Goal: Transaction & Acquisition: Purchase product/service

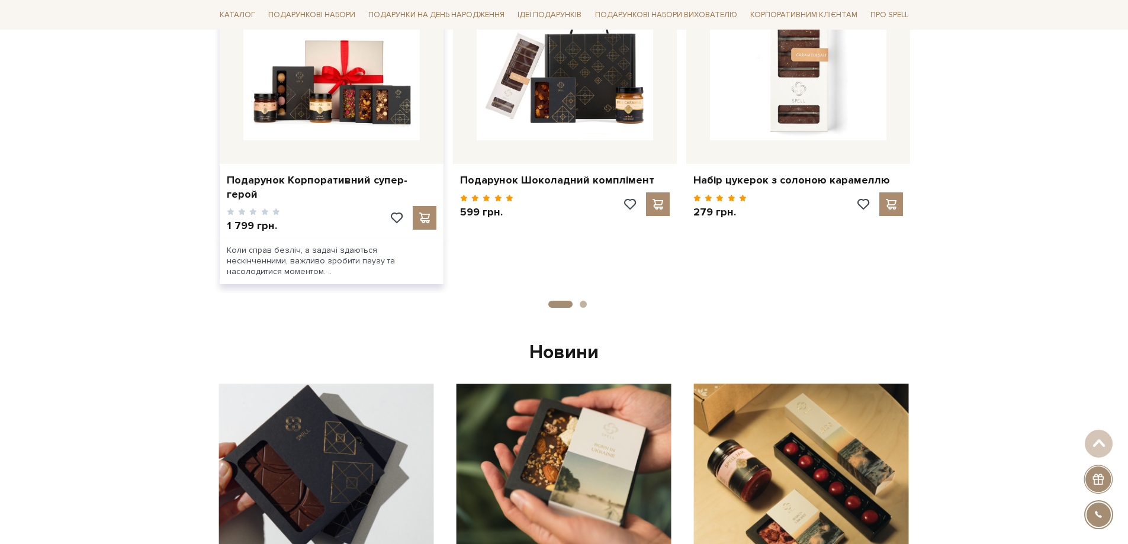
scroll to position [651, 0]
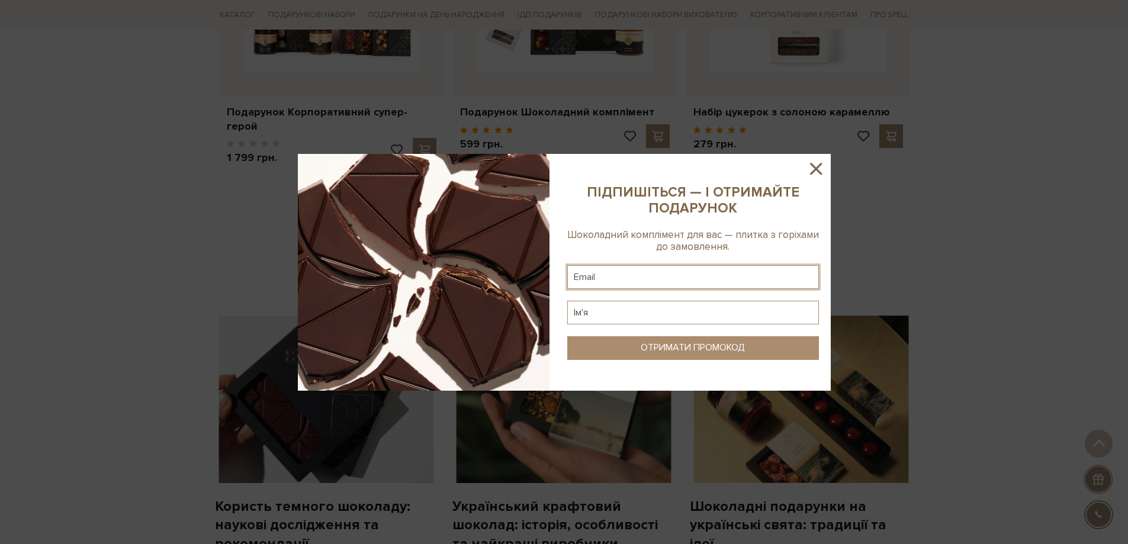
click at [601, 278] on input "text" at bounding box center [693, 277] width 252 height 24
type input "makedonska69@ukr.net"
click at [620, 306] on input "text" at bounding box center [693, 313] width 252 height 24
type input "ы"
type input "s"
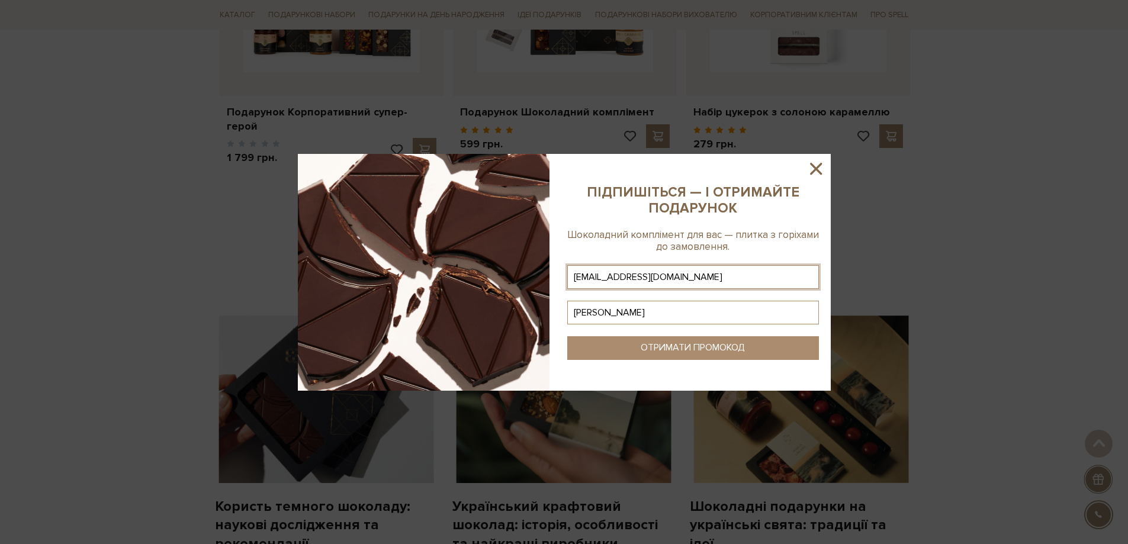
type input "ірина"
click at [695, 347] on div "ОТРИМАТИ ПРОМОКОД" at bounding box center [693, 347] width 104 height 11
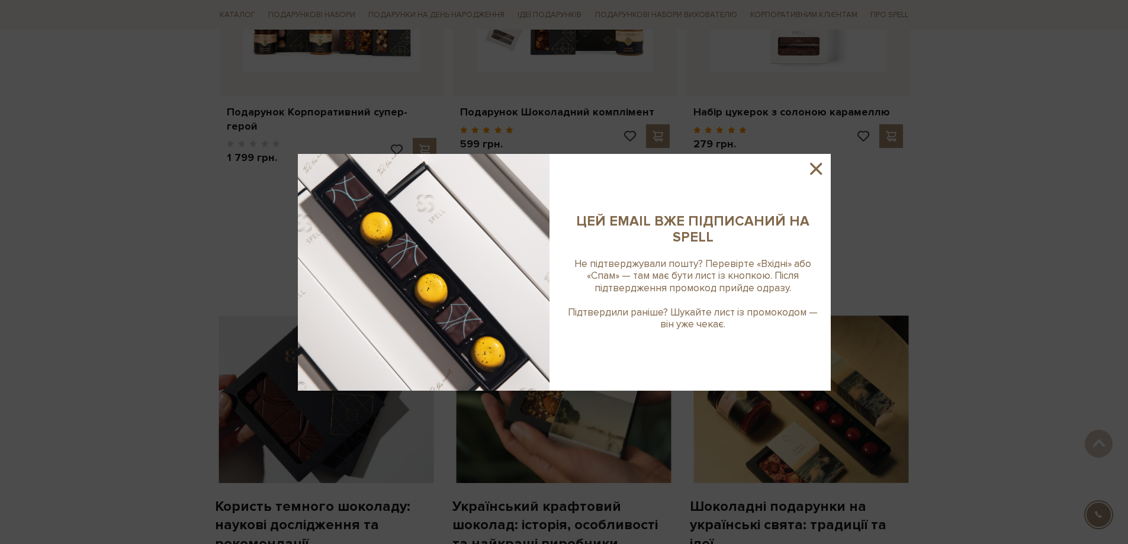
click at [816, 168] on icon at bounding box center [816, 169] width 12 height 12
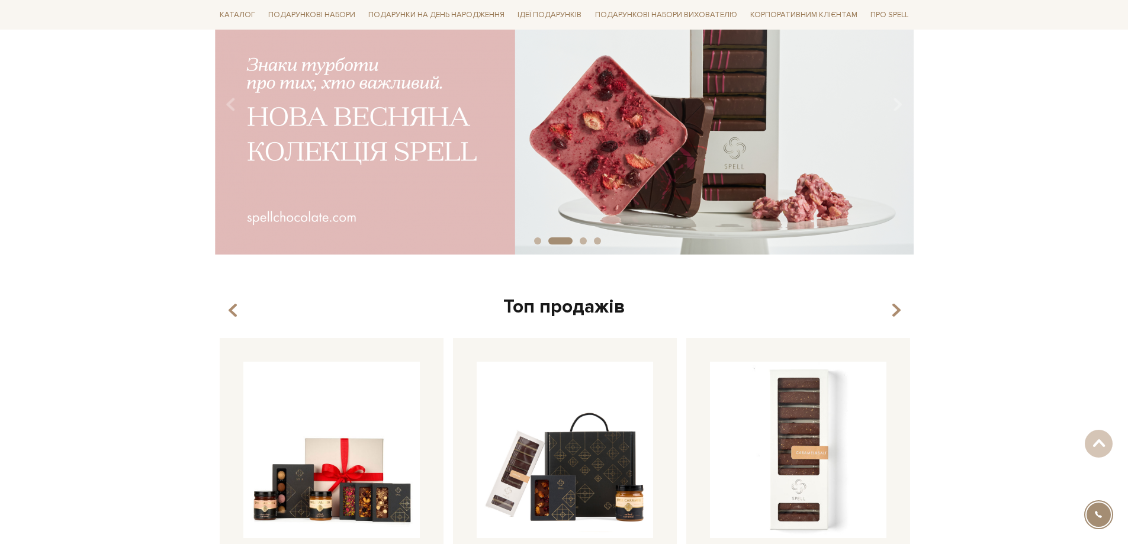
scroll to position [0, 0]
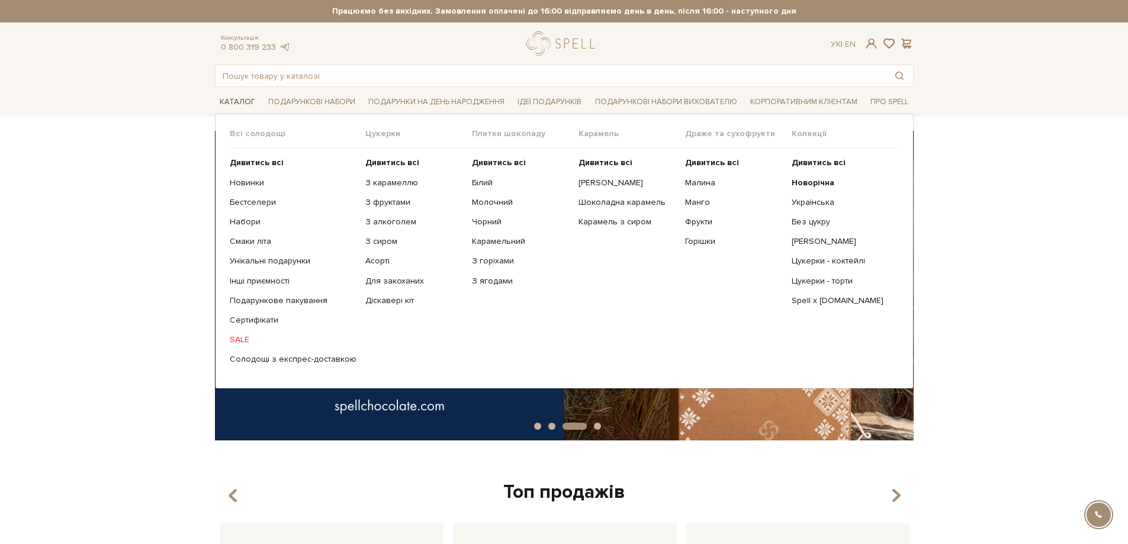
click at [249, 105] on link "Каталог" at bounding box center [237, 102] width 45 height 18
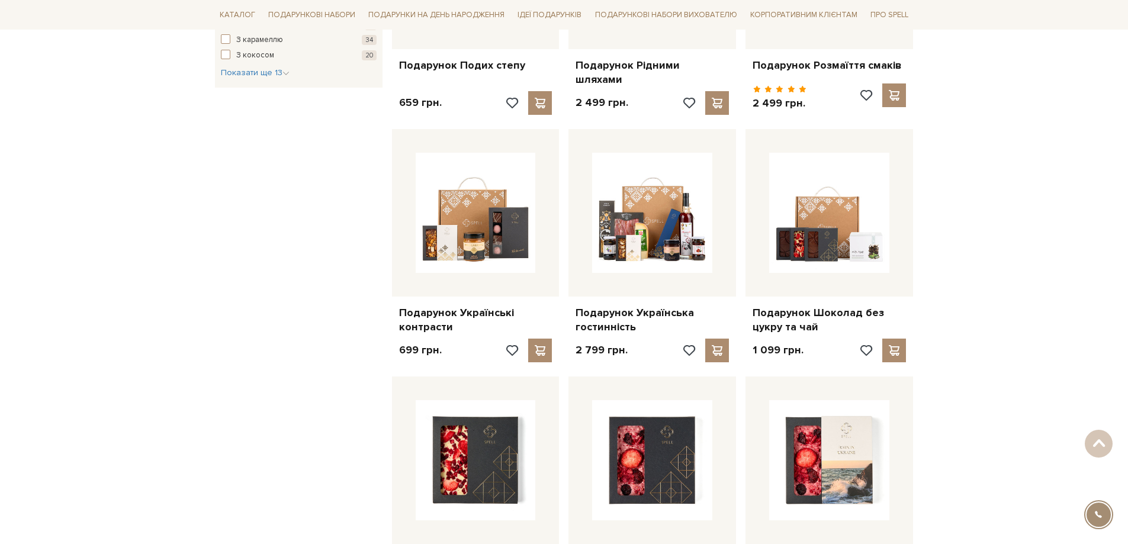
scroll to position [888, 0]
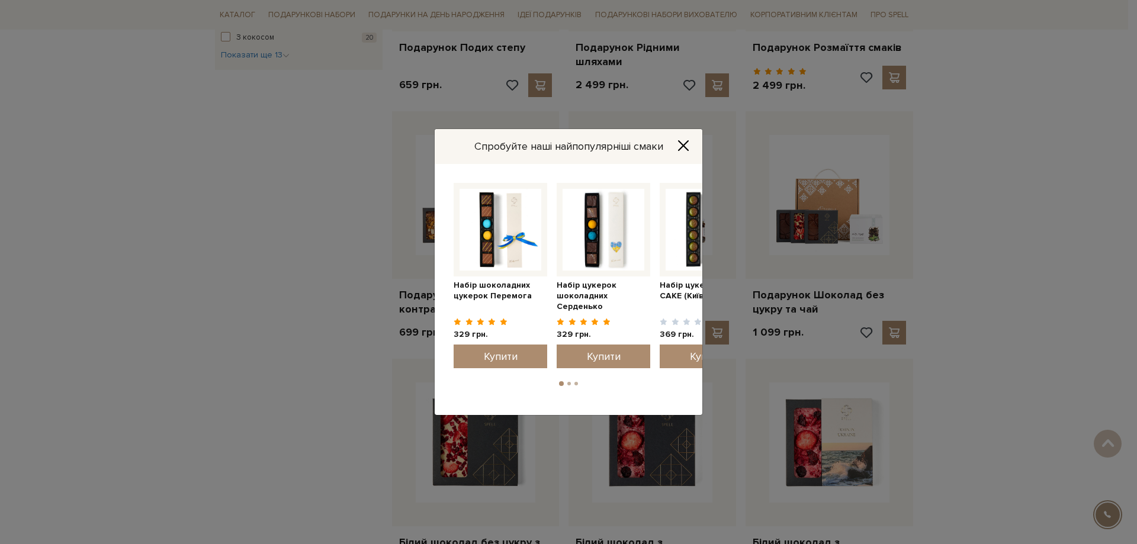
click at [683, 147] on icon "Close" at bounding box center [684, 146] width 12 height 12
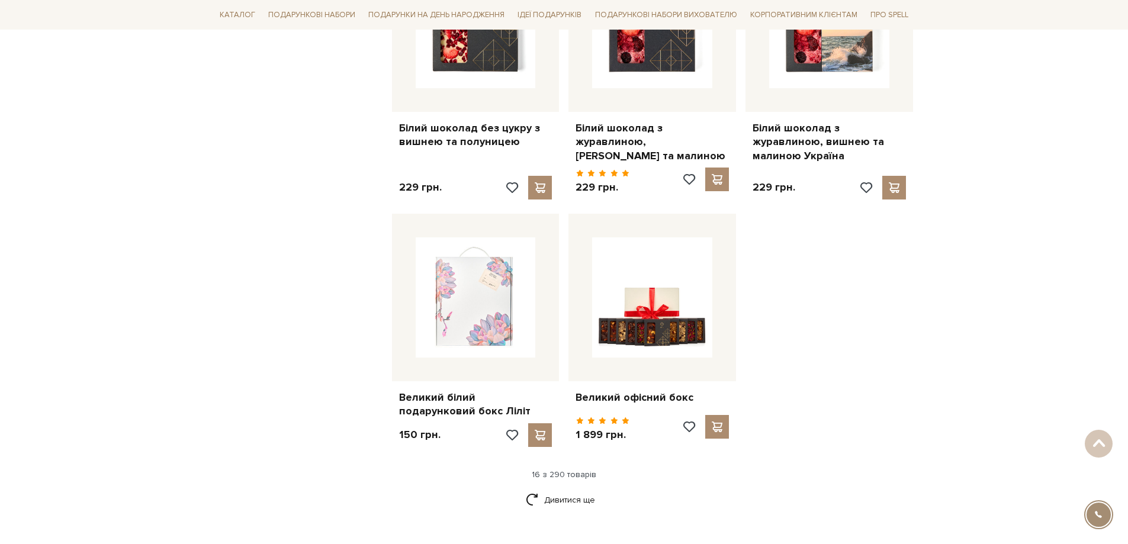
scroll to position [1362, 0]
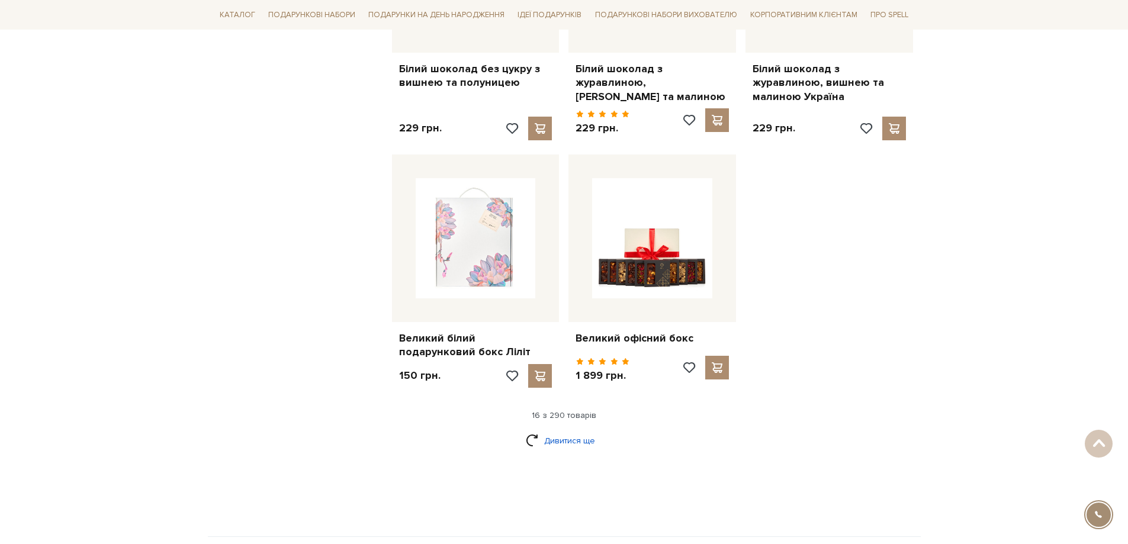
click at [572, 431] on link "Дивитися ще" at bounding box center [564, 441] width 77 height 21
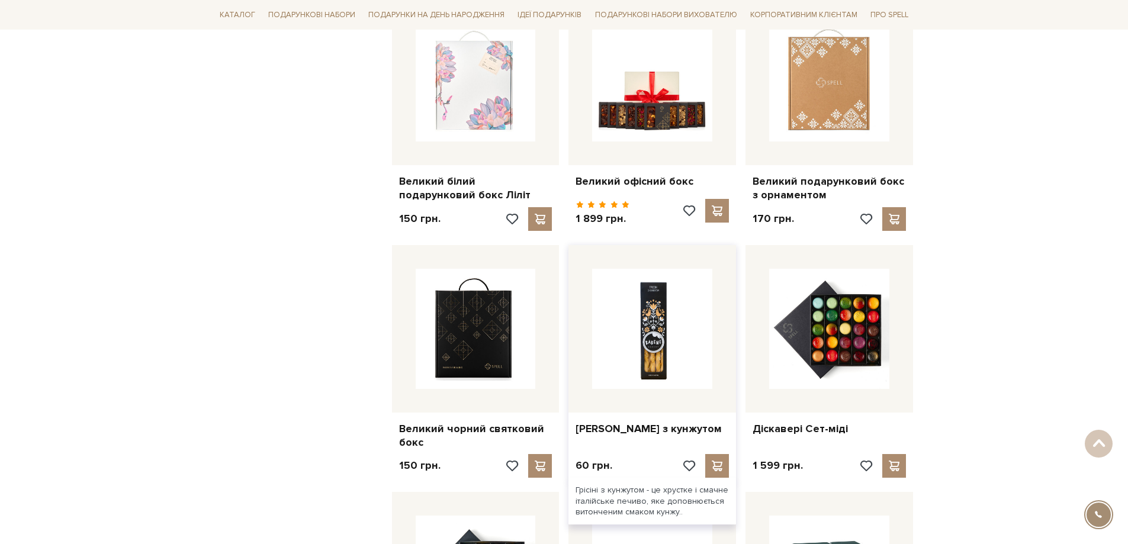
scroll to position [1540, 0]
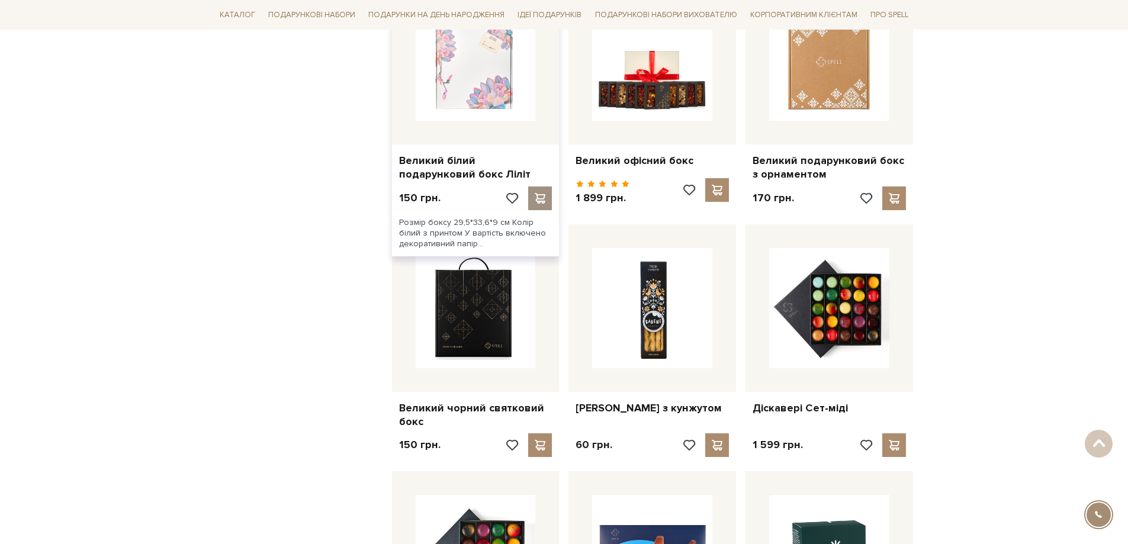
click at [546, 187] on div at bounding box center [540, 199] width 24 height 24
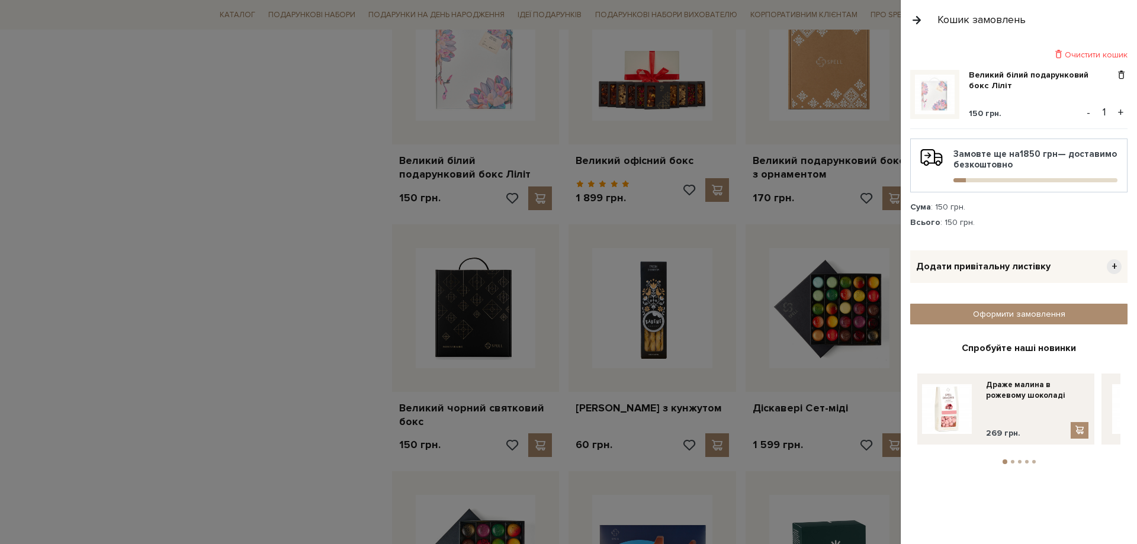
click at [622, 322] on div at bounding box center [568, 272] width 1137 height 544
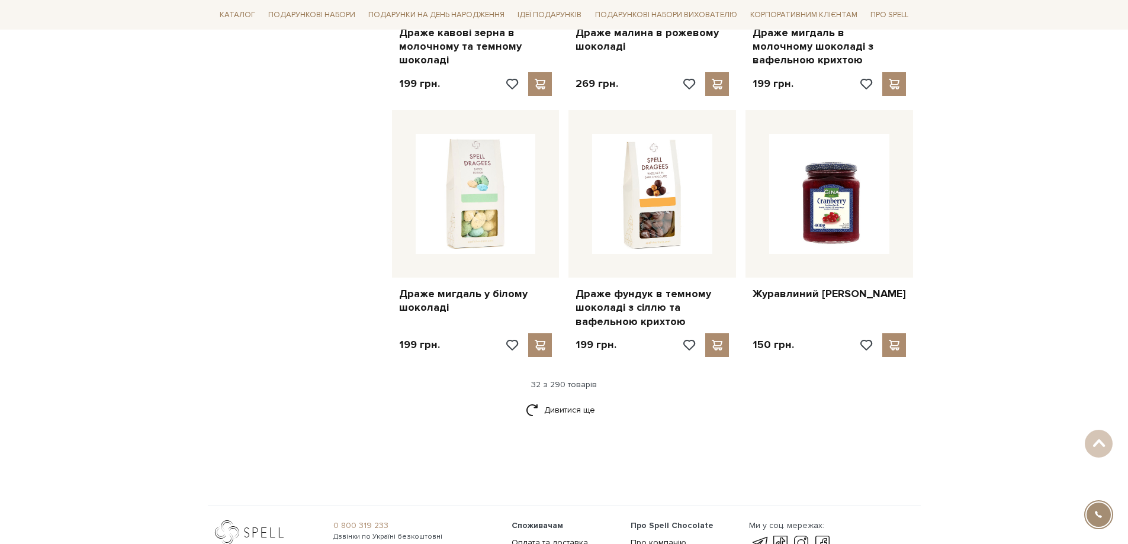
scroll to position [2665, 0]
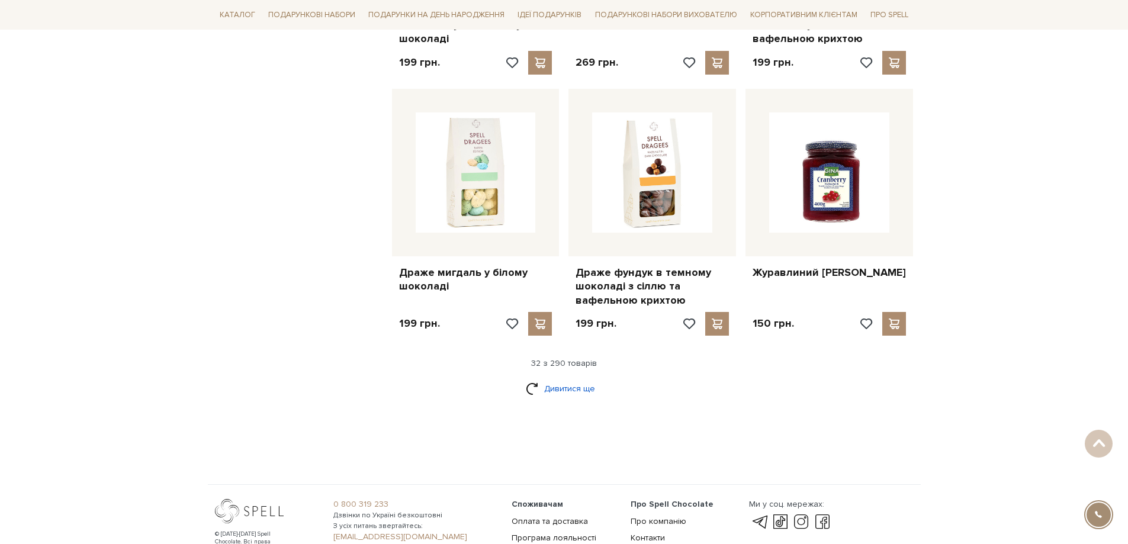
click at [573, 378] on link "Дивитися ще" at bounding box center [564, 388] width 77 height 21
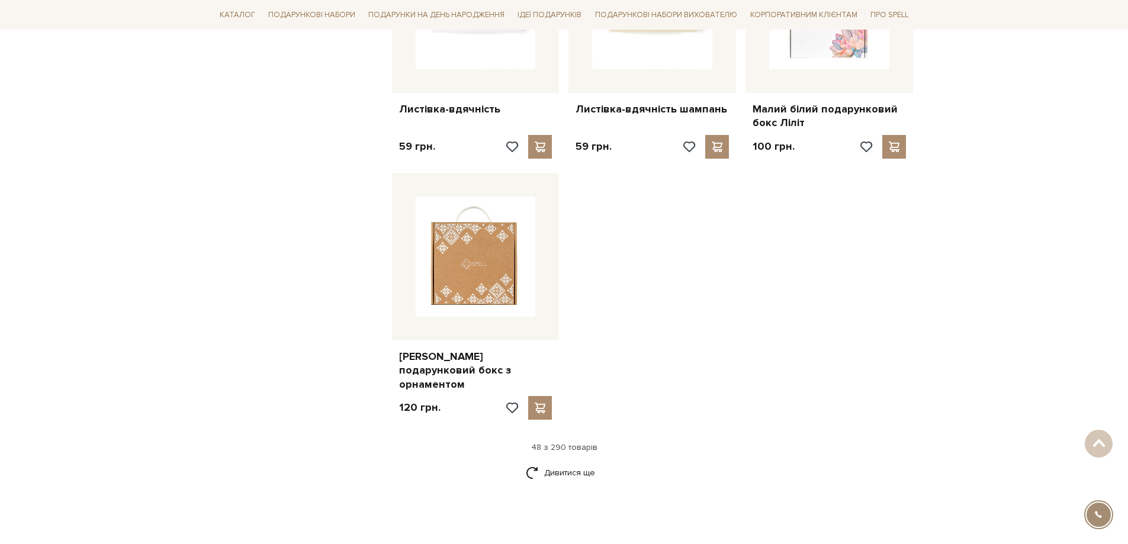
scroll to position [4086, 0]
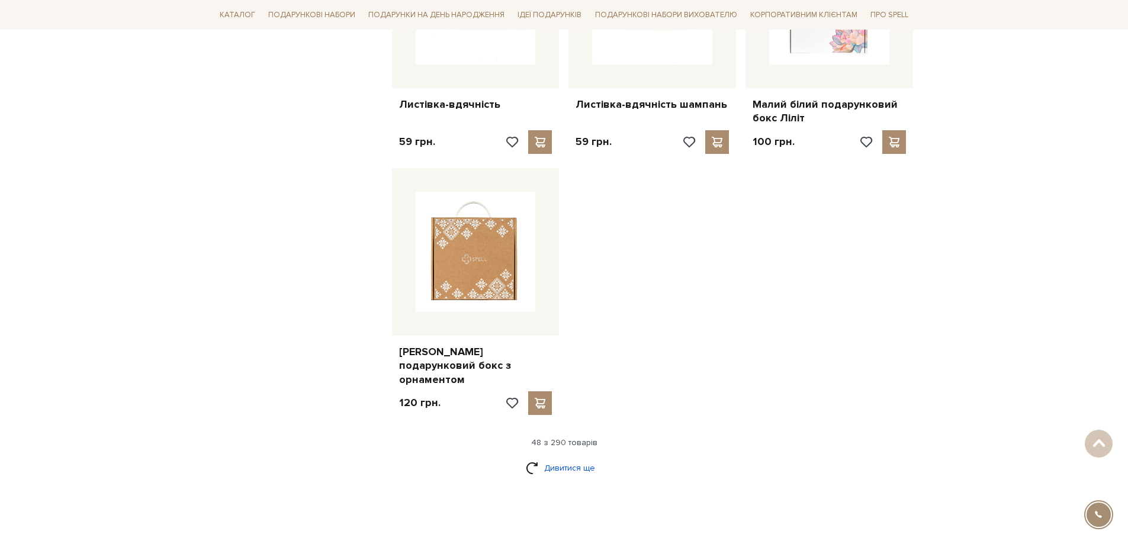
click at [574, 458] on link "Дивитися ще" at bounding box center [564, 468] width 77 height 21
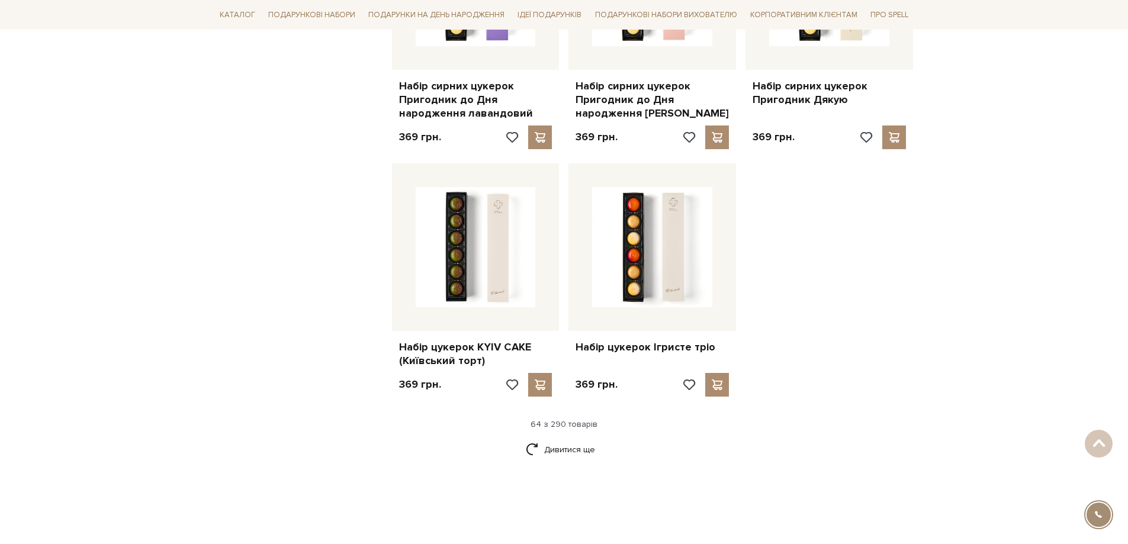
scroll to position [5449, 0]
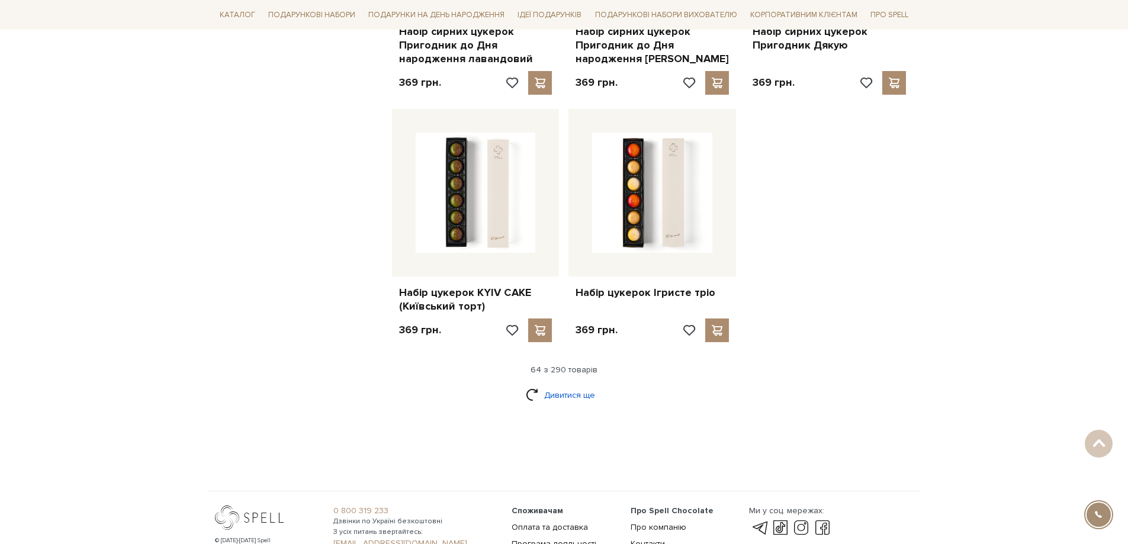
click at [574, 385] on link "Дивитися ще" at bounding box center [564, 395] width 77 height 21
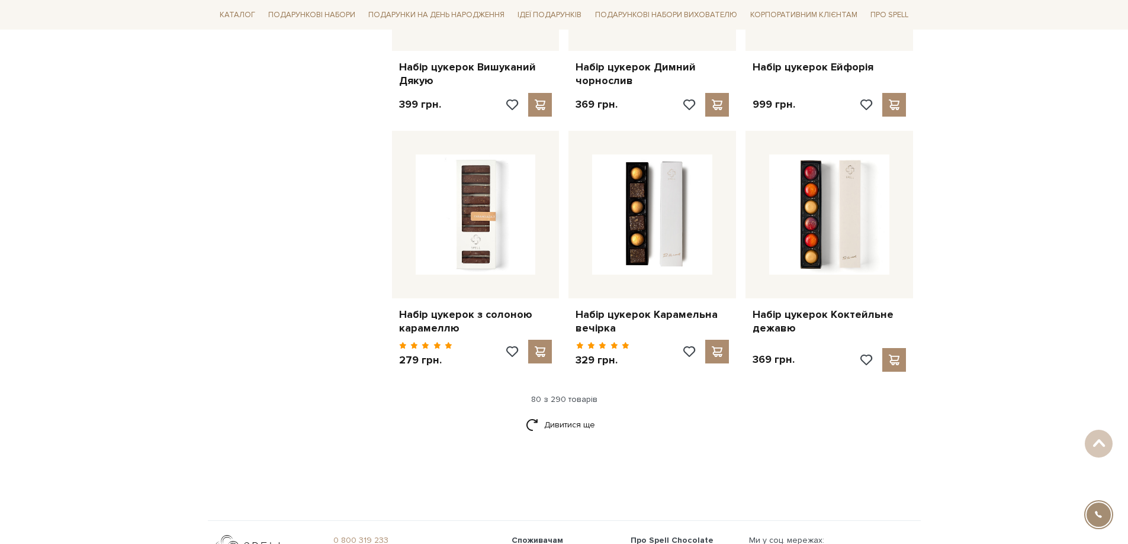
scroll to position [6692, 0]
click at [576, 414] on link "Дивитися ще" at bounding box center [564, 424] width 77 height 21
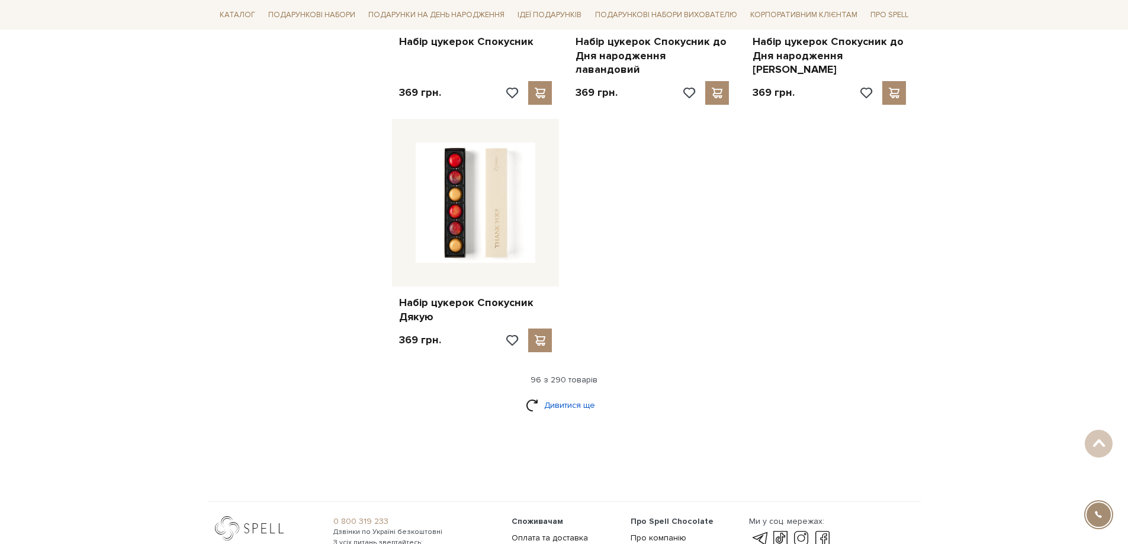
scroll to position [8232, 0]
click at [564, 394] on link "Дивитися ще" at bounding box center [564, 404] width 77 height 21
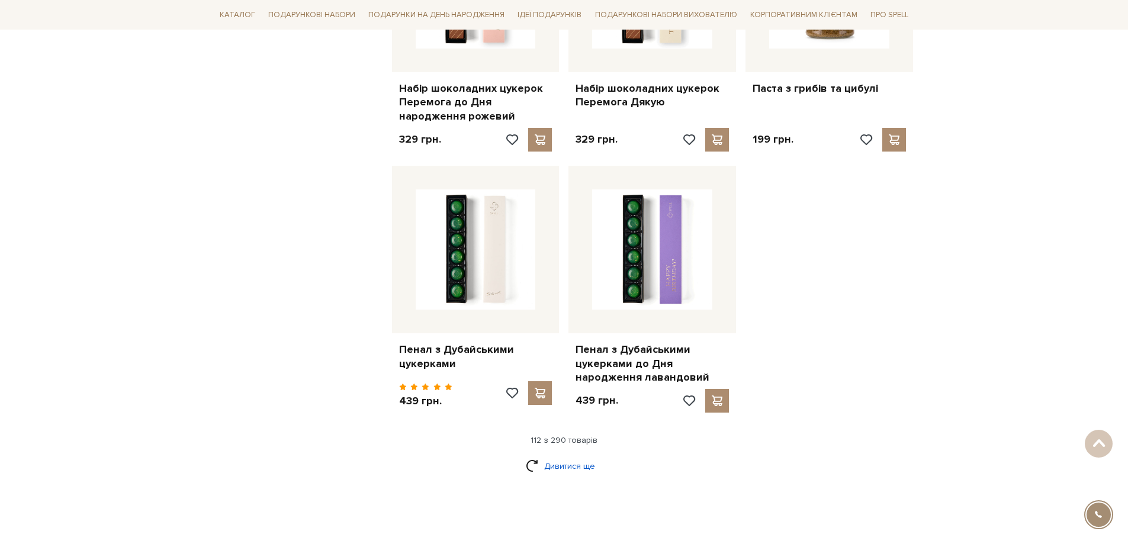
scroll to position [9476, 0]
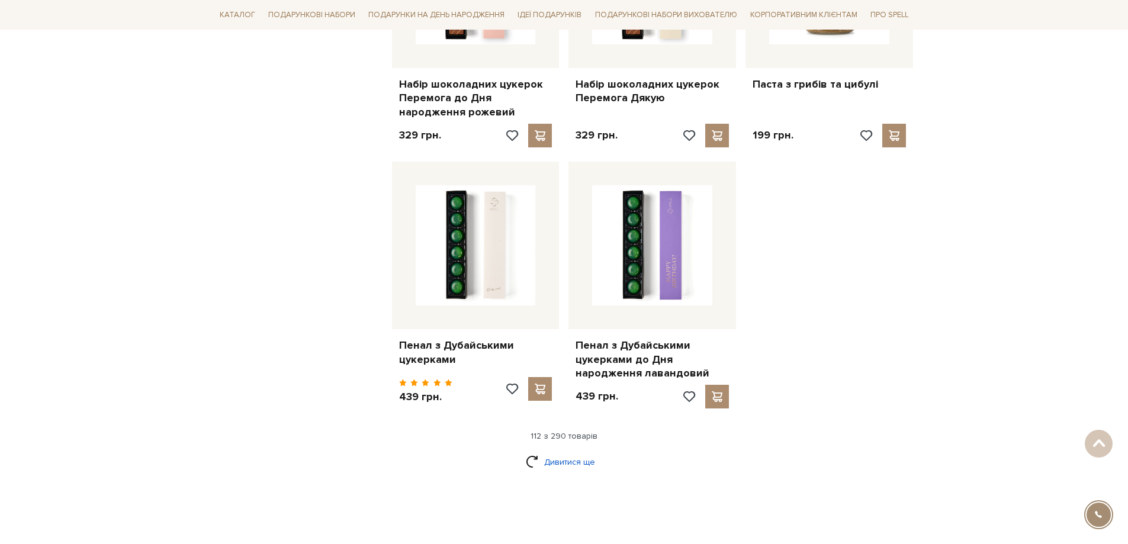
click at [569, 452] on link "Дивитися ще" at bounding box center [564, 462] width 77 height 21
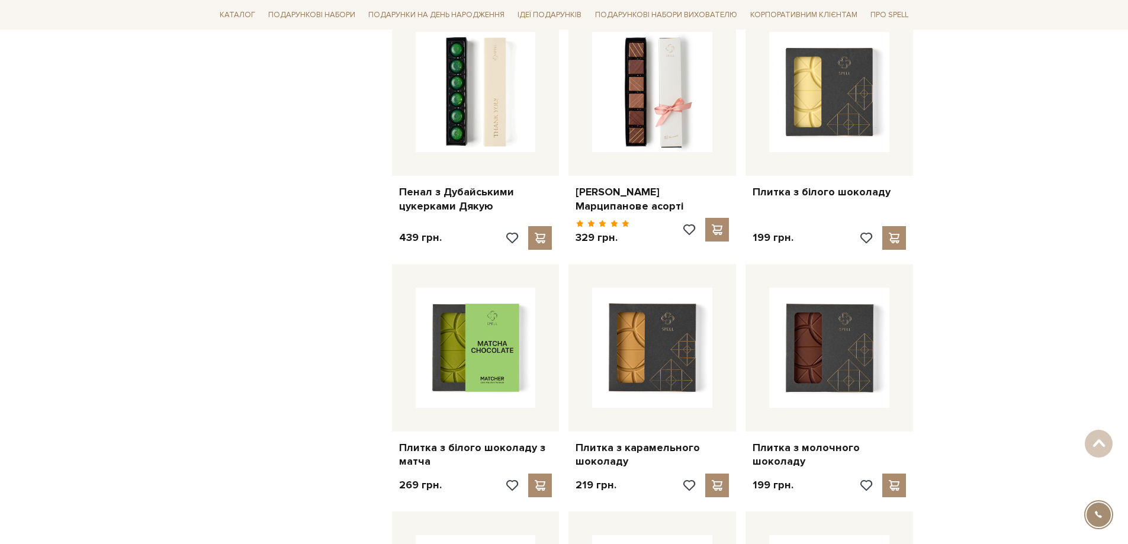
scroll to position [10068, 0]
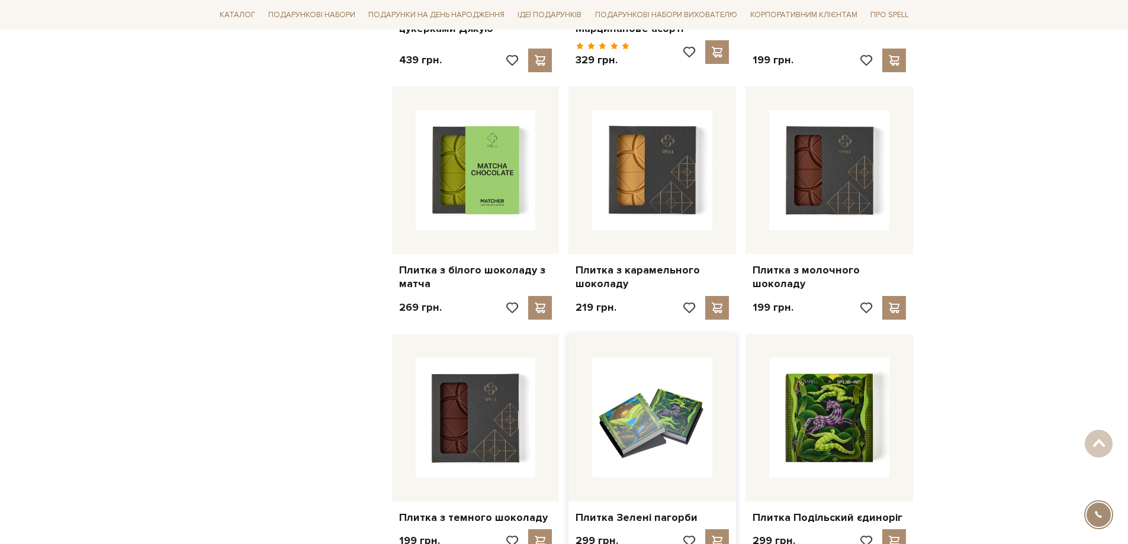
click at [649, 358] on img at bounding box center [652, 418] width 120 height 120
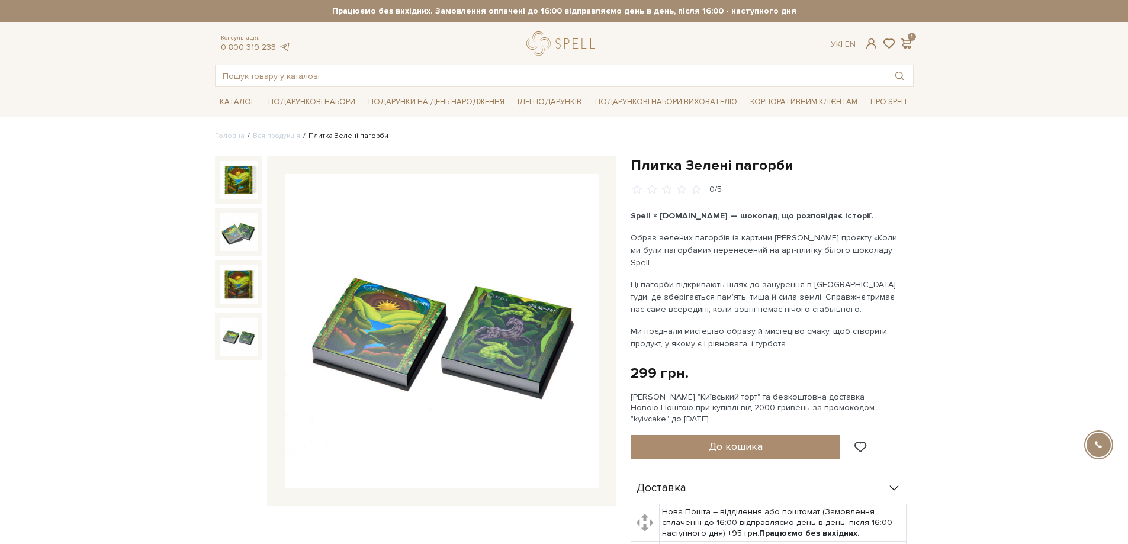
click at [234, 335] on img at bounding box center [239, 337] width 38 height 38
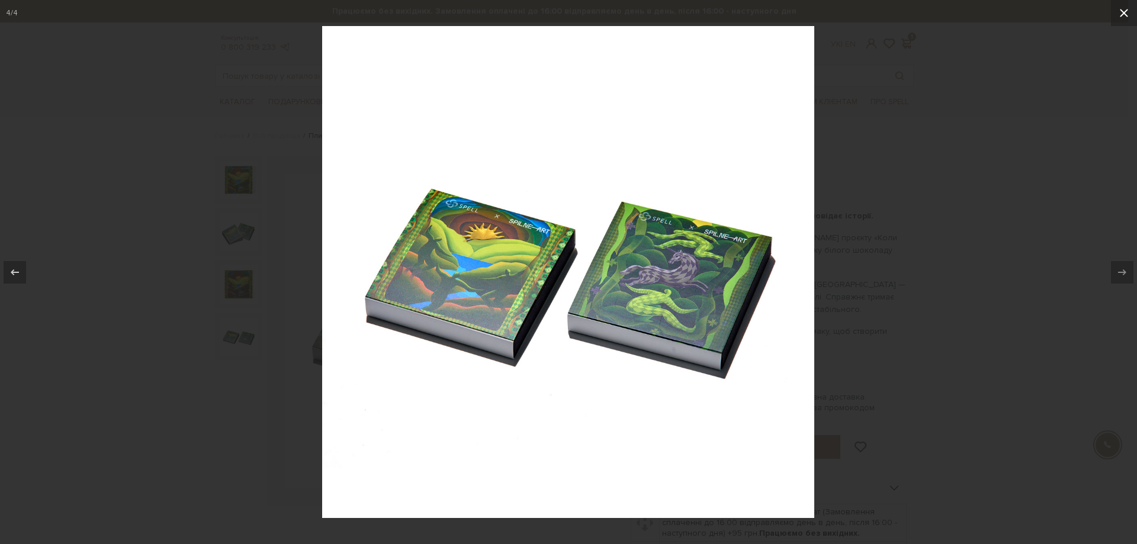
click at [1122, 13] on icon at bounding box center [1124, 13] width 14 height 14
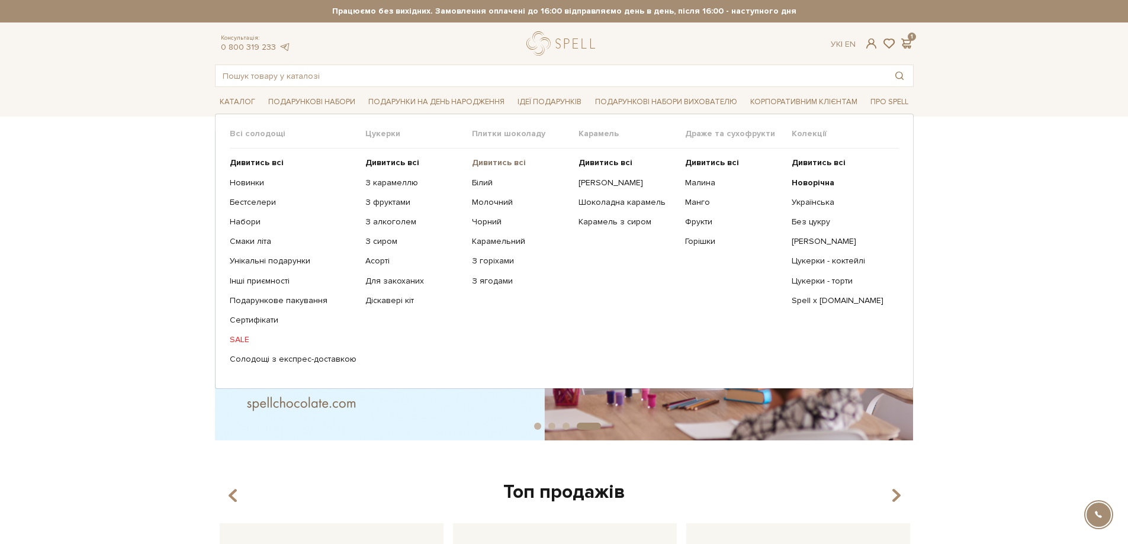
click at [487, 162] on b "Дивитись всі" at bounding box center [499, 163] width 54 height 10
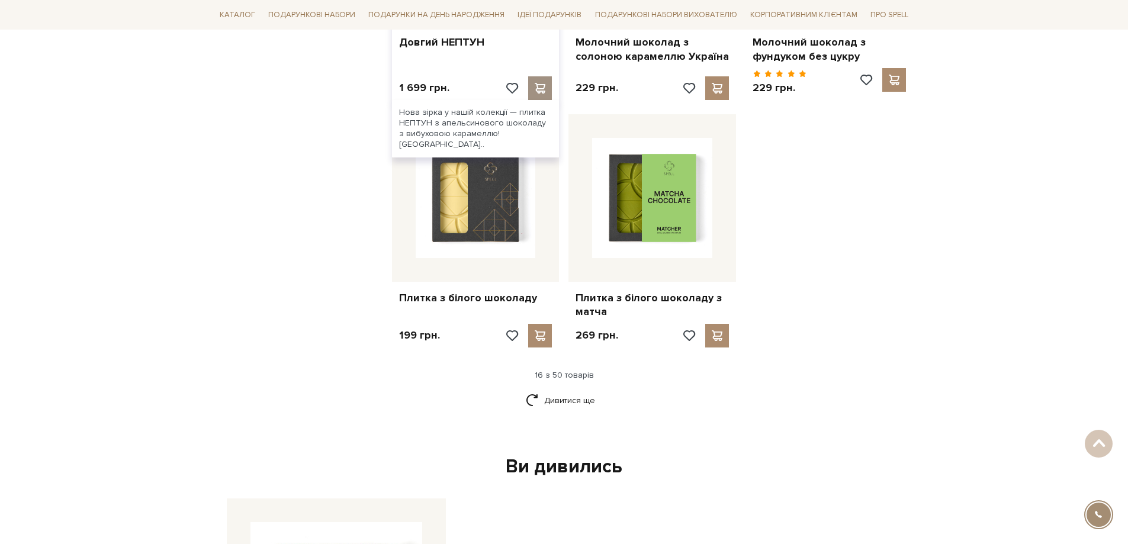
scroll to position [1481, 0]
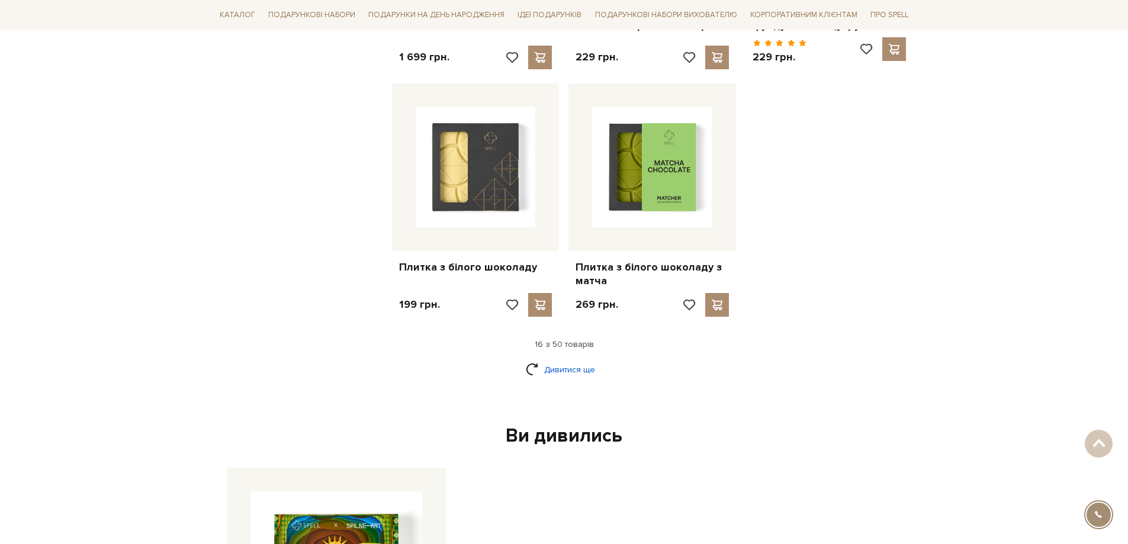
click at [569, 359] on link "Дивитися ще" at bounding box center [564, 369] width 77 height 21
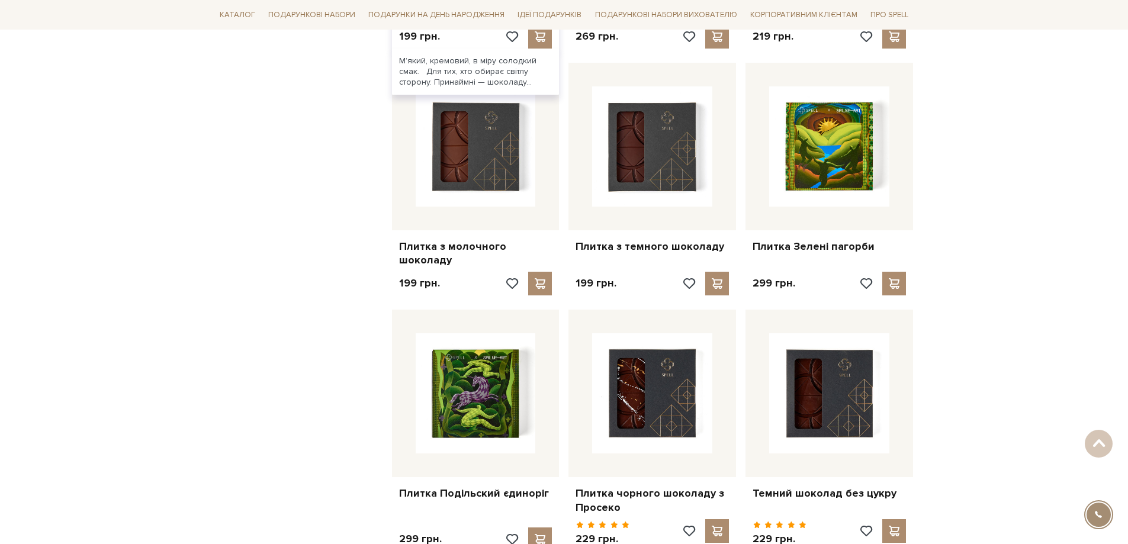
scroll to position [1777, 0]
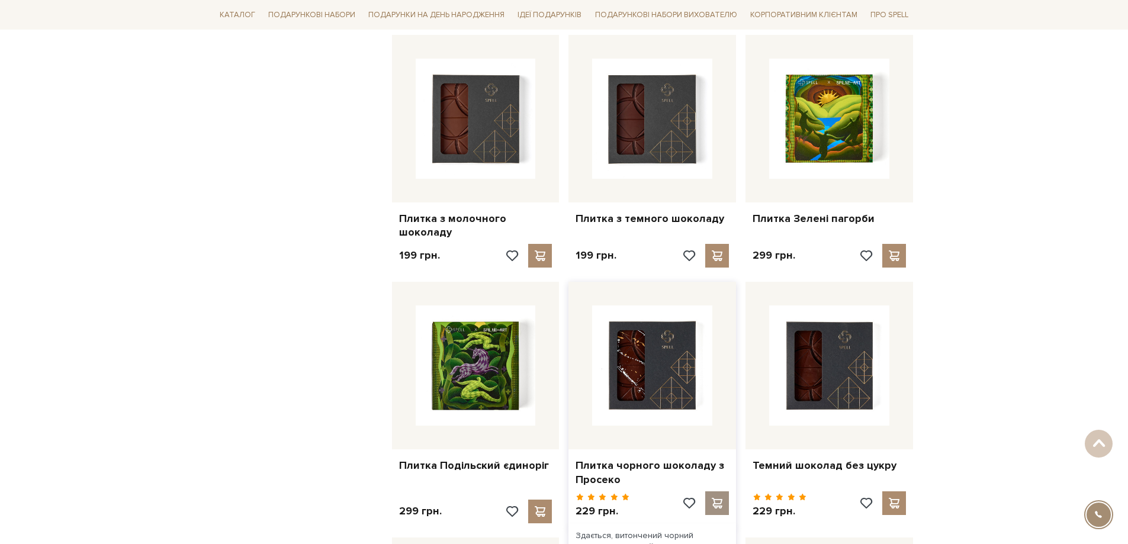
click at [717, 498] on span at bounding box center [717, 503] width 15 height 11
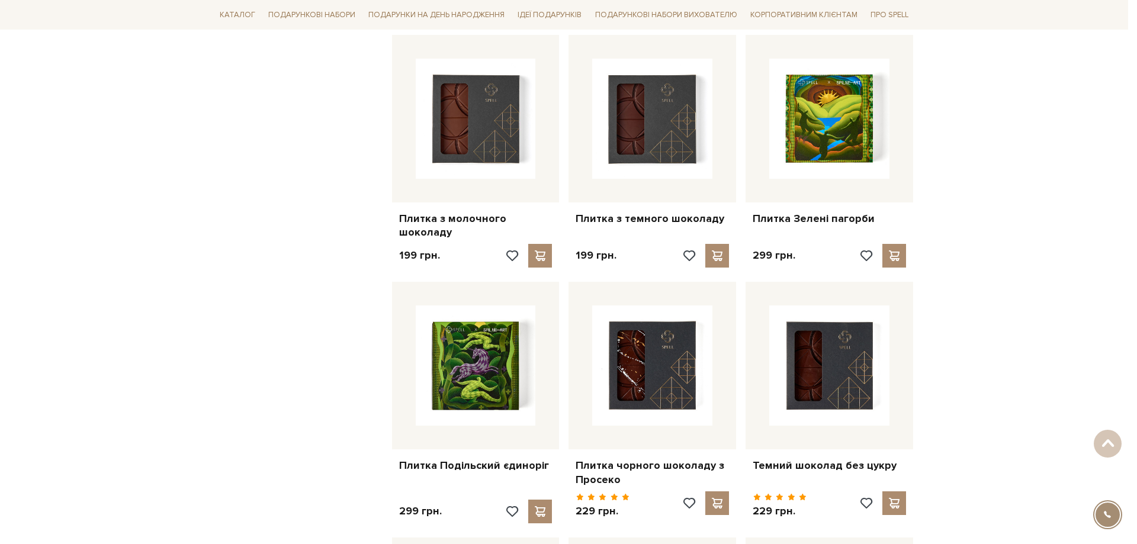
click at [894, 489] on div at bounding box center [568, 272] width 1137 height 544
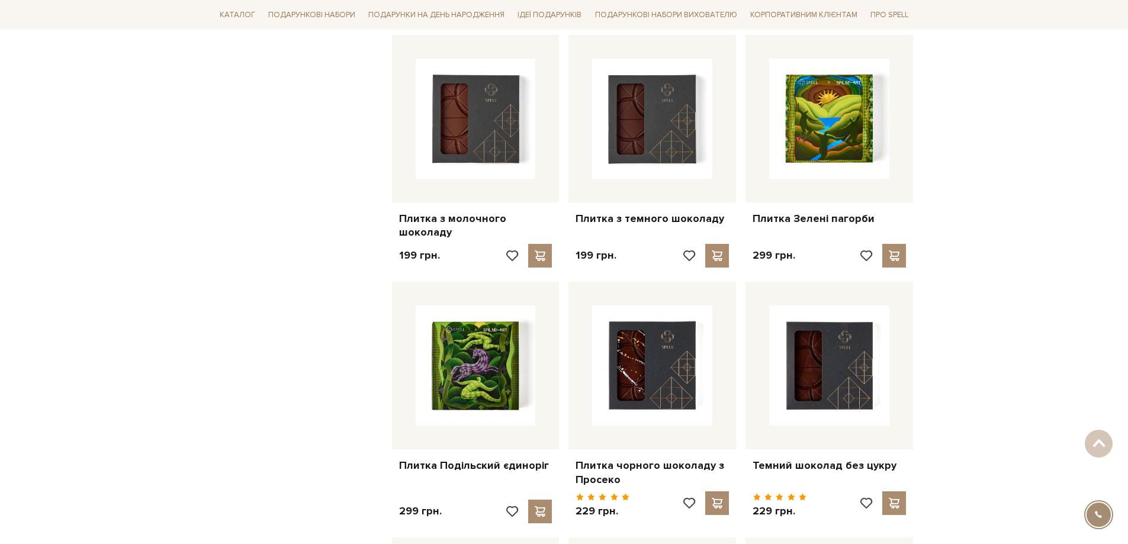
click at [894, 498] on span at bounding box center [894, 503] width 15 height 11
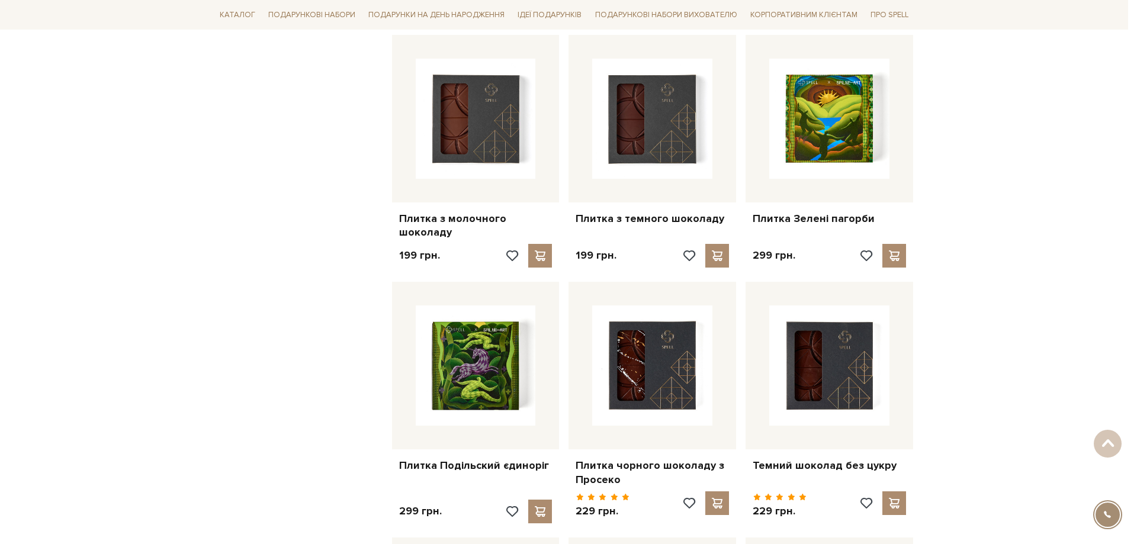
click at [256, 383] on div at bounding box center [568, 272] width 1137 height 544
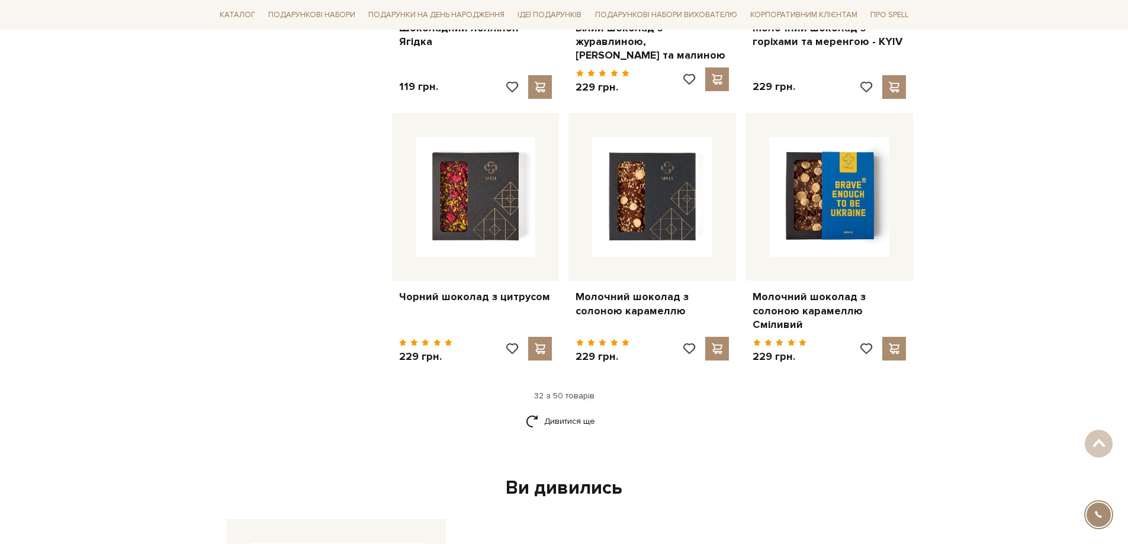
scroll to position [2724, 0]
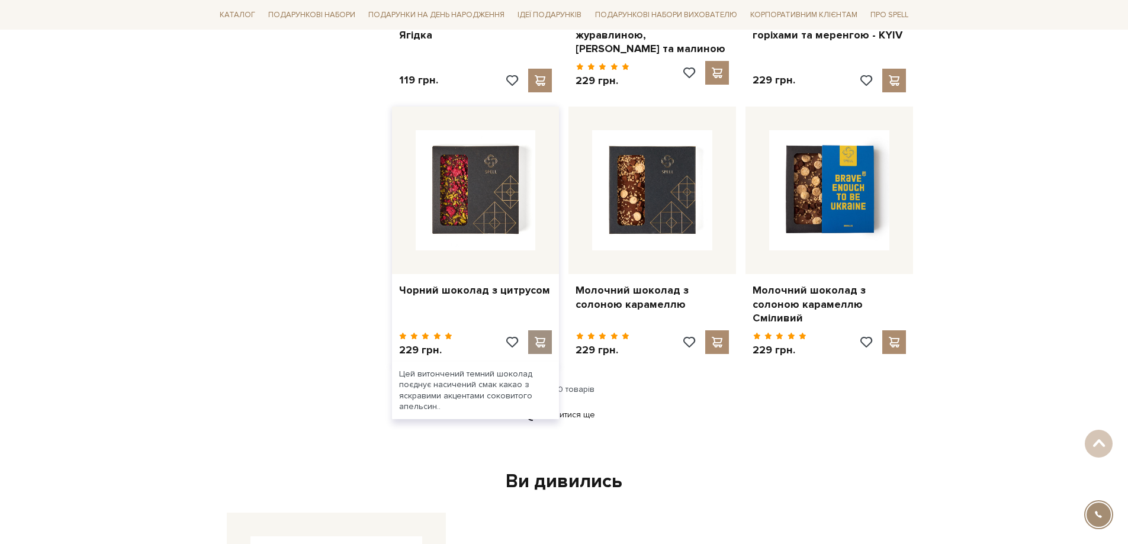
click at [542, 337] on span at bounding box center [540, 342] width 15 height 11
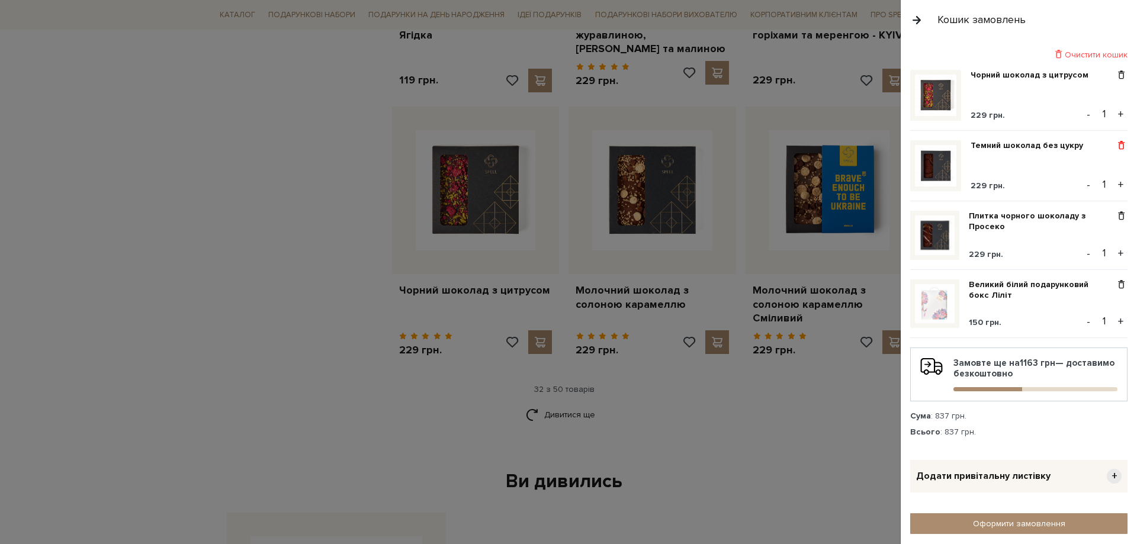
click at [1118, 149] on span at bounding box center [1121, 145] width 12 height 11
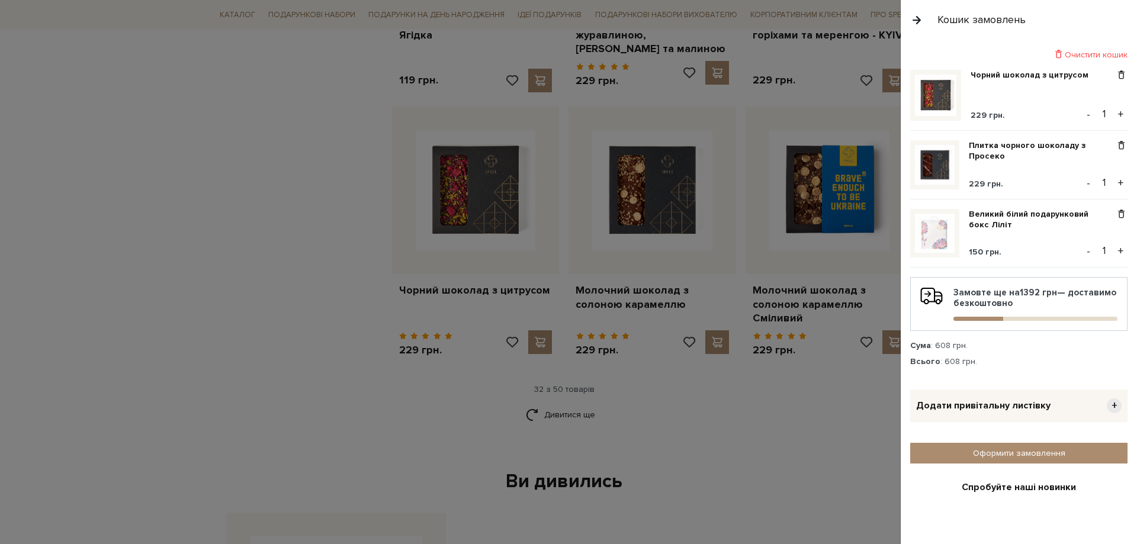
click at [759, 389] on div at bounding box center [568, 272] width 1137 height 544
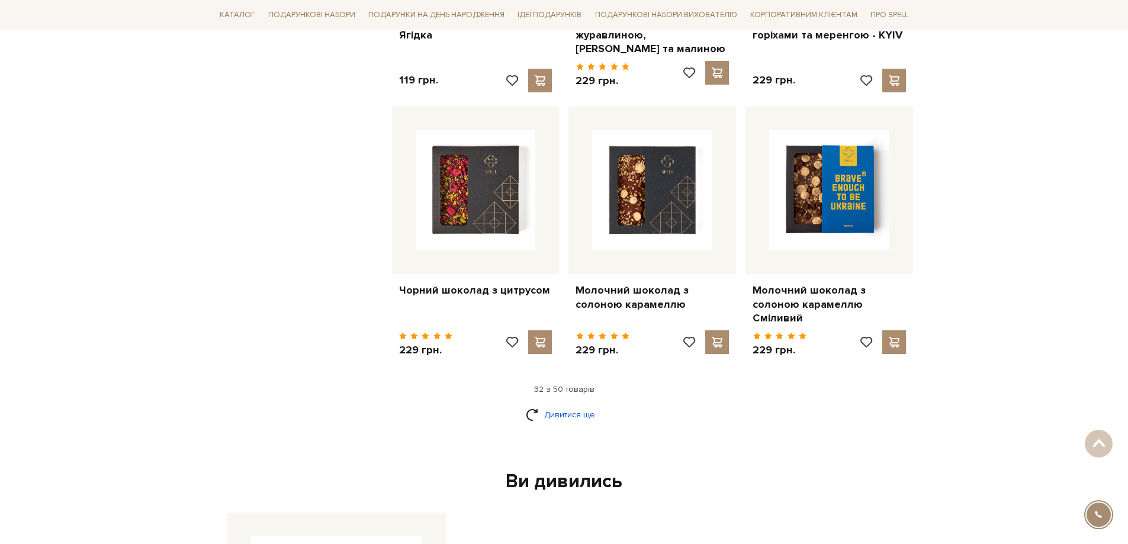
click at [581, 404] on link "Дивитися ще" at bounding box center [564, 414] width 77 height 21
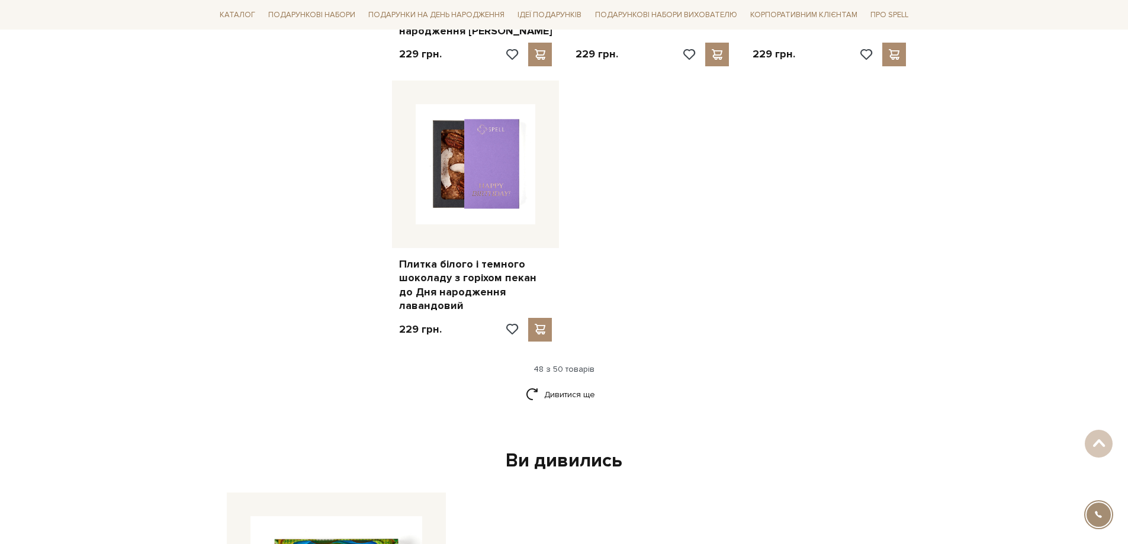
scroll to position [4383, 0]
click at [577, 384] on link "Дивитися ще" at bounding box center [564, 394] width 77 height 21
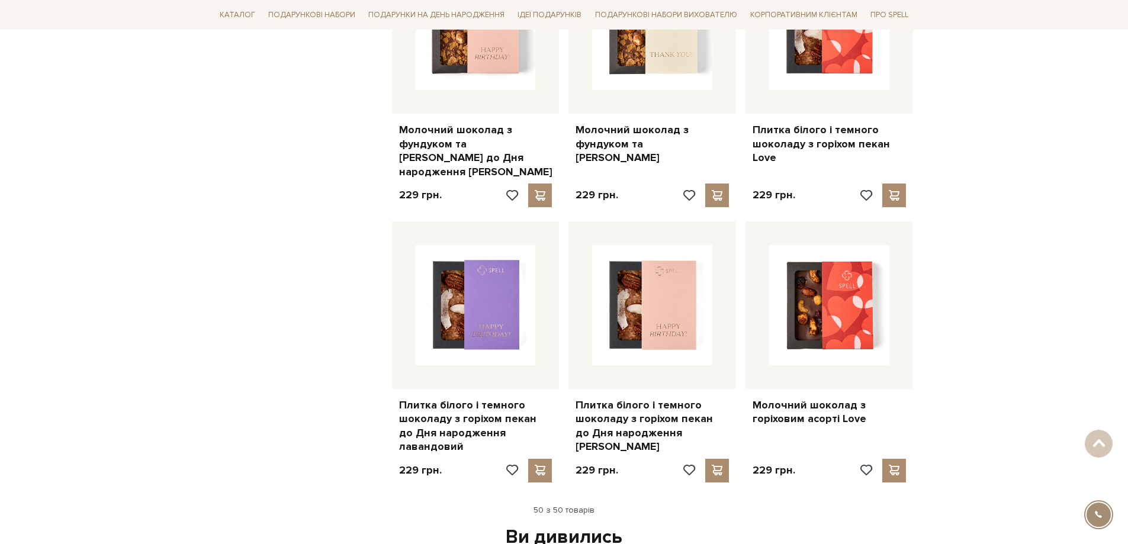
scroll to position [4264, 0]
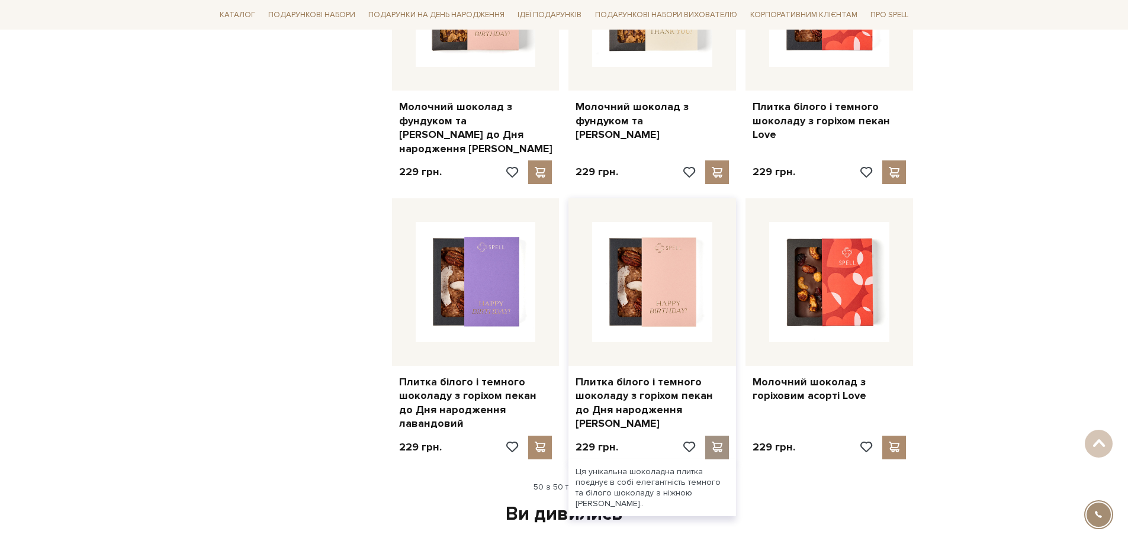
click at [720, 442] on span at bounding box center [717, 447] width 15 height 11
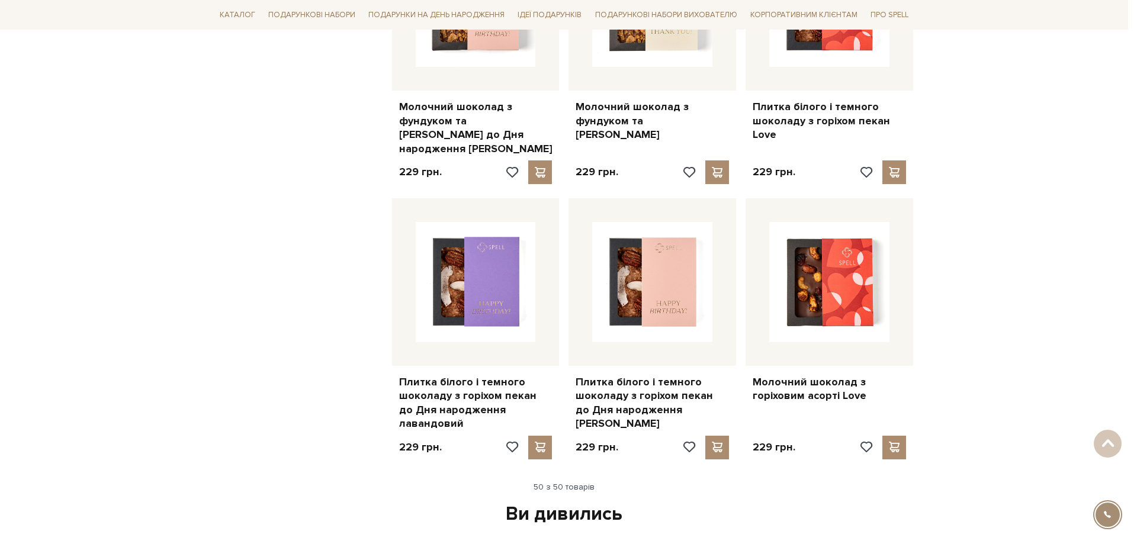
click at [278, 378] on div at bounding box center [568, 272] width 1137 height 544
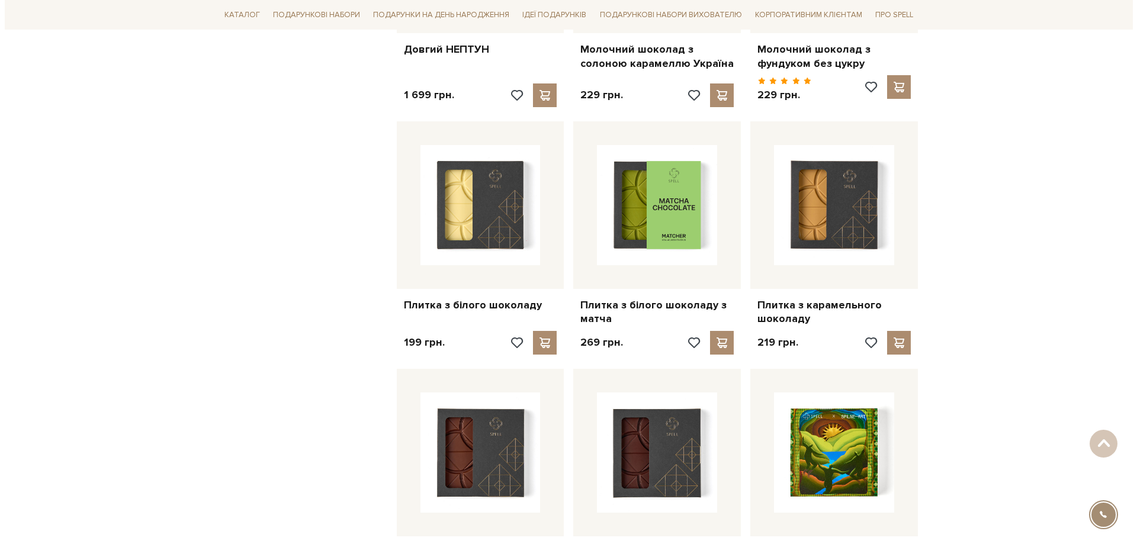
scroll to position [1421, 0]
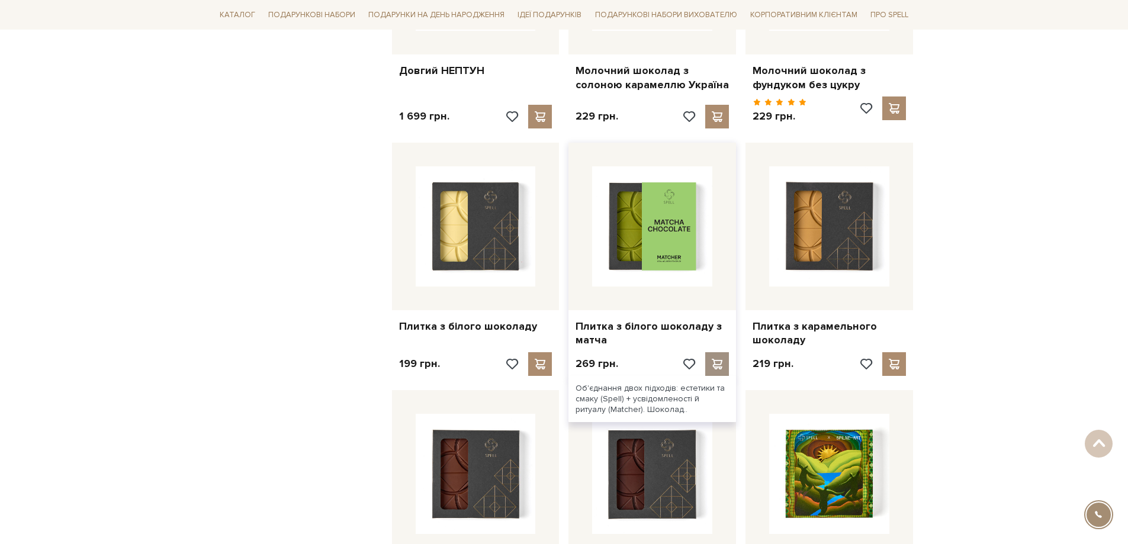
click at [718, 359] on span at bounding box center [717, 364] width 15 height 11
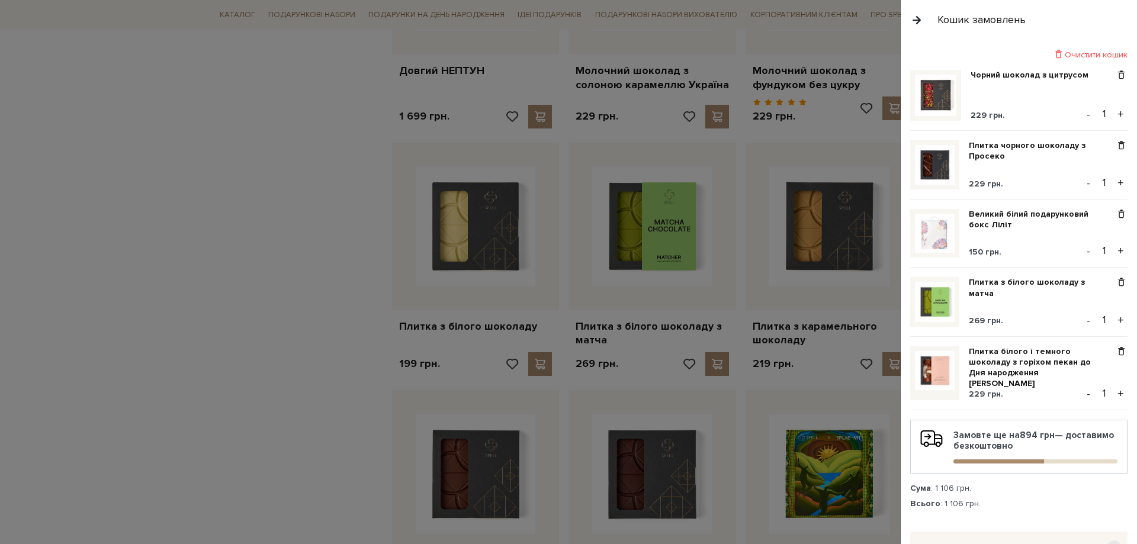
click at [894, 352] on div at bounding box center [568, 272] width 1137 height 544
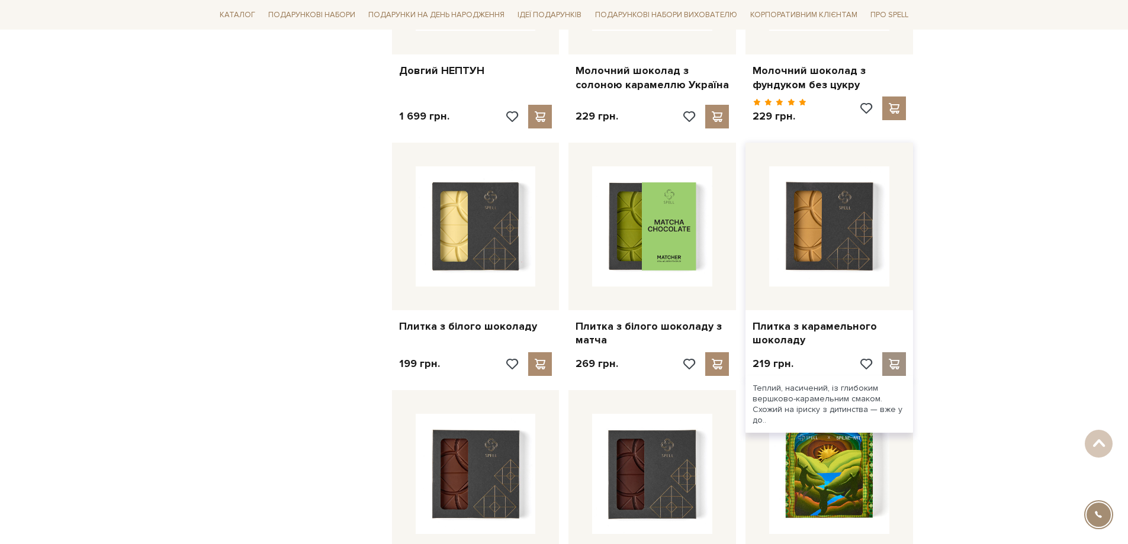
click at [894, 359] on span at bounding box center [894, 364] width 15 height 11
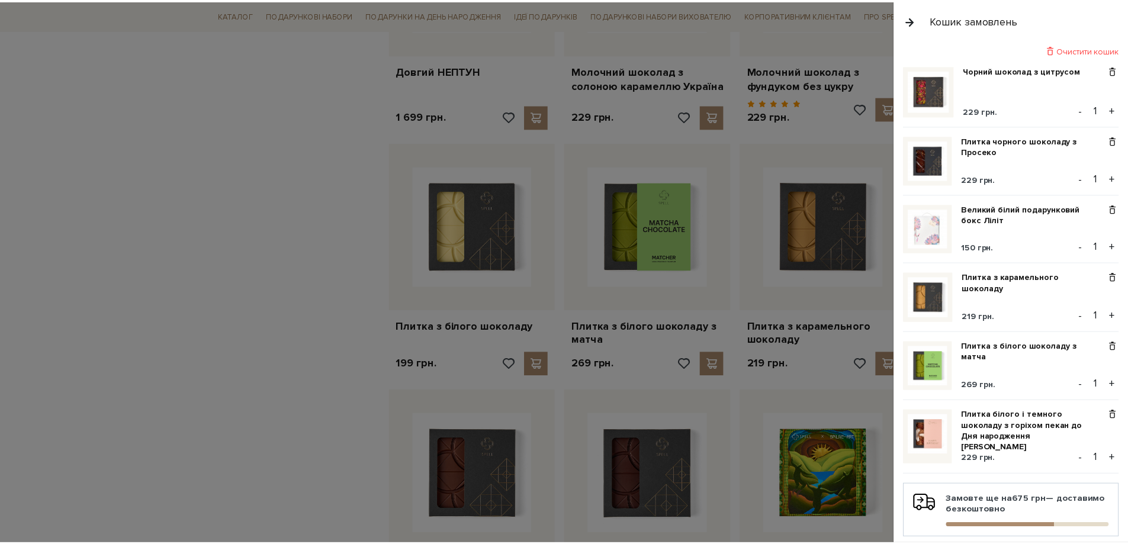
scroll to position [0, 0]
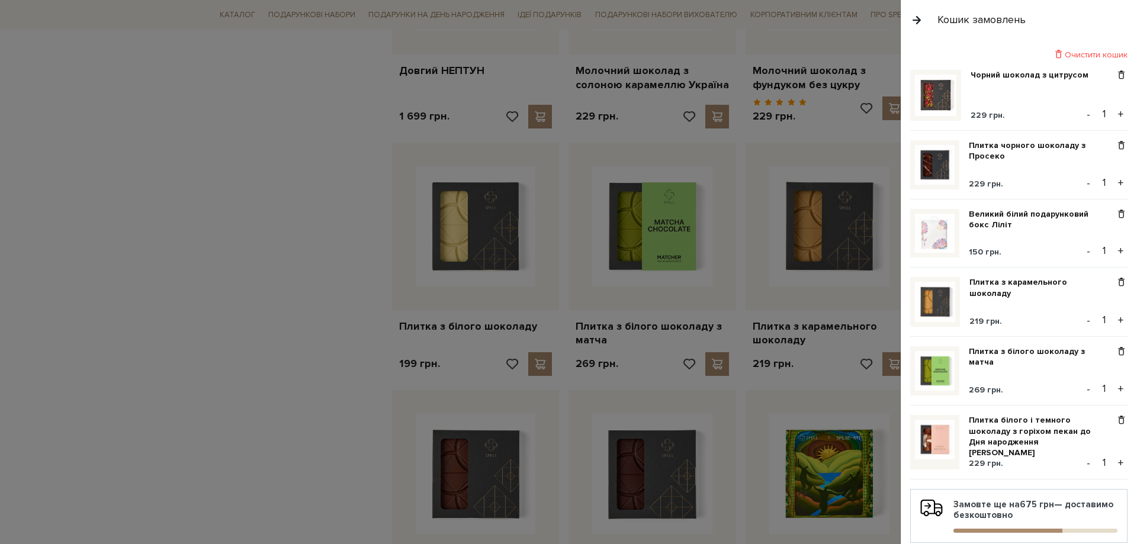
click at [312, 337] on div at bounding box center [568, 272] width 1137 height 544
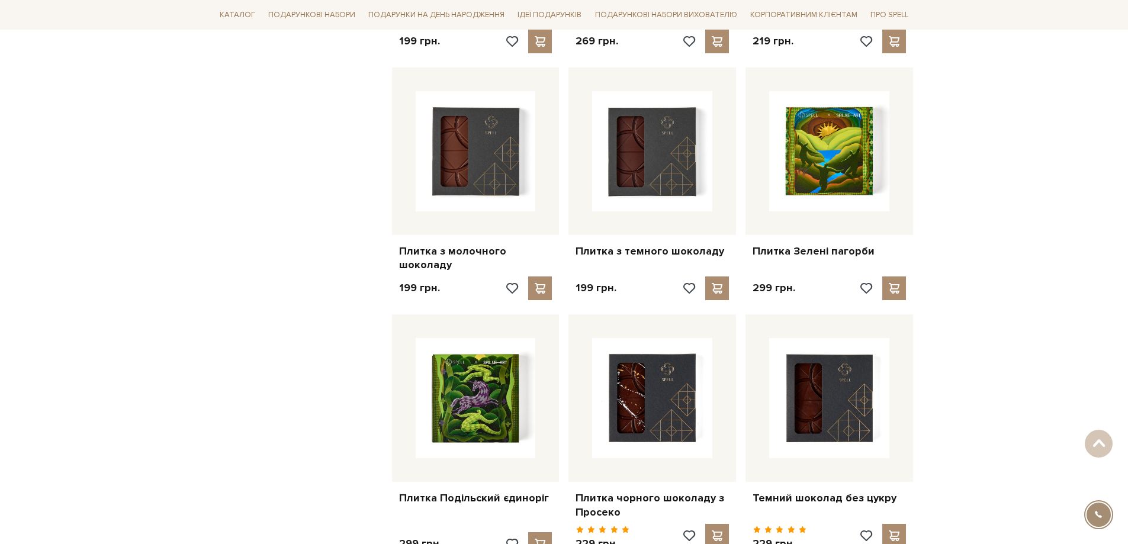
scroll to position [1836, 0]
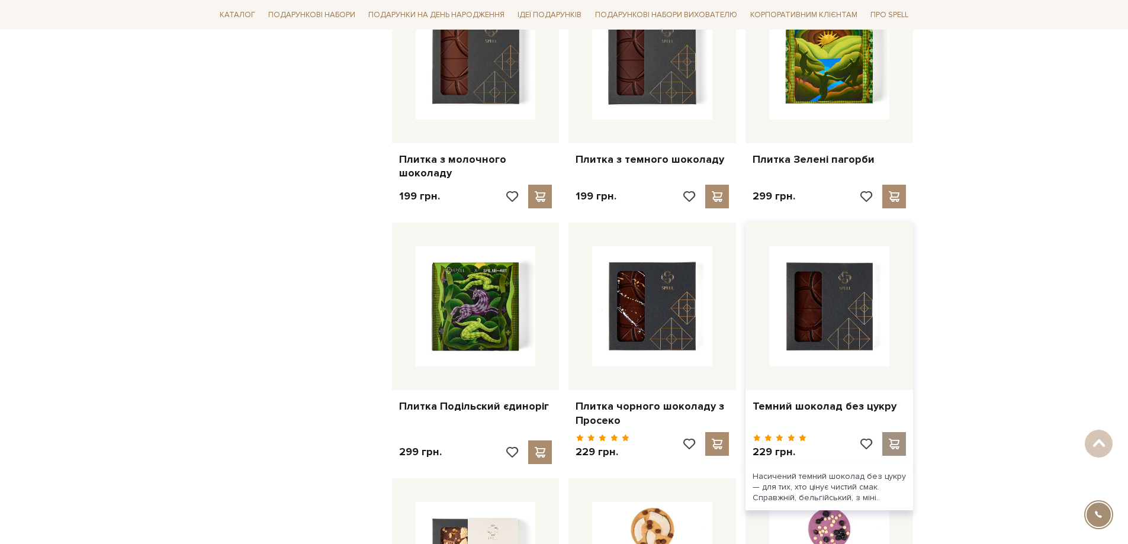
click at [898, 439] on span at bounding box center [894, 444] width 15 height 11
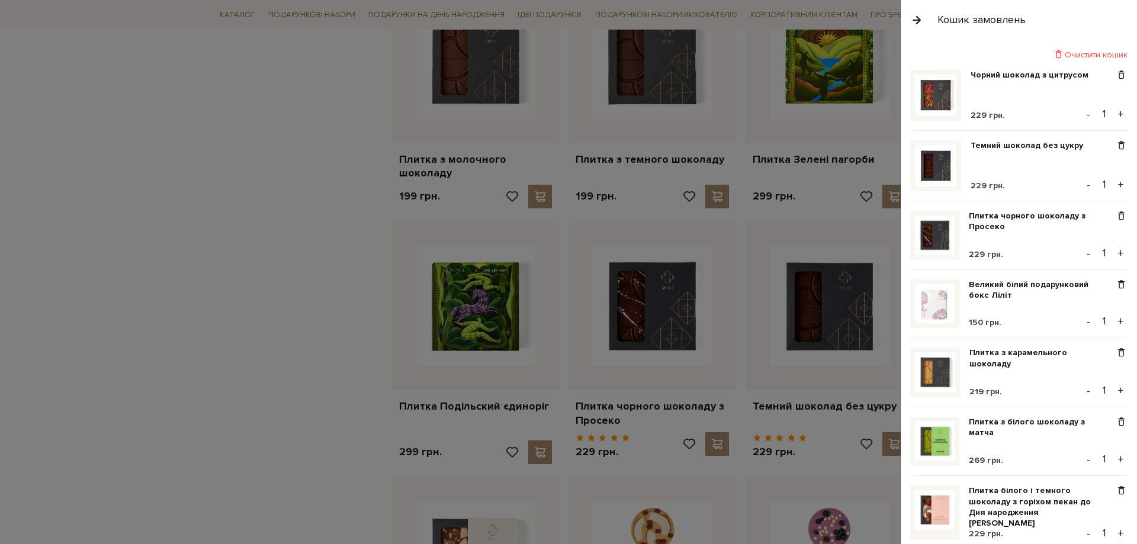
click at [335, 307] on div at bounding box center [568, 272] width 1137 height 544
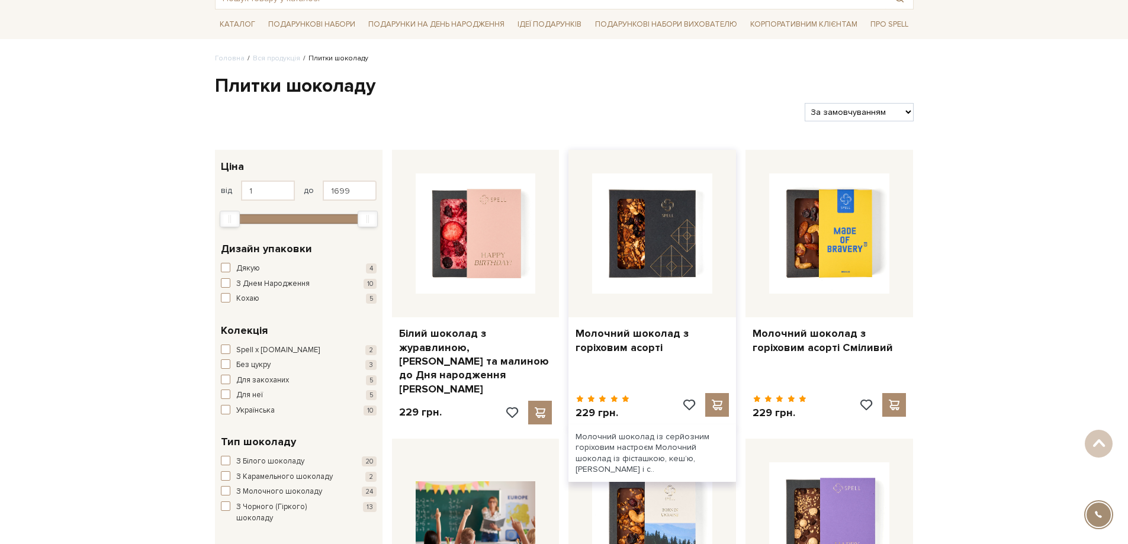
scroll to position [0, 0]
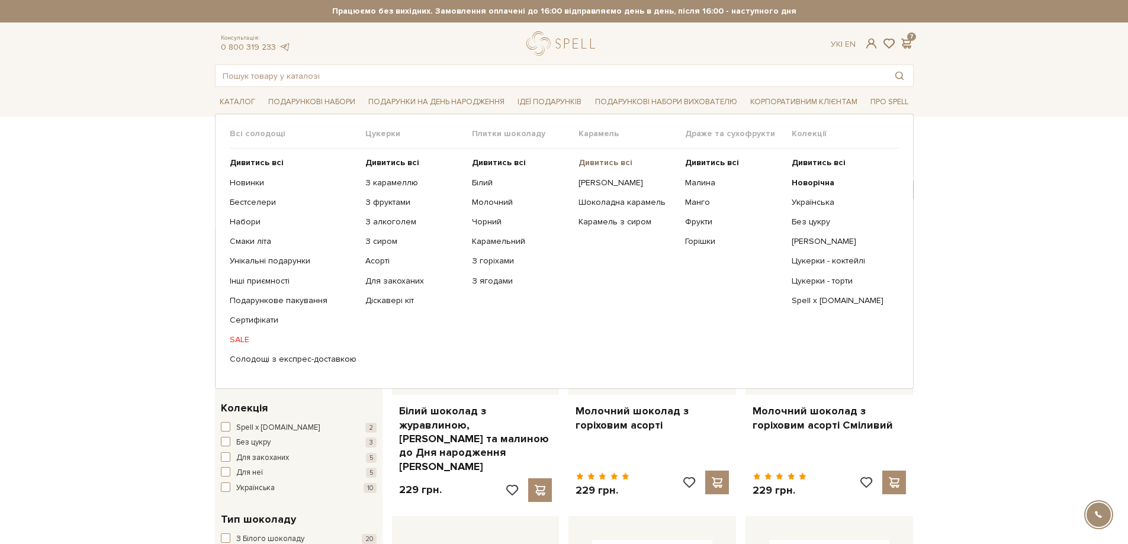
click at [596, 161] on b "Дивитись всі" at bounding box center [606, 163] width 54 height 10
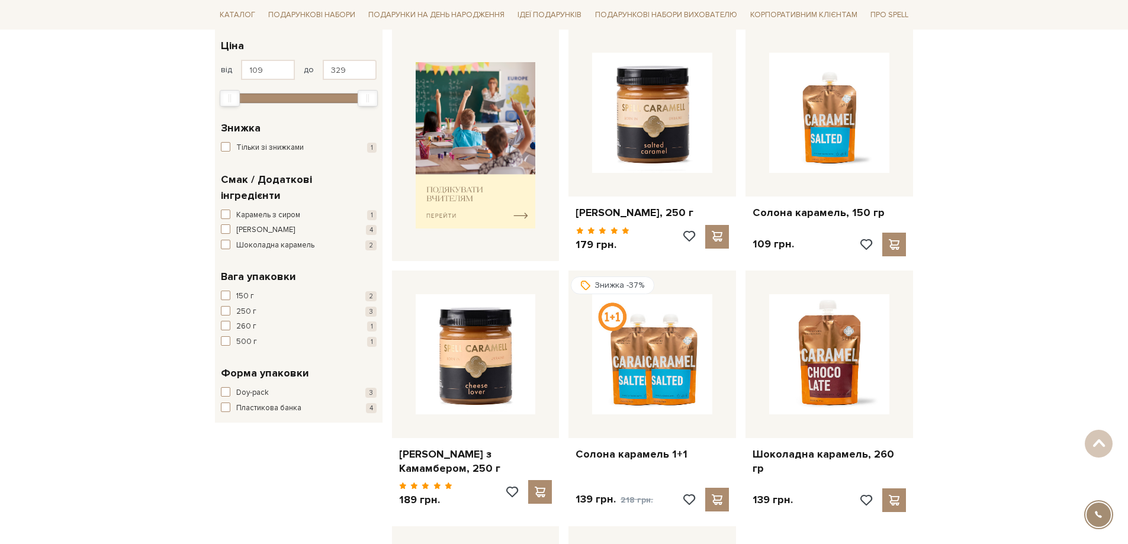
scroll to position [178, 0]
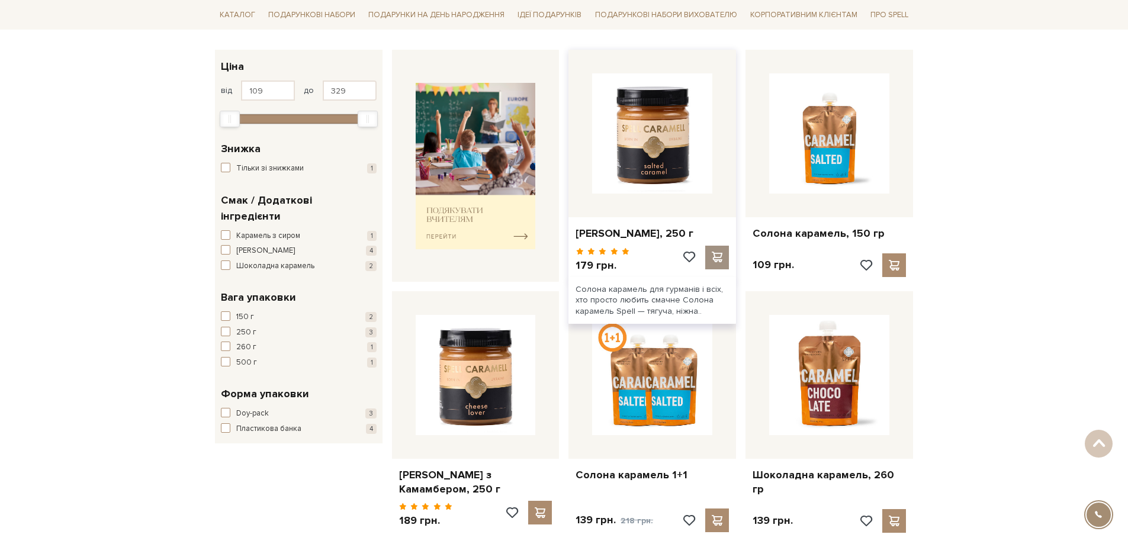
click at [717, 258] on span at bounding box center [717, 257] width 15 height 11
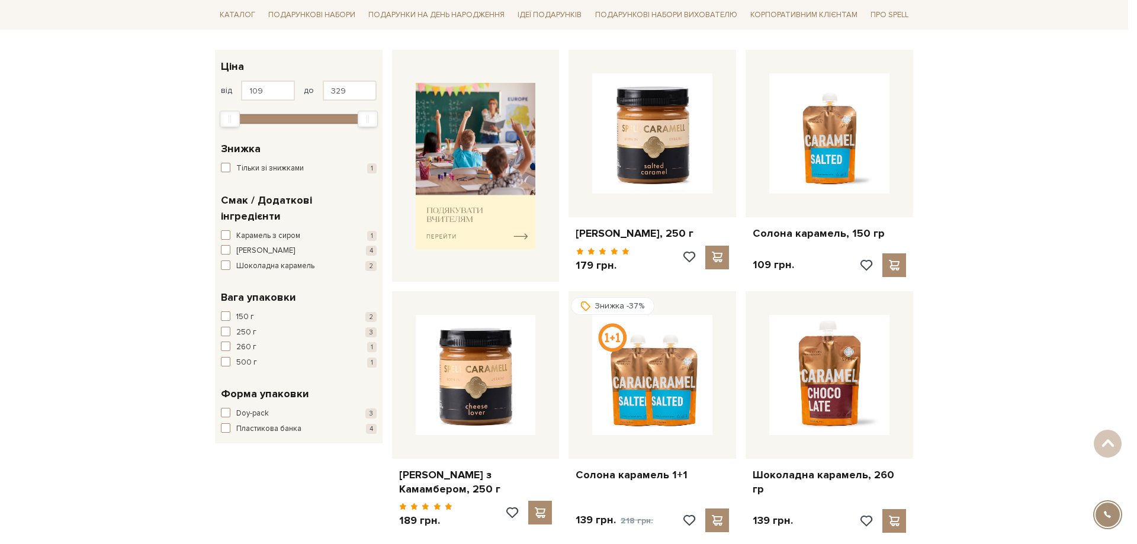
click at [237, 477] on div at bounding box center [568, 272] width 1137 height 544
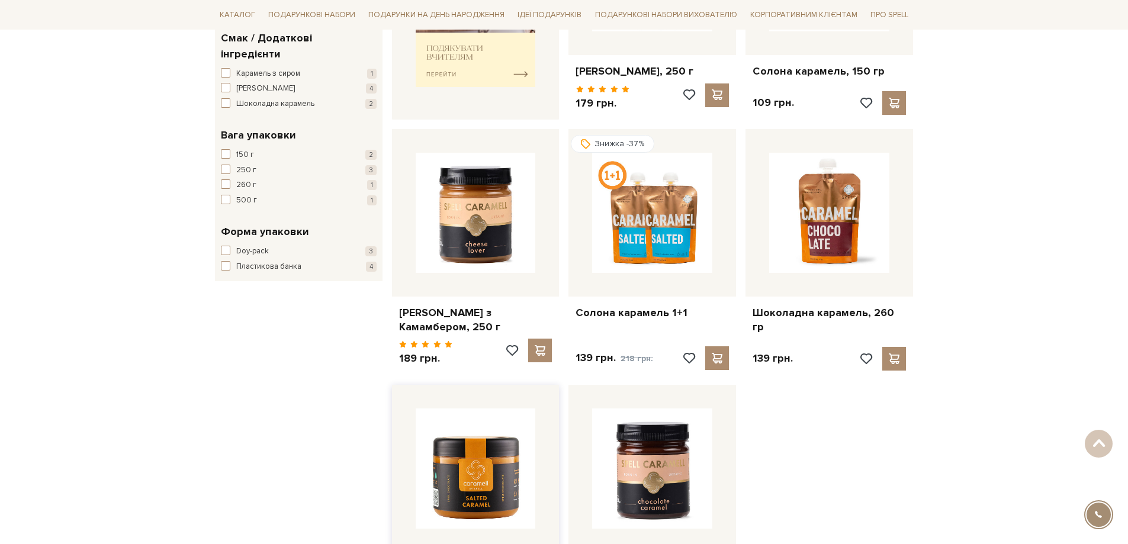
scroll to position [355, 0]
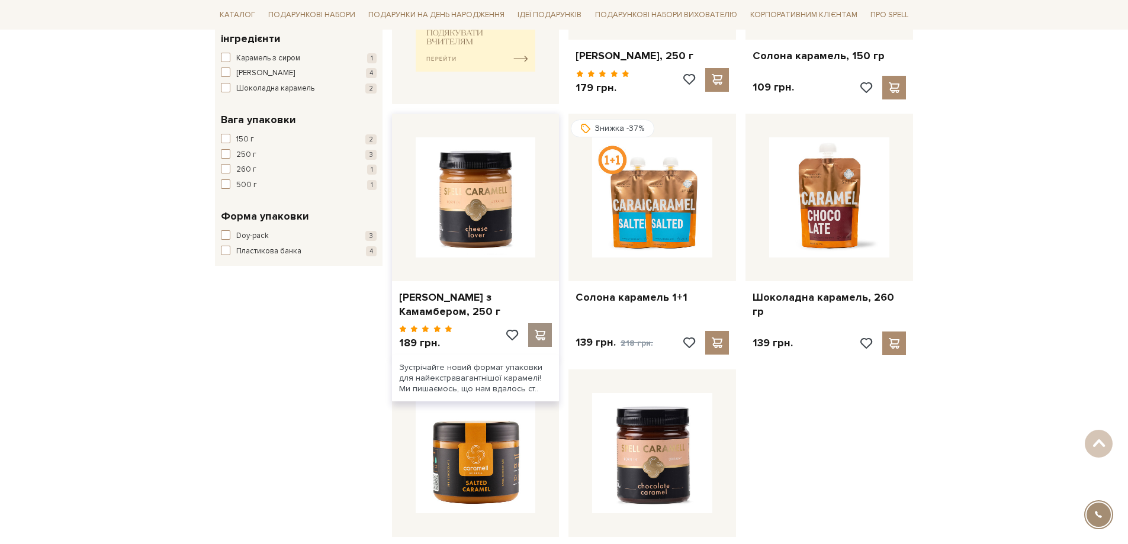
click at [535, 334] on span at bounding box center [540, 335] width 15 height 11
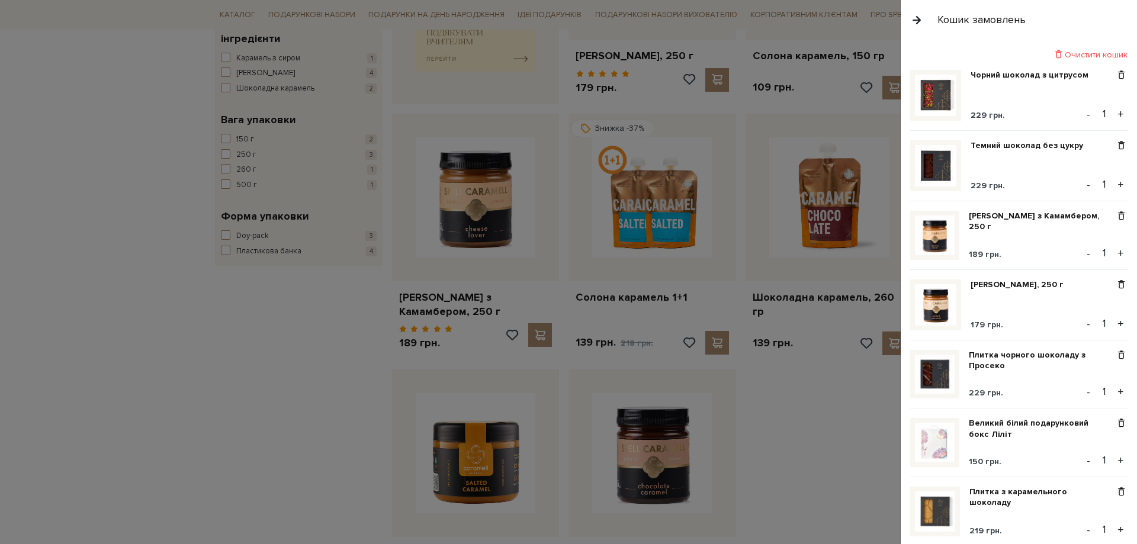
click at [233, 391] on div at bounding box center [568, 272] width 1137 height 544
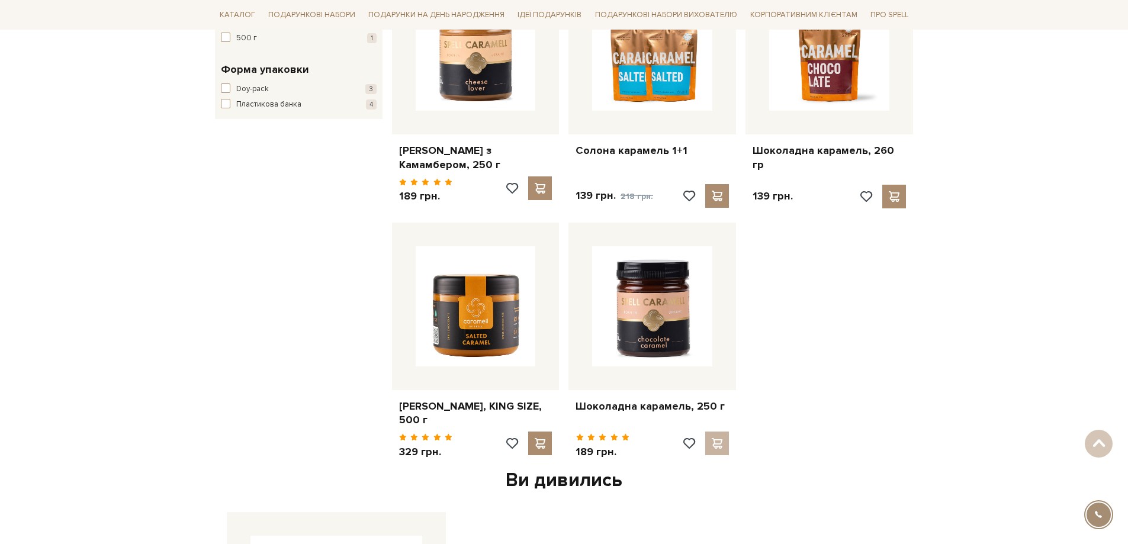
scroll to position [533, 0]
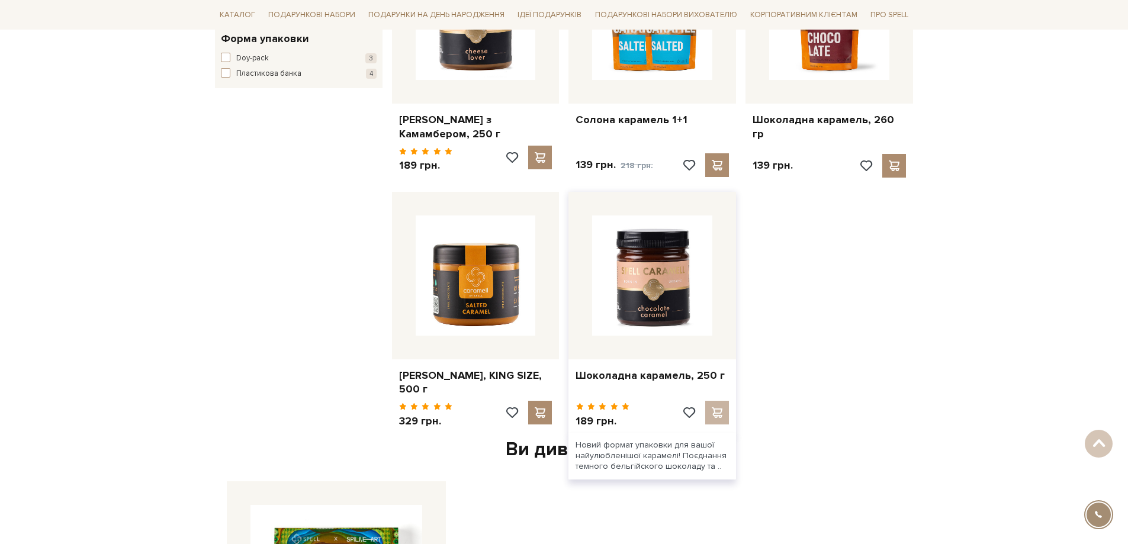
click at [720, 412] on div at bounding box center [705, 417] width 47 height 32
click at [718, 415] on div at bounding box center [705, 417] width 47 height 32
click at [718, 412] on div at bounding box center [705, 417] width 47 height 32
click at [719, 412] on div at bounding box center [705, 417] width 47 height 32
click at [720, 413] on div at bounding box center [705, 417] width 47 height 32
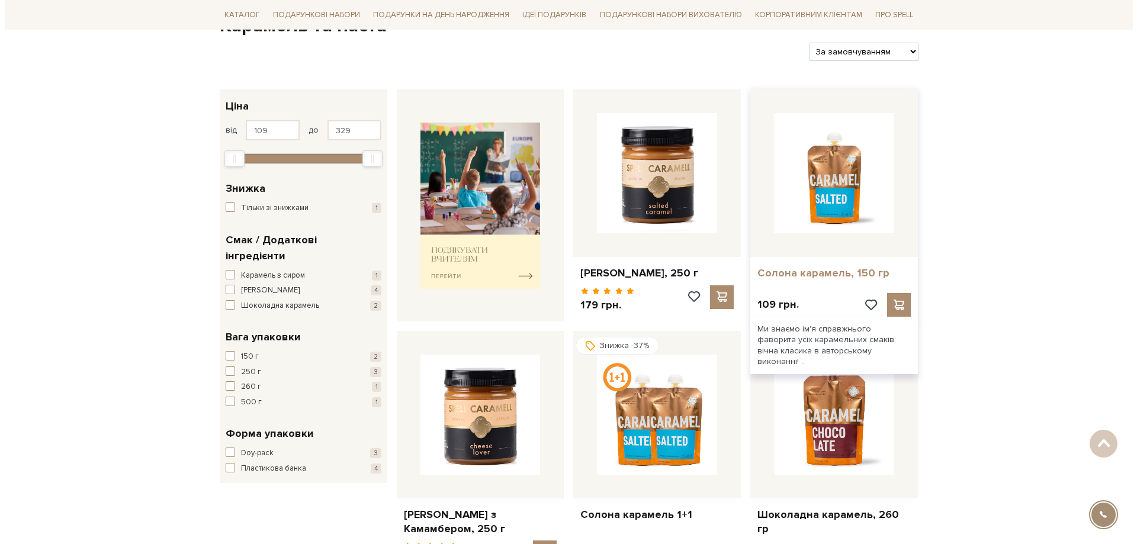
scroll to position [0, 0]
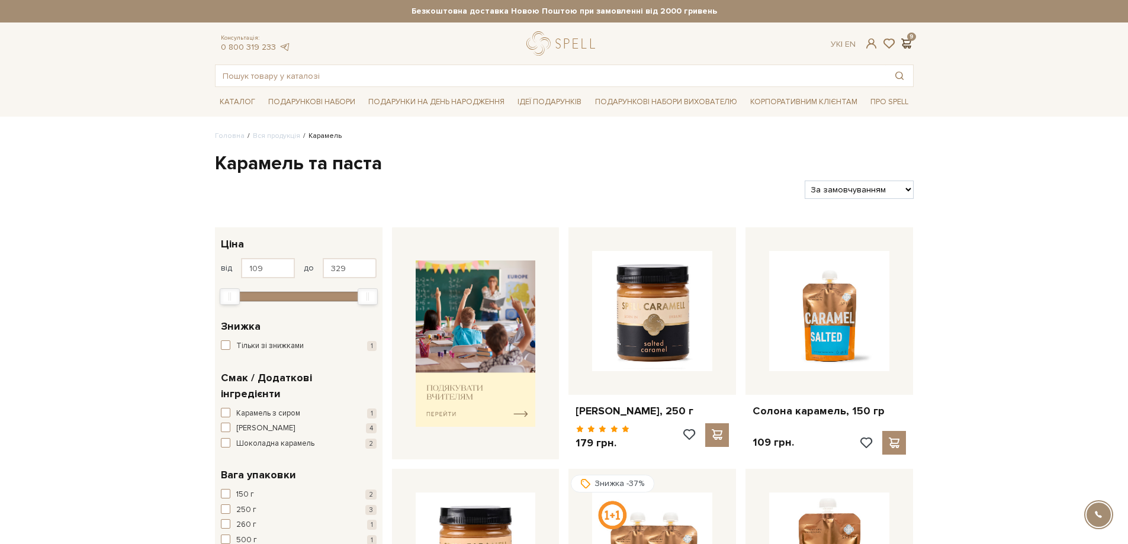
click at [909, 44] on span at bounding box center [907, 43] width 14 height 12
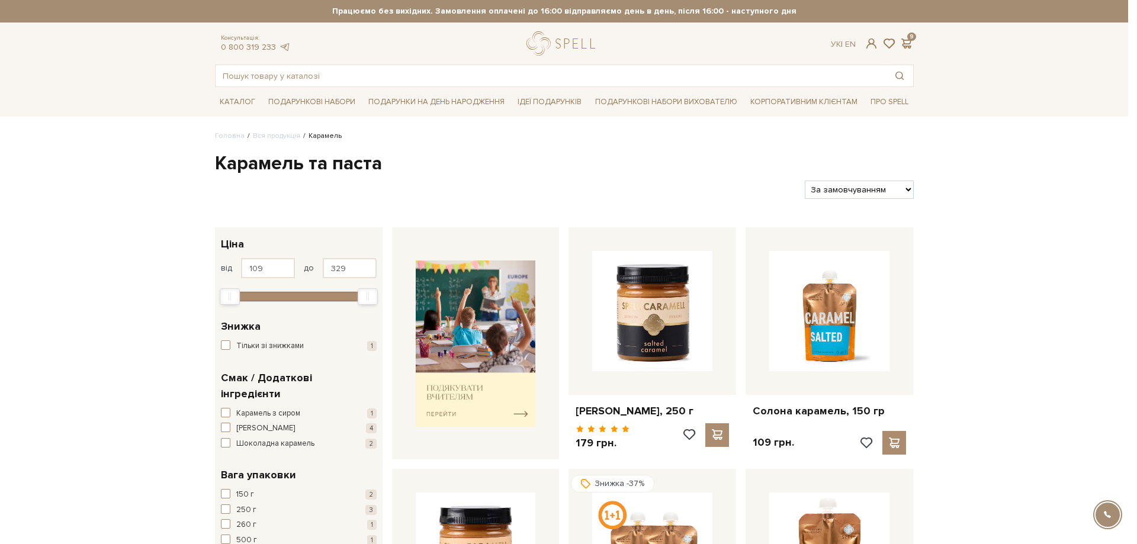
click at [149, 294] on div at bounding box center [568, 272] width 1137 height 544
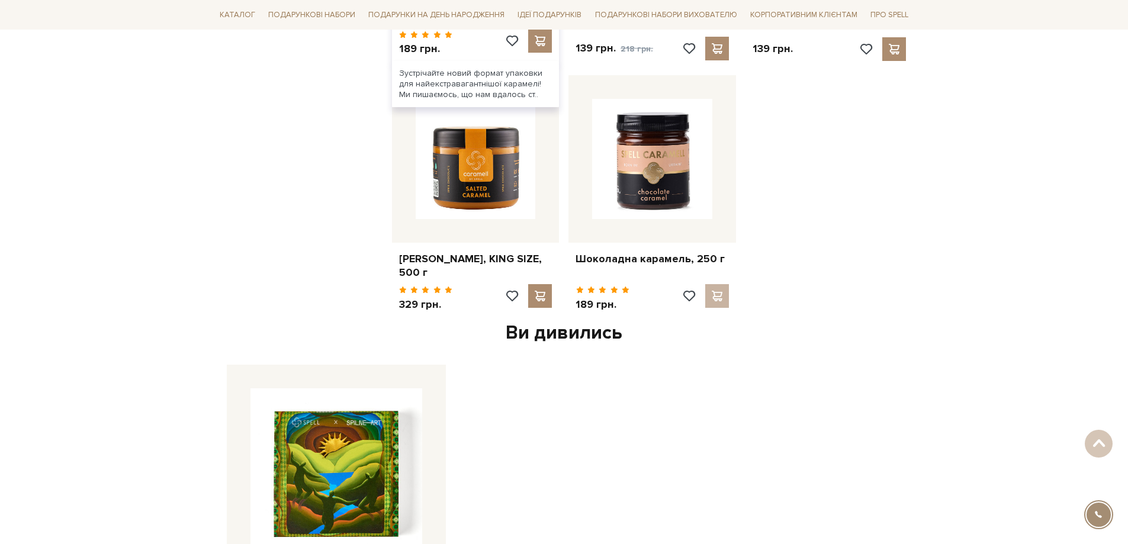
scroll to position [651, 0]
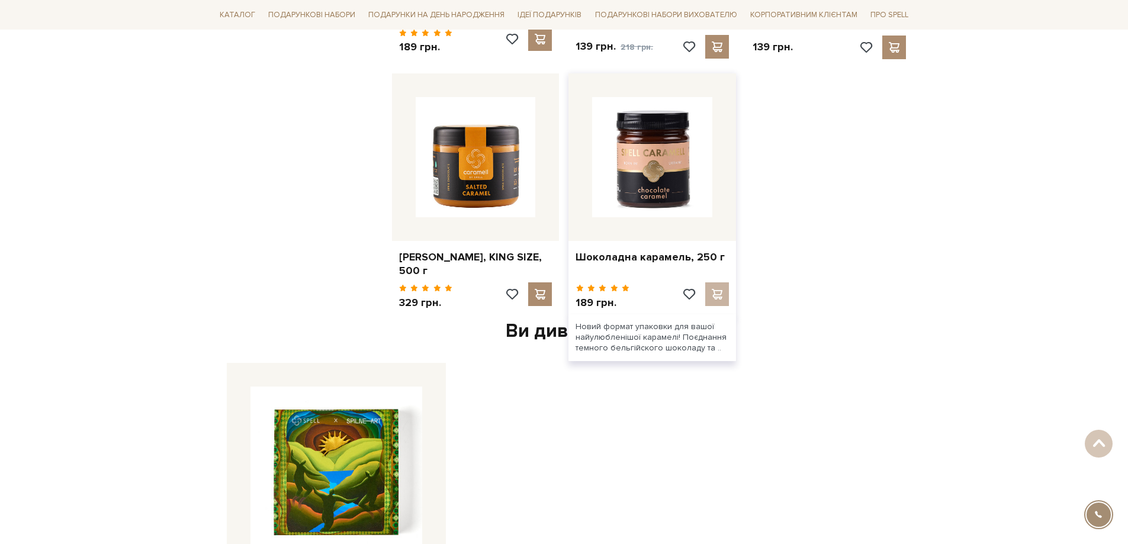
click at [717, 294] on div at bounding box center [705, 298] width 47 height 32
click at [665, 180] on img at bounding box center [652, 157] width 120 height 120
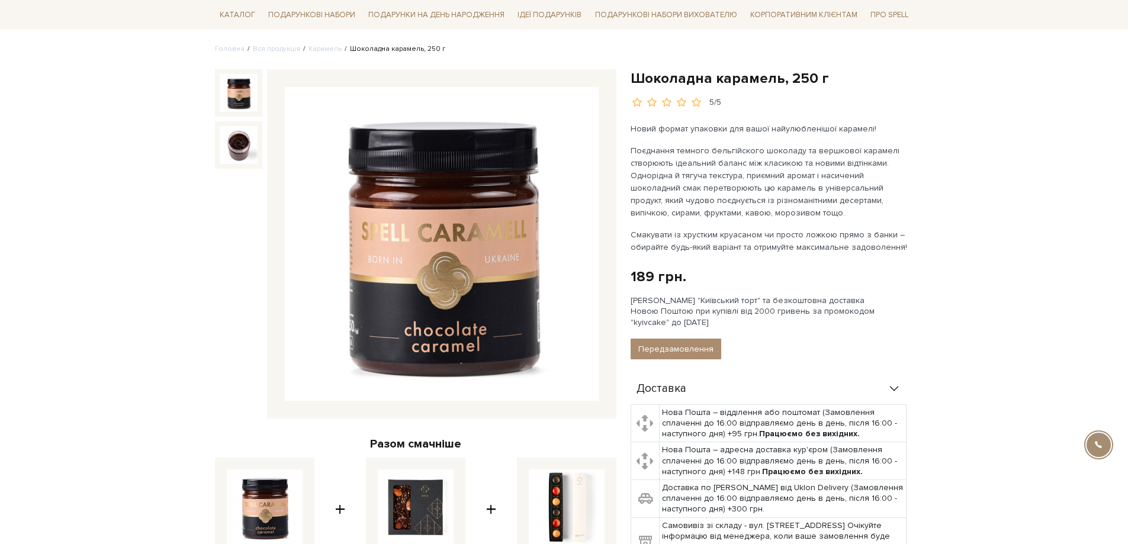
scroll to position [118, 0]
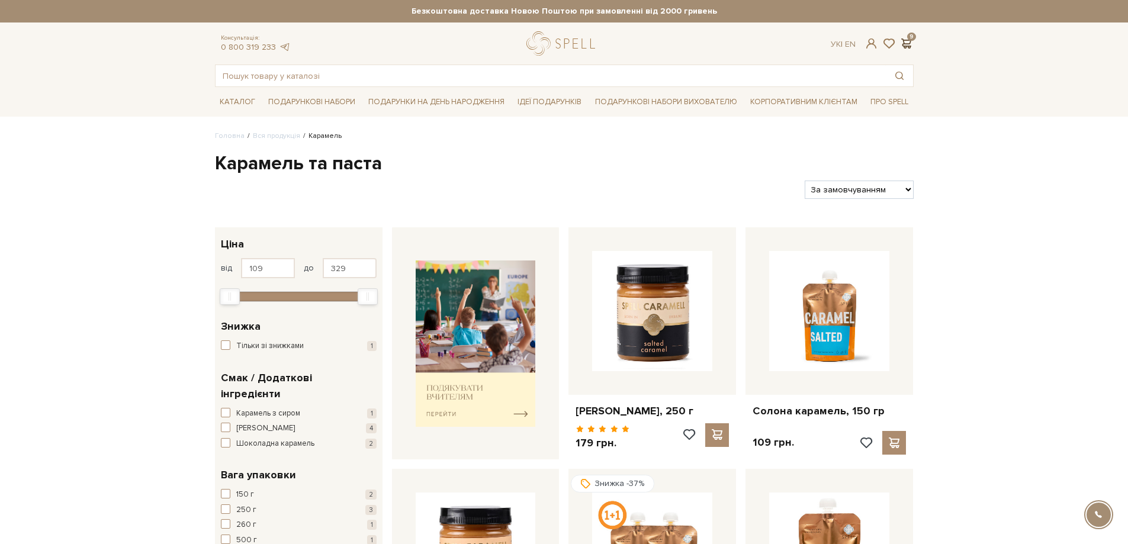
click at [910, 42] on span at bounding box center [907, 43] width 14 height 12
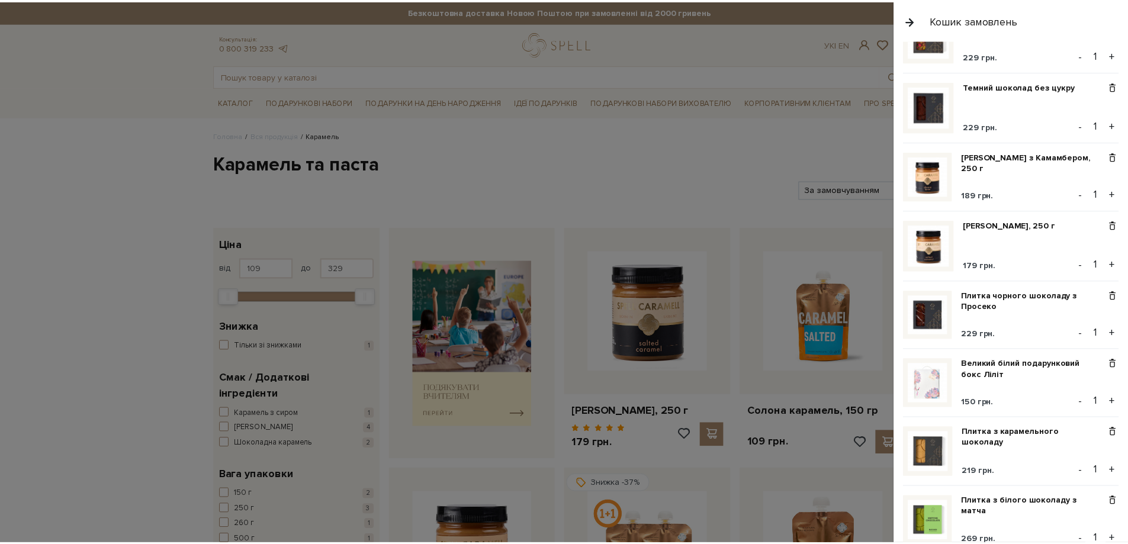
scroll to position [118, 0]
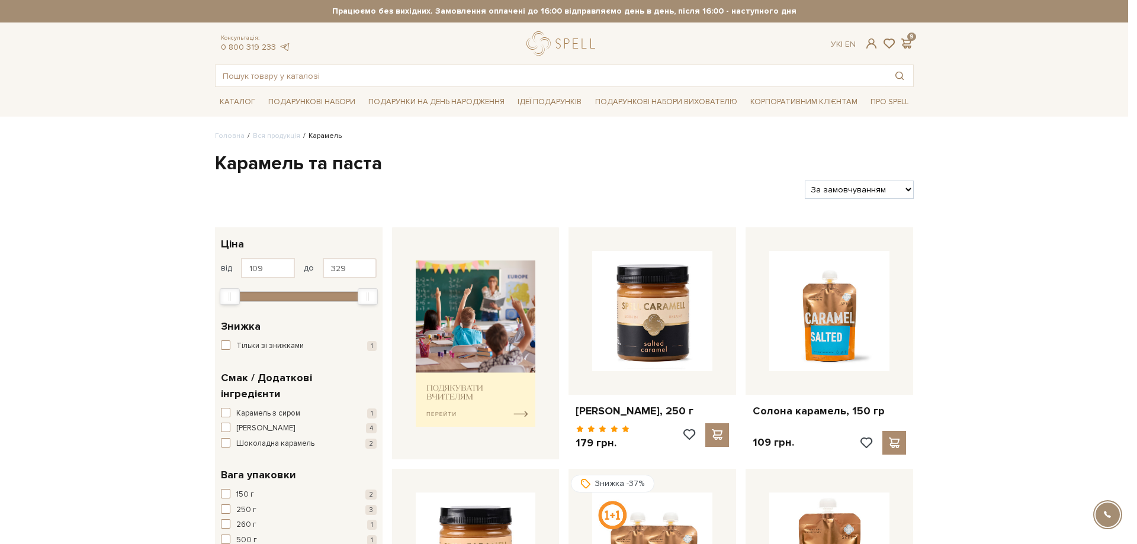
click at [124, 158] on div at bounding box center [568, 272] width 1137 height 544
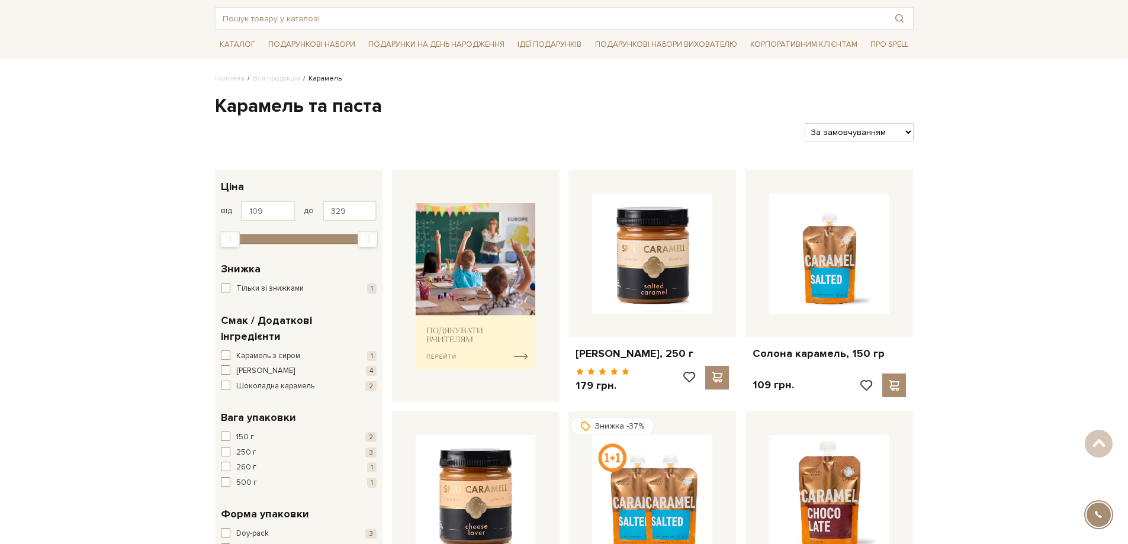
scroll to position [0, 0]
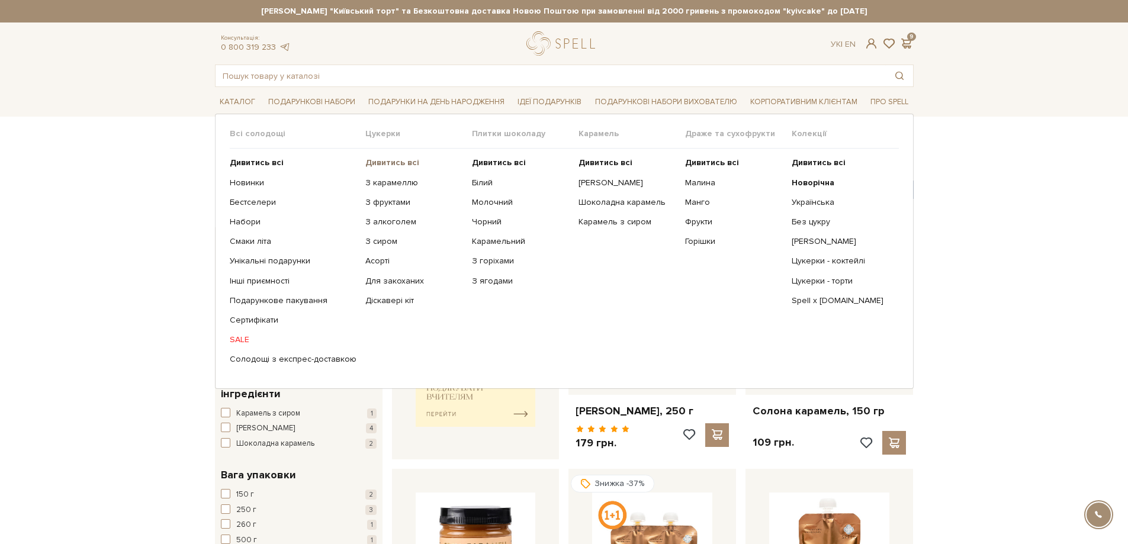
click at [375, 160] on b "Дивитись всі" at bounding box center [392, 163] width 54 height 10
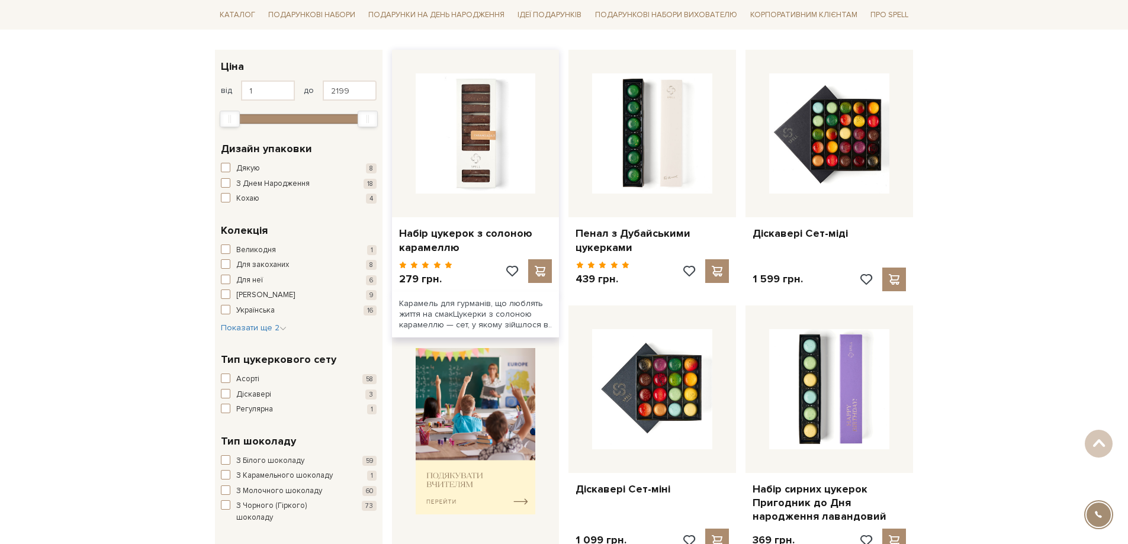
scroll to position [237, 0]
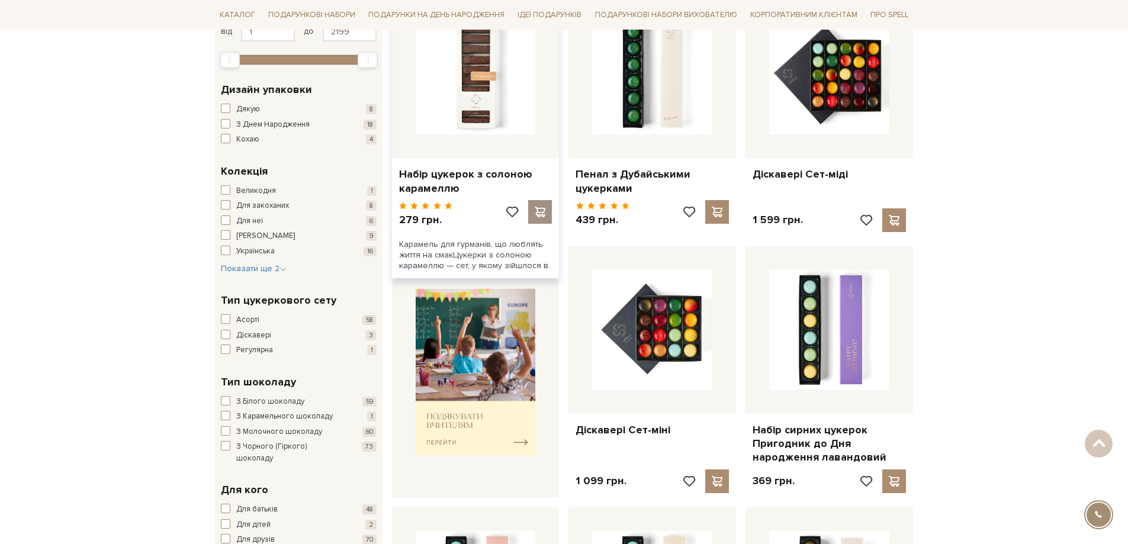
click at [538, 208] on span at bounding box center [540, 212] width 15 height 11
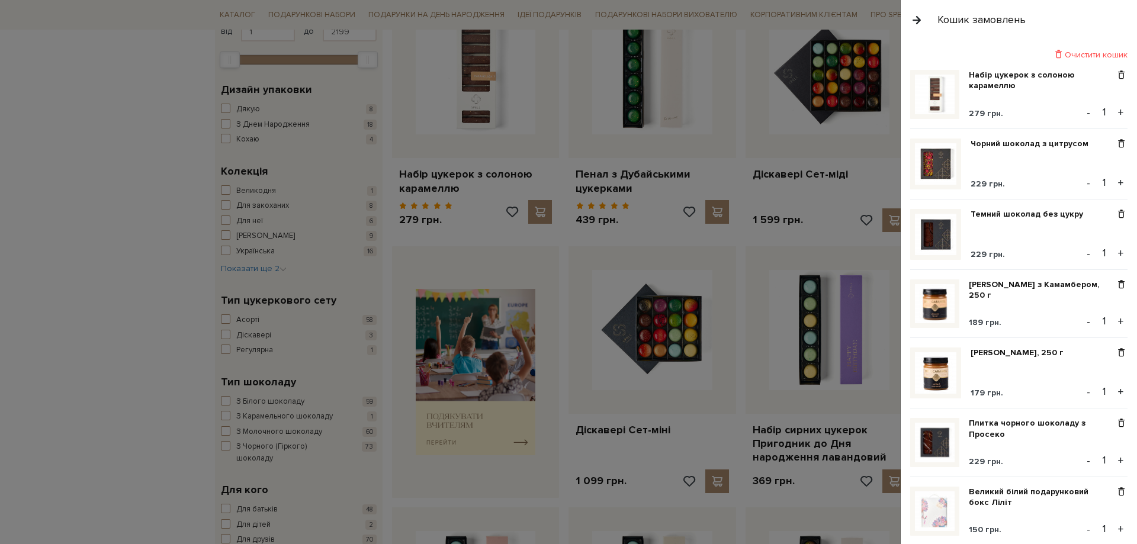
click at [114, 197] on div at bounding box center [568, 272] width 1137 height 544
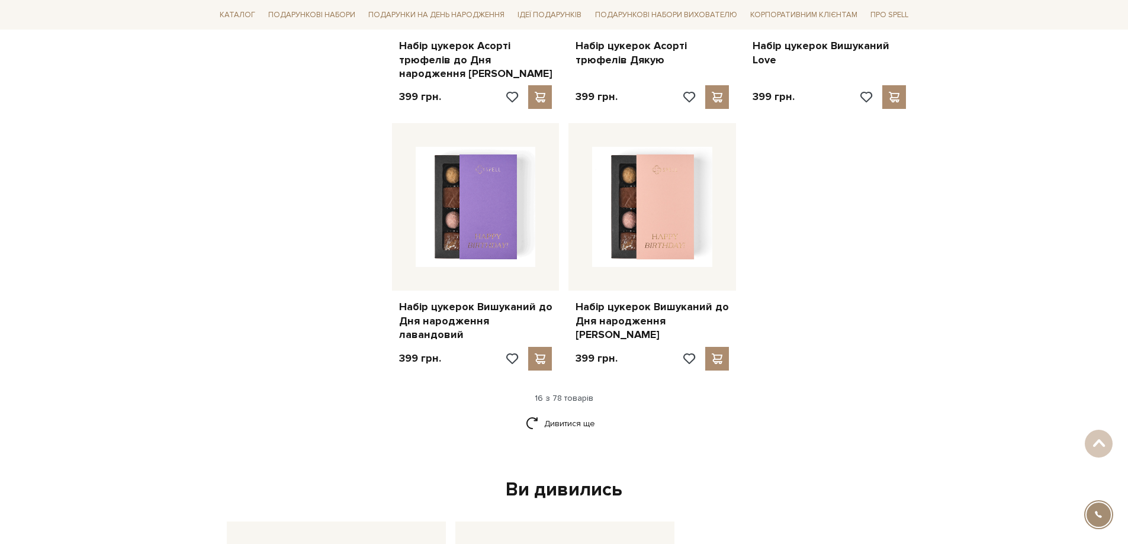
scroll to position [1421, 0]
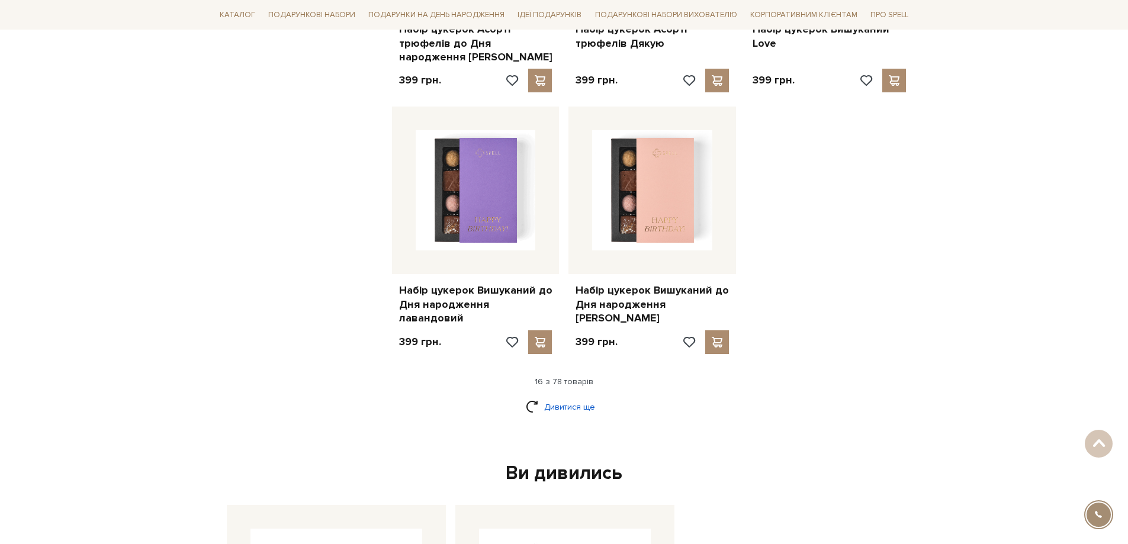
click at [558, 397] on link "Дивитися ще" at bounding box center [564, 407] width 77 height 21
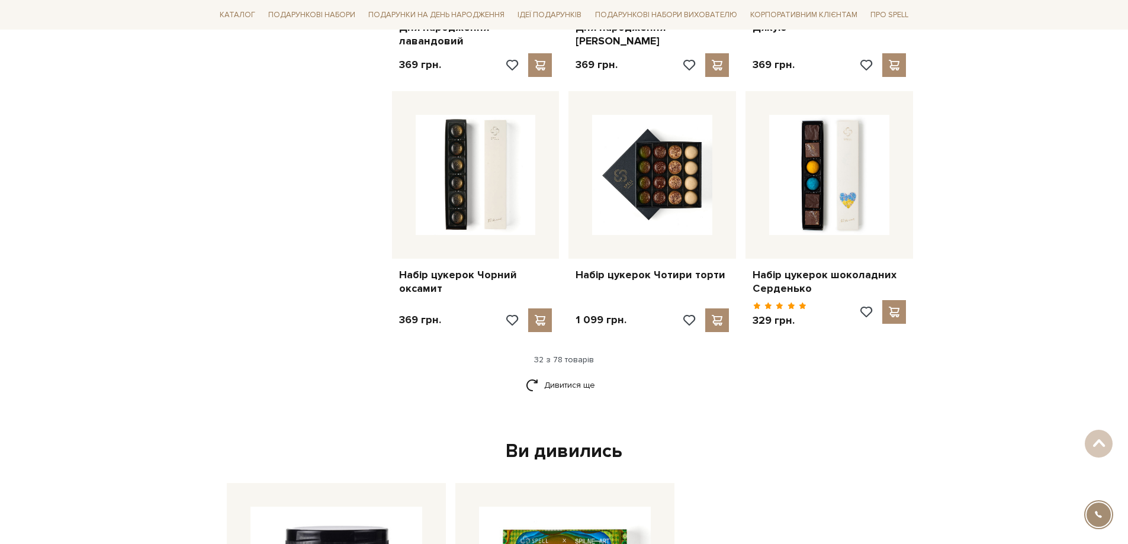
scroll to position [2724, 0]
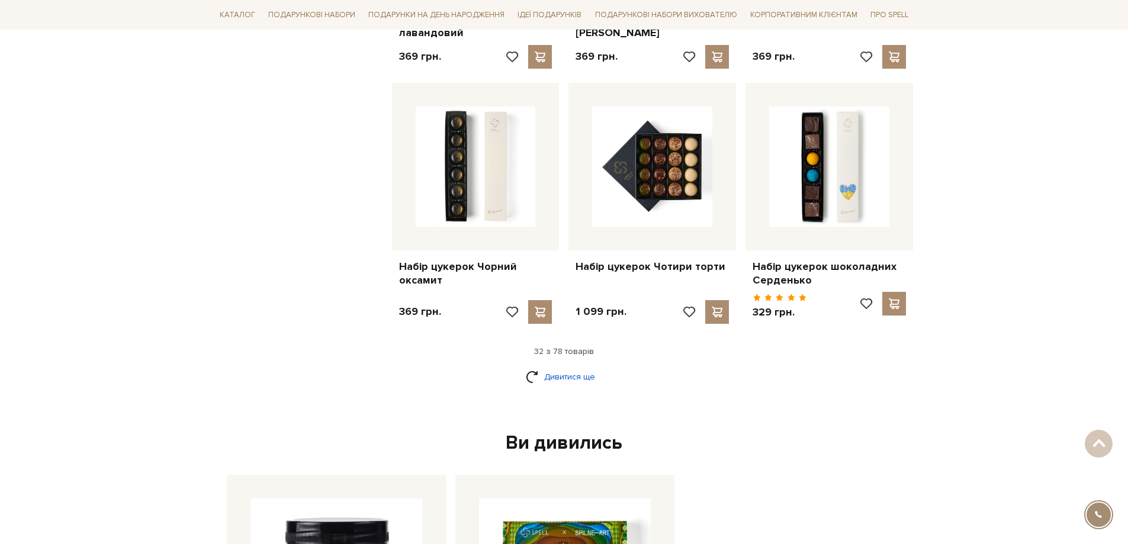
click at [580, 367] on link "Дивитися ще" at bounding box center [564, 377] width 77 height 21
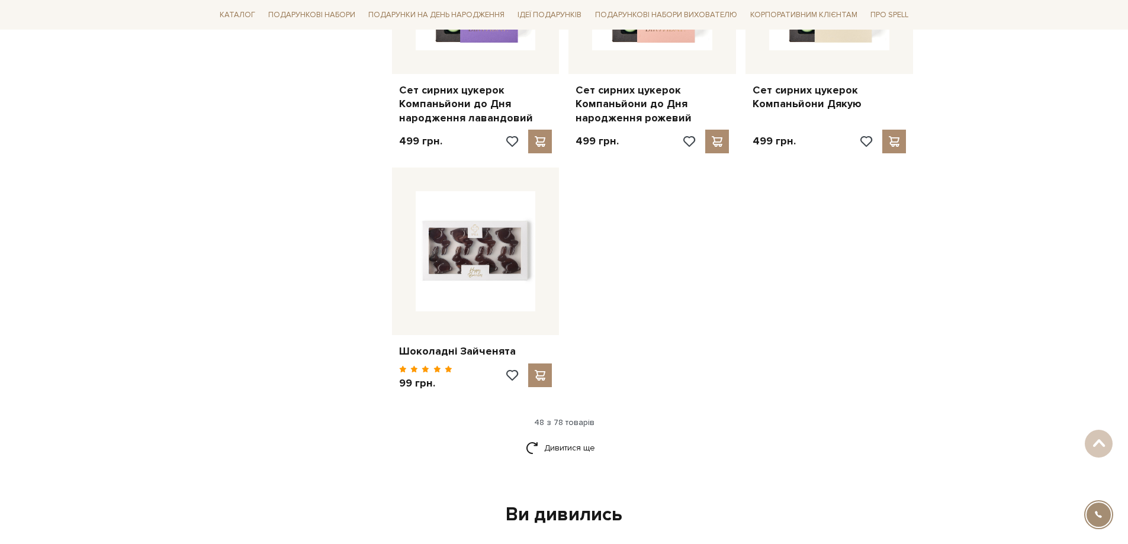
scroll to position [4205, 0]
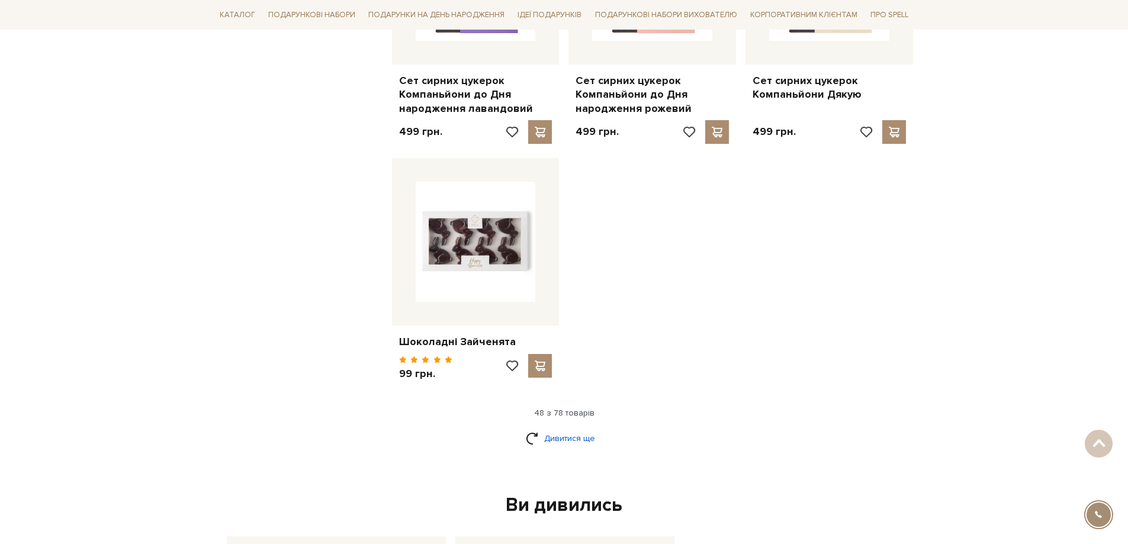
click at [557, 428] on link "Дивитися ще" at bounding box center [564, 438] width 77 height 21
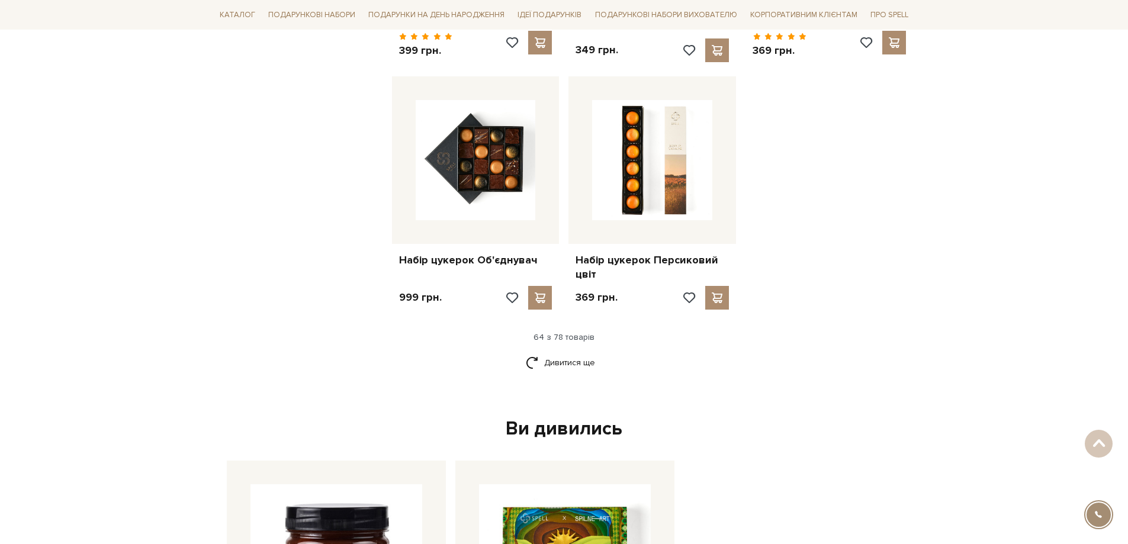
scroll to position [5567, 0]
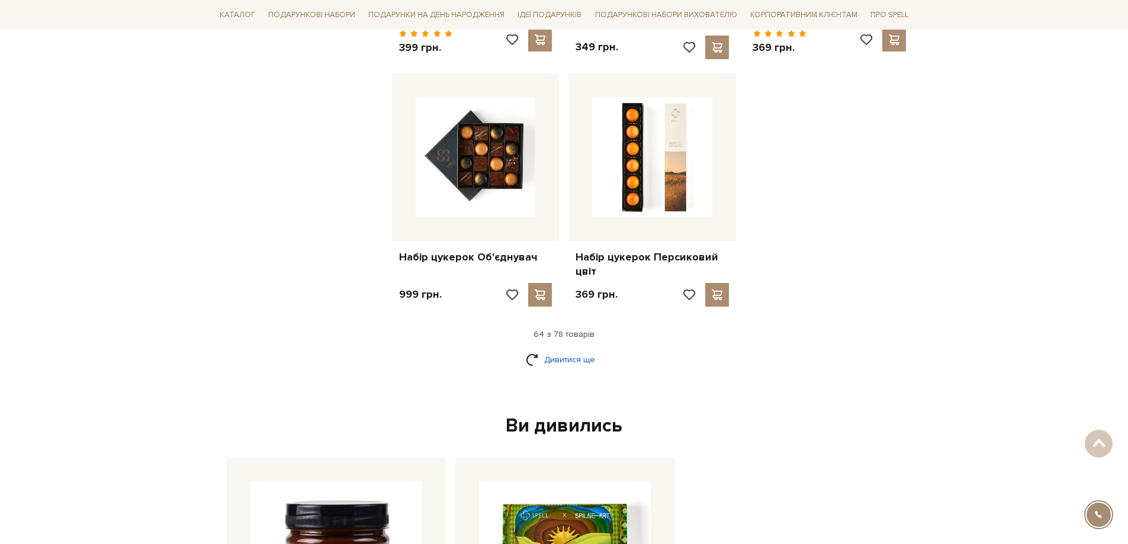
click at [561, 349] on link "Дивитися ще" at bounding box center [564, 359] width 77 height 21
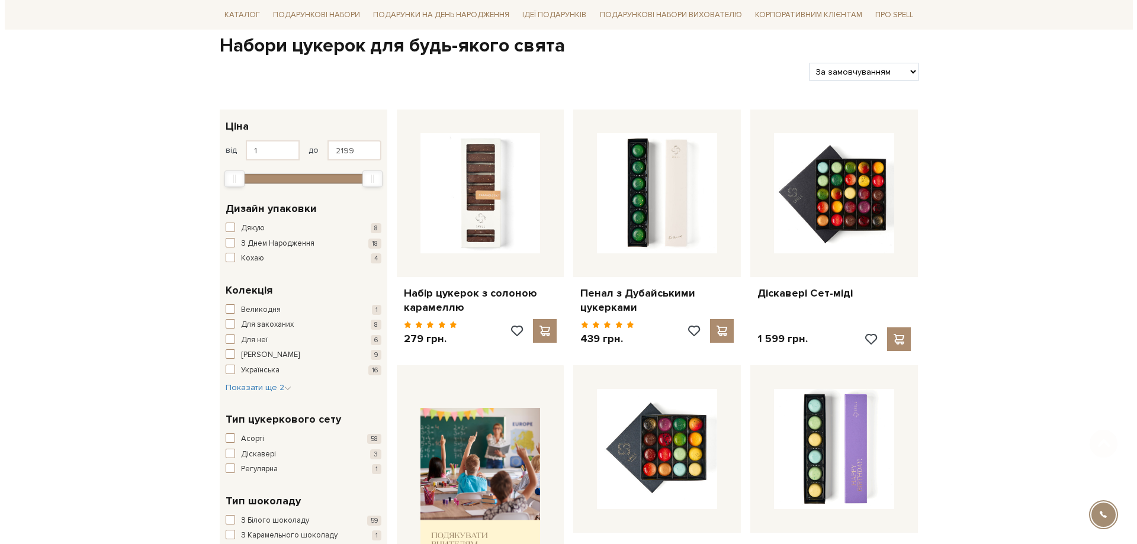
scroll to position [118, 0]
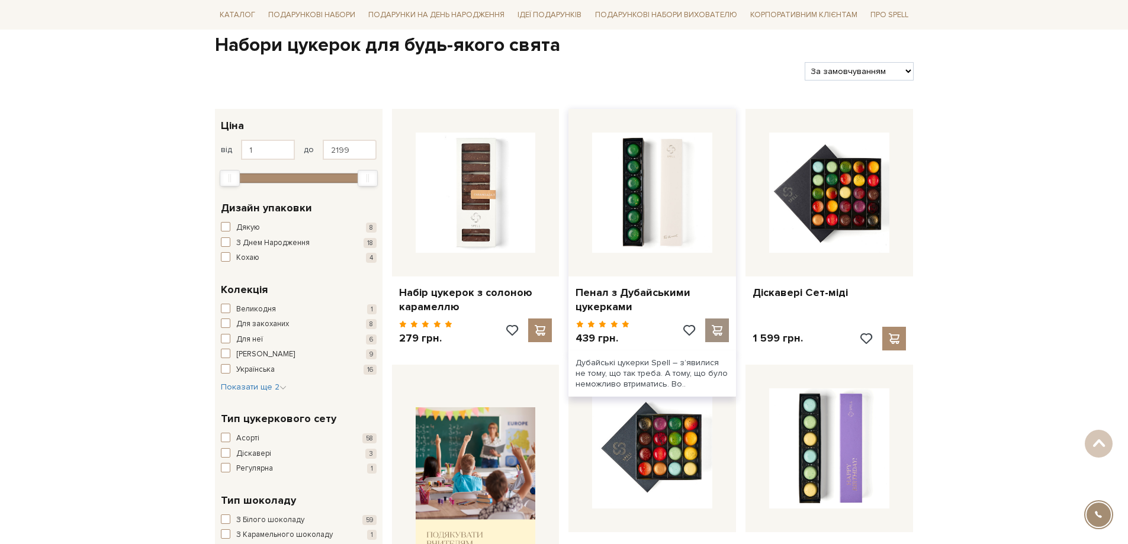
click at [719, 331] on span at bounding box center [717, 330] width 15 height 11
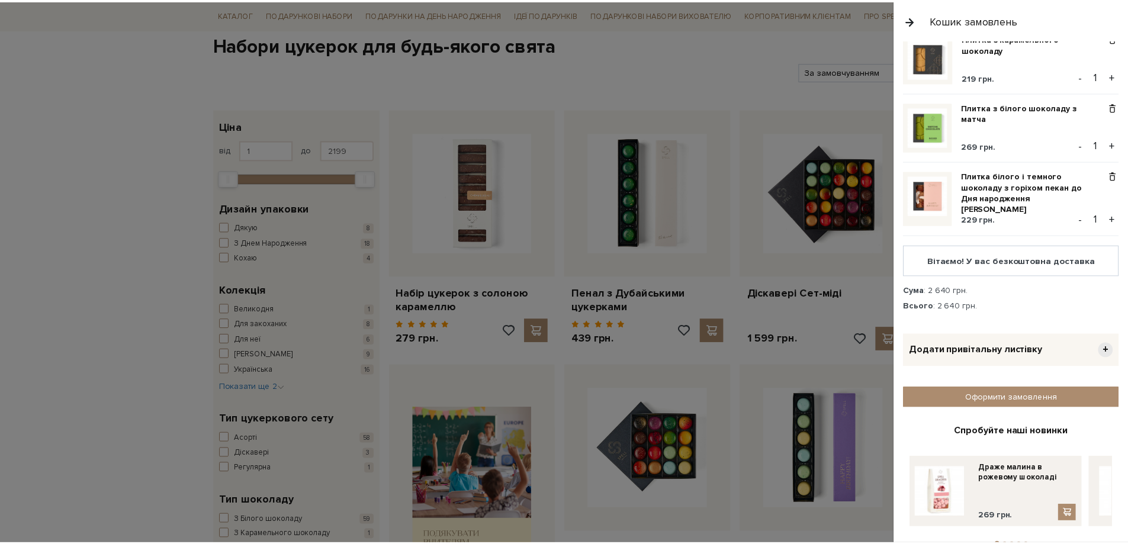
scroll to position [617, 0]
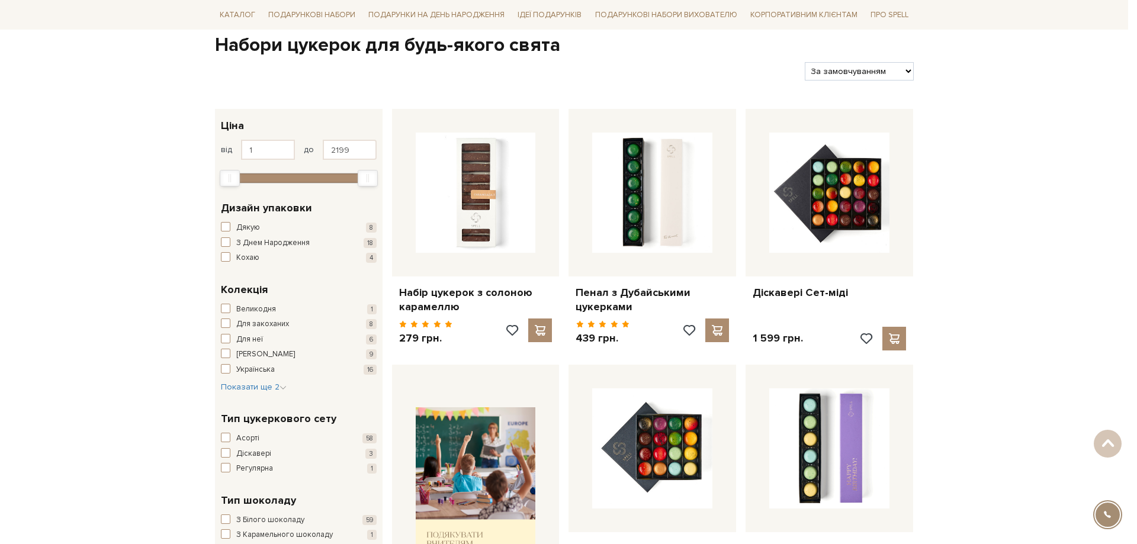
click at [142, 329] on div at bounding box center [568, 272] width 1137 height 544
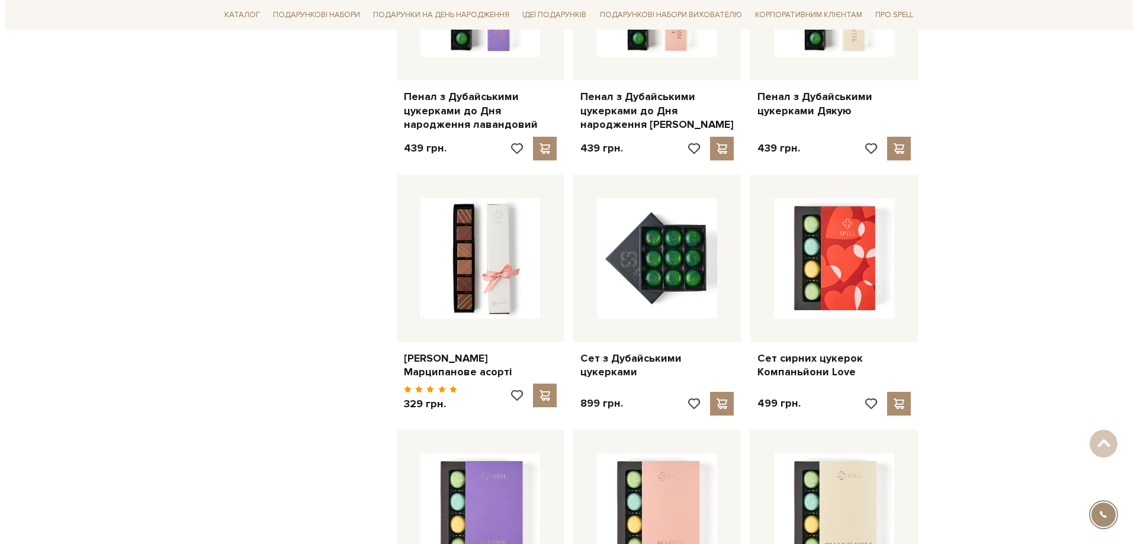
scroll to position [3435, 0]
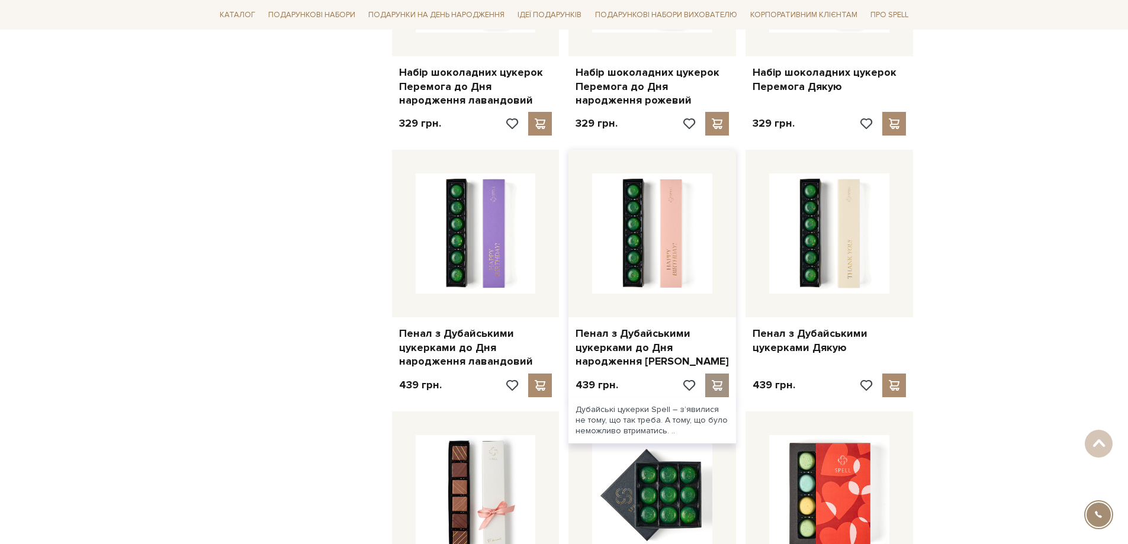
click at [718, 380] on span at bounding box center [717, 385] width 15 height 11
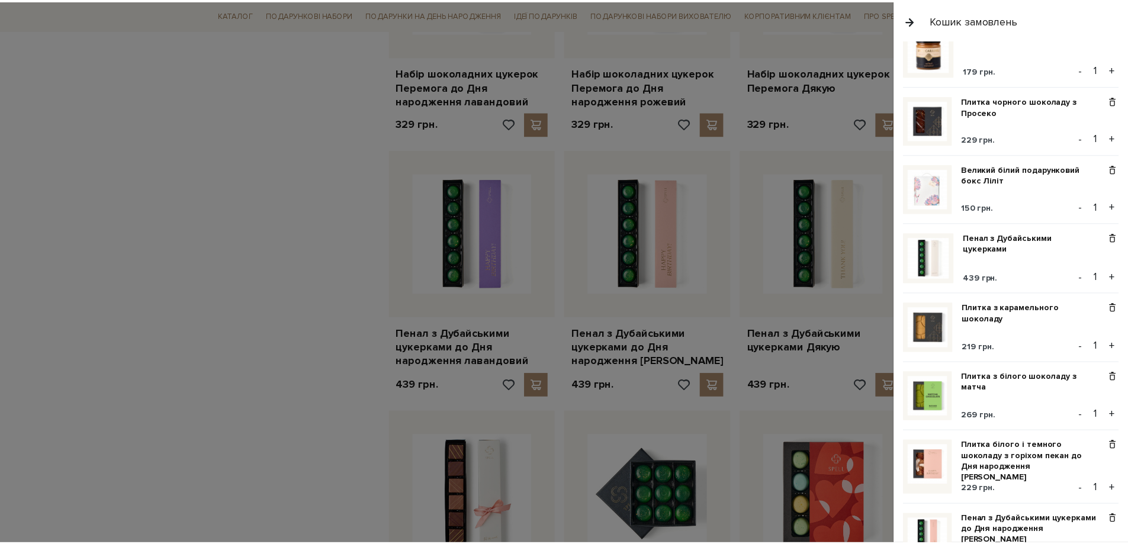
scroll to position [355, 0]
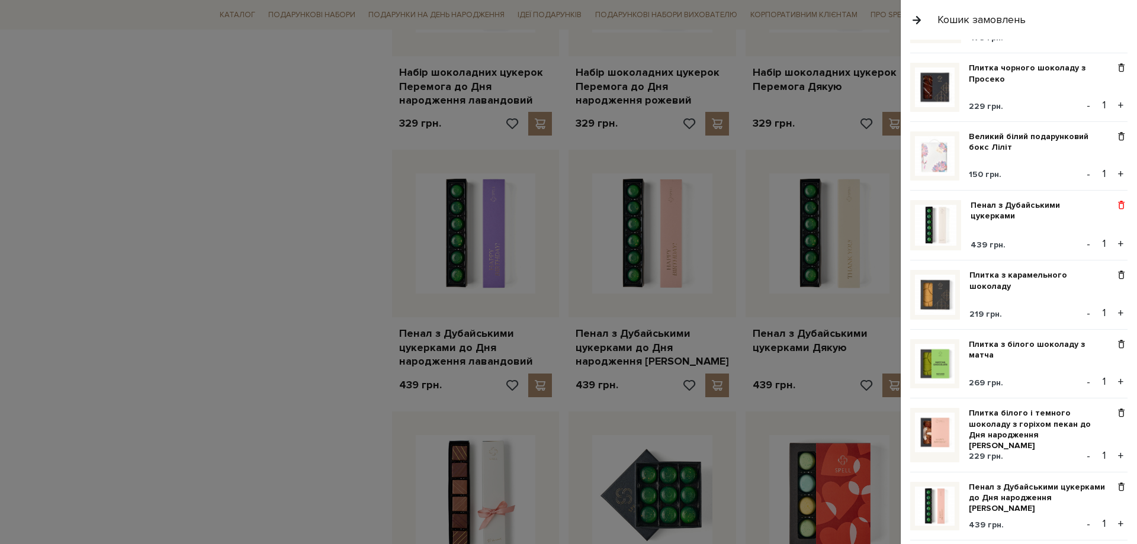
click at [1115, 200] on span at bounding box center [1121, 205] width 12 height 11
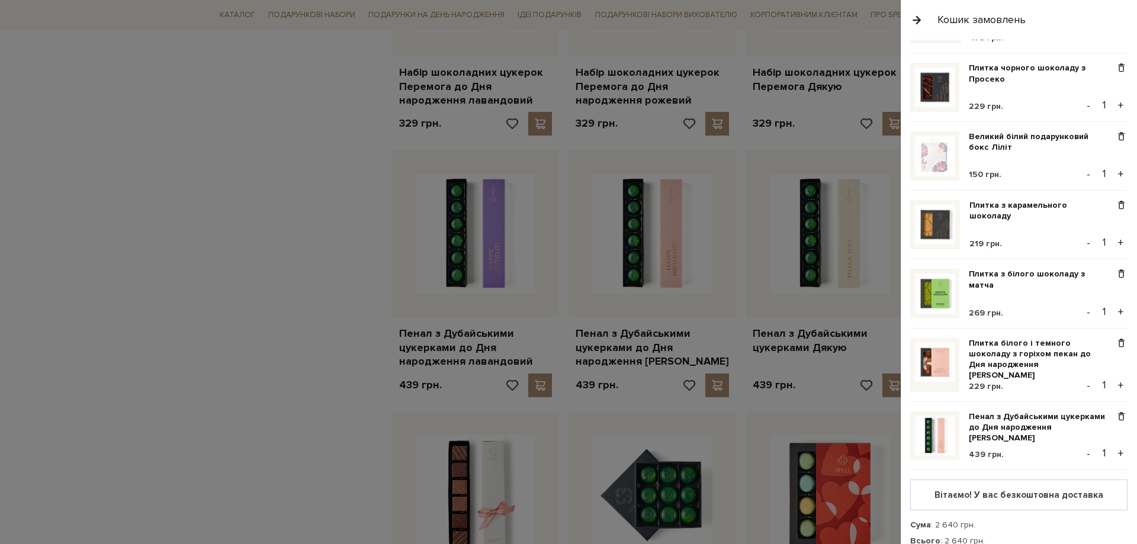
click at [279, 264] on div at bounding box center [568, 272] width 1137 height 544
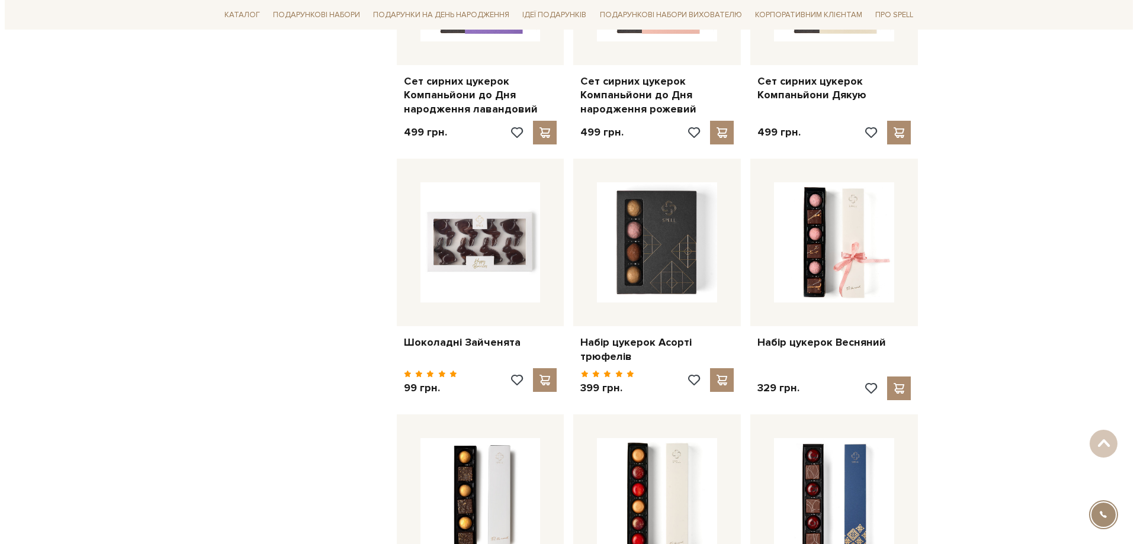
scroll to position [4205, 0]
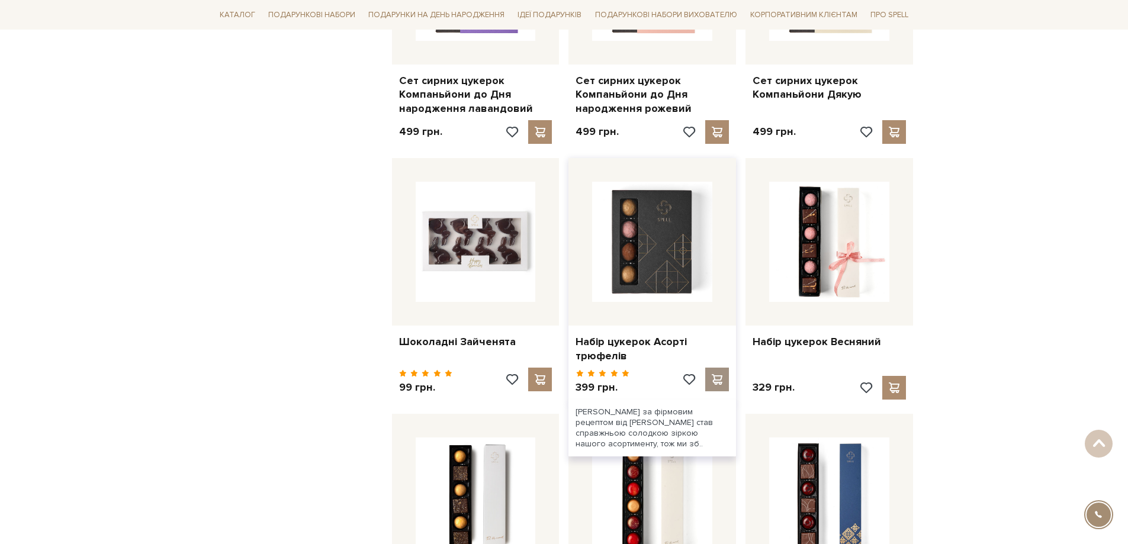
click at [719, 374] on span at bounding box center [717, 379] width 15 height 11
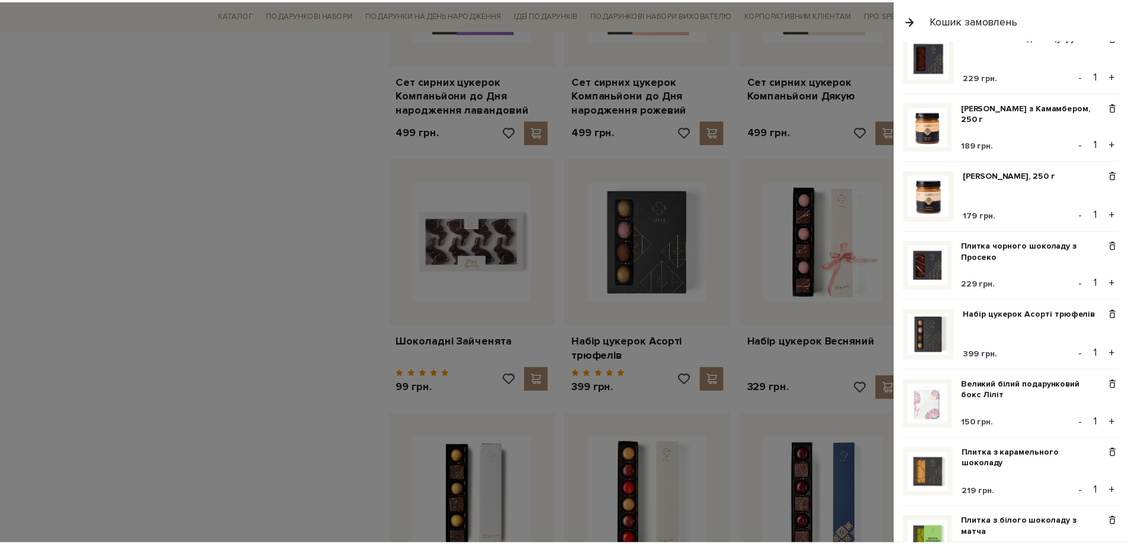
scroll to position [0, 0]
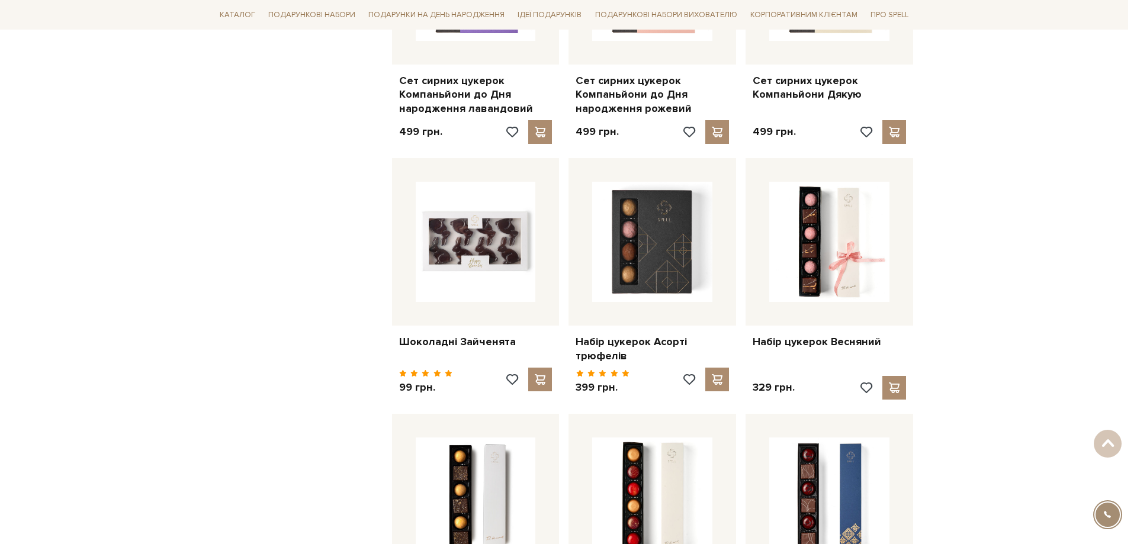
click at [179, 141] on div at bounding box center [568, 272] width 1137 height 544
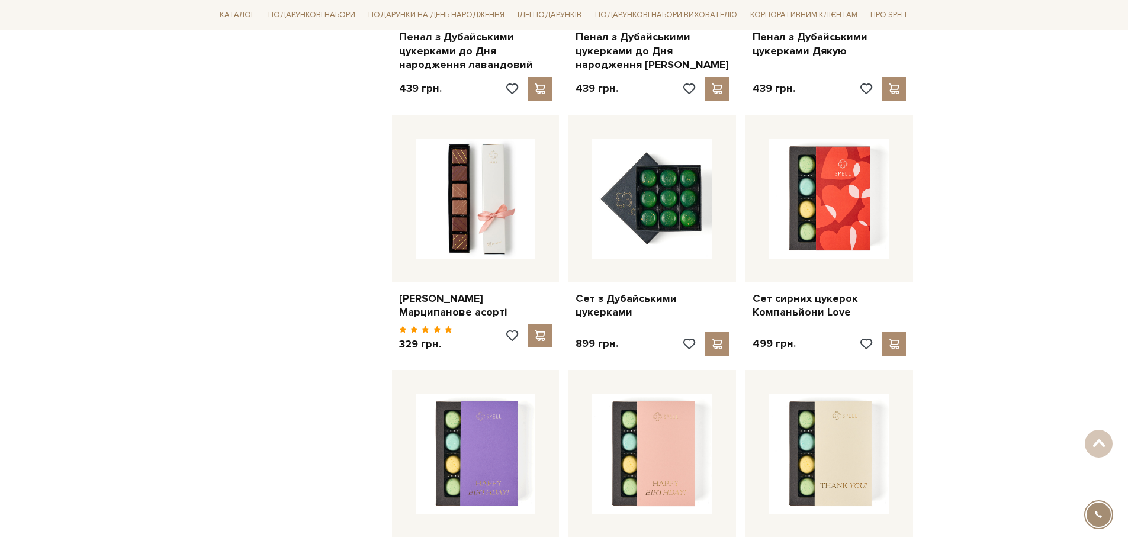
scroll to position [3731, 0]
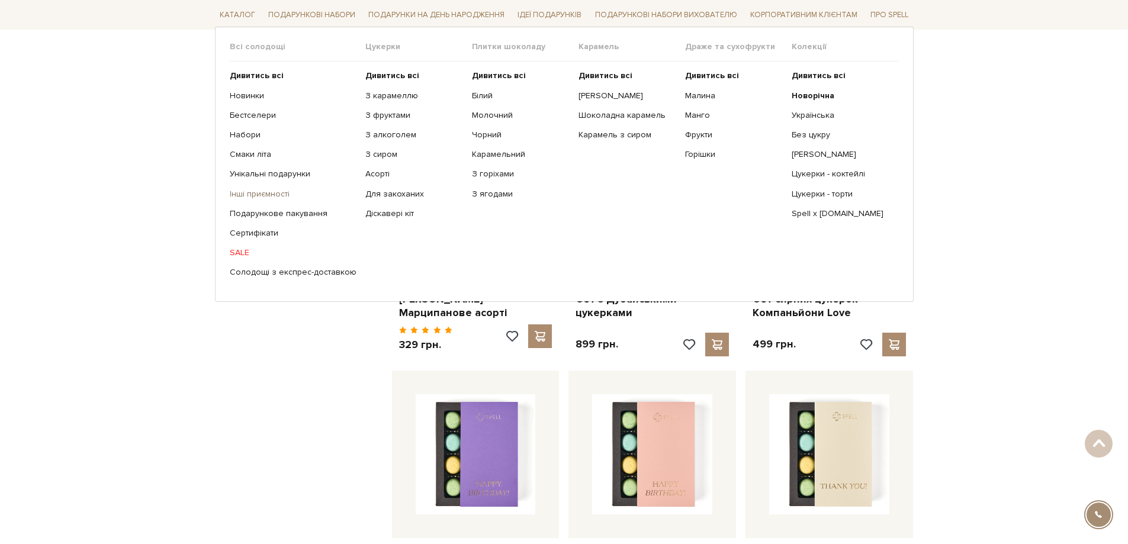
click at [282, 192] on link "Інші приємності" at bounding box center [293, 193] width 127 height 11
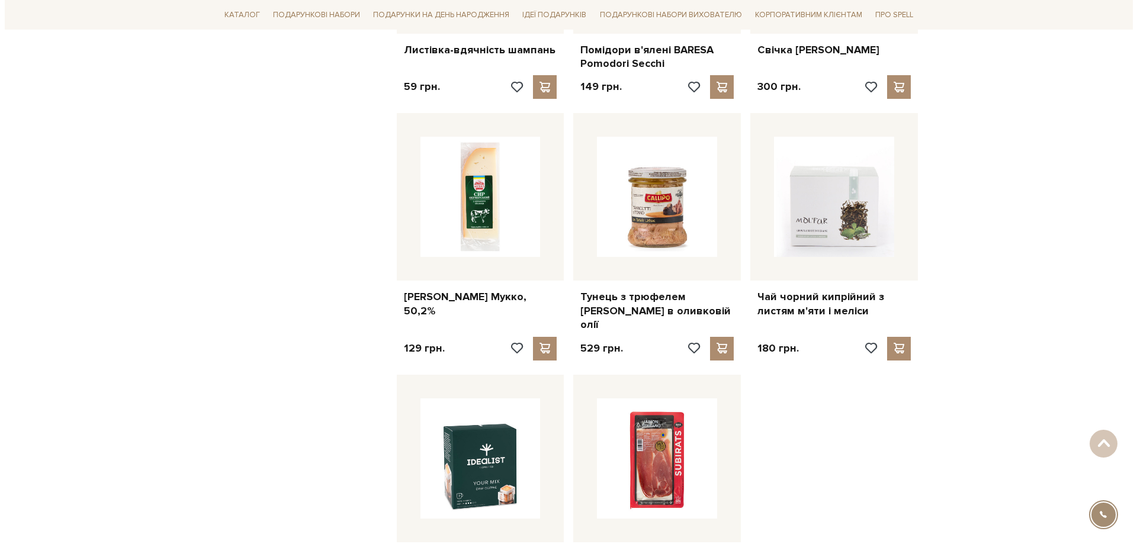
scroll to position [1244, 0]
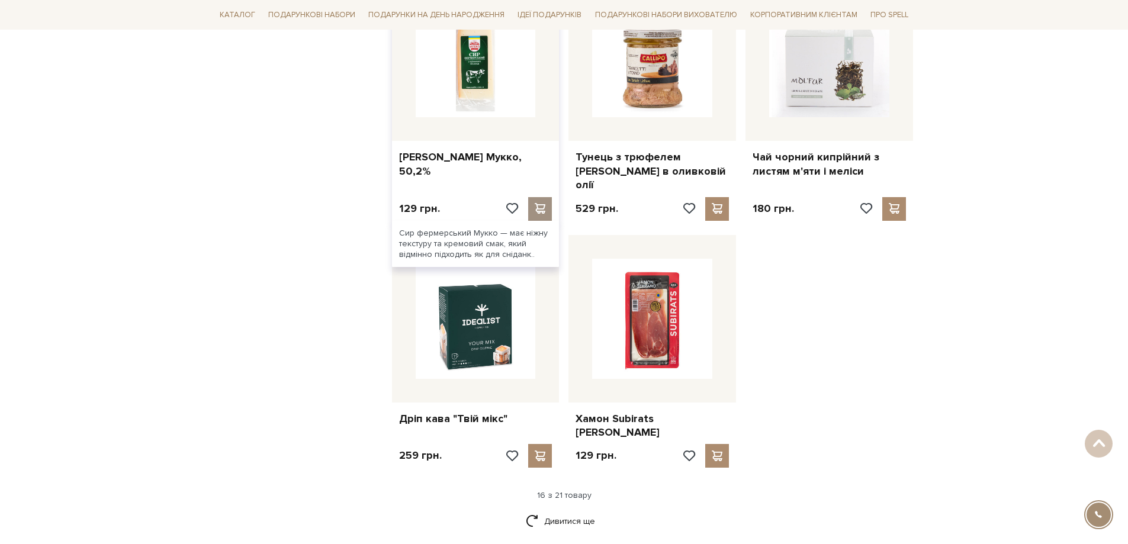
click at [535, 203] on span at bounding box center [540, 208] width 15 height 11
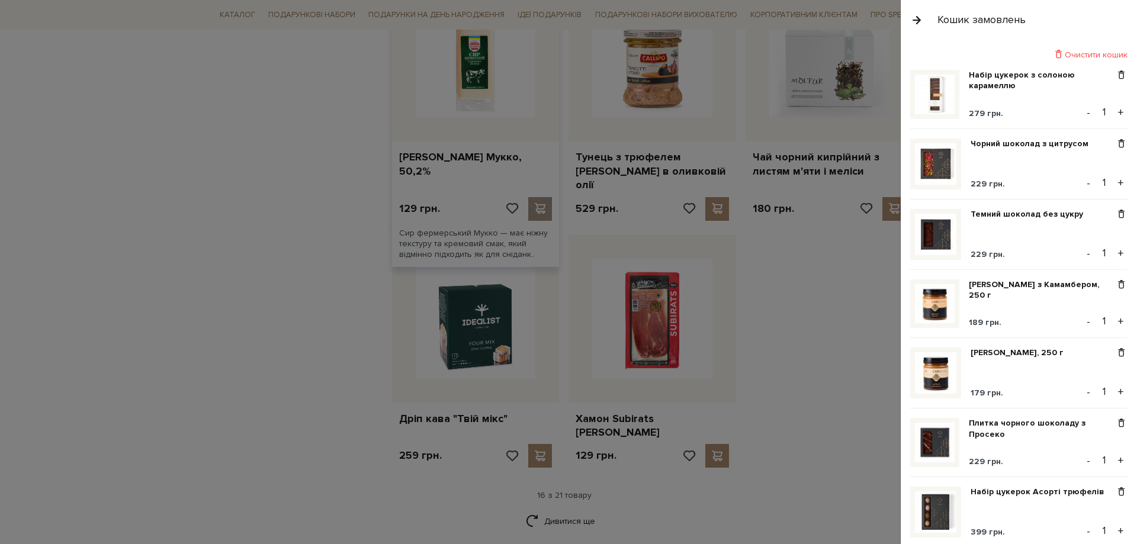
click at [542, 184] on div at bounding box center [568, 272] width 1137 height 544
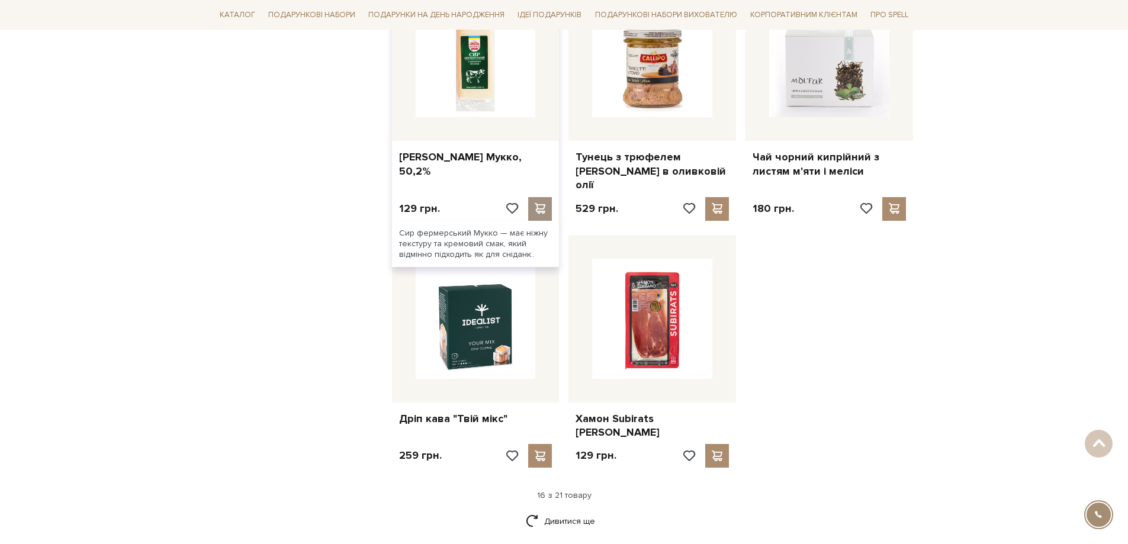
click at [541, 203] on span at bounding box center [540, 208] width 15 height 11
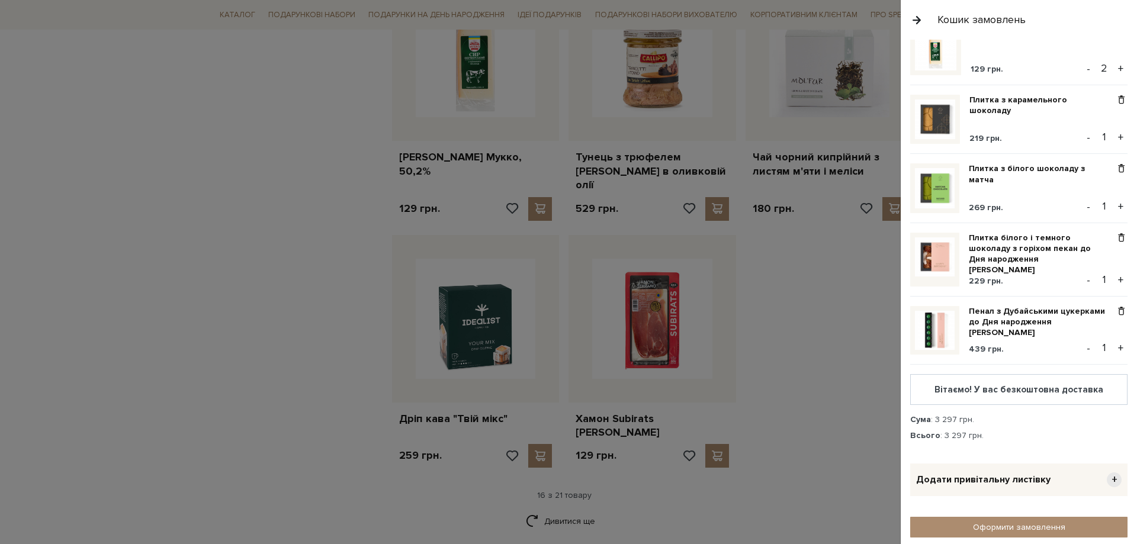
scroll to position [533, 0]
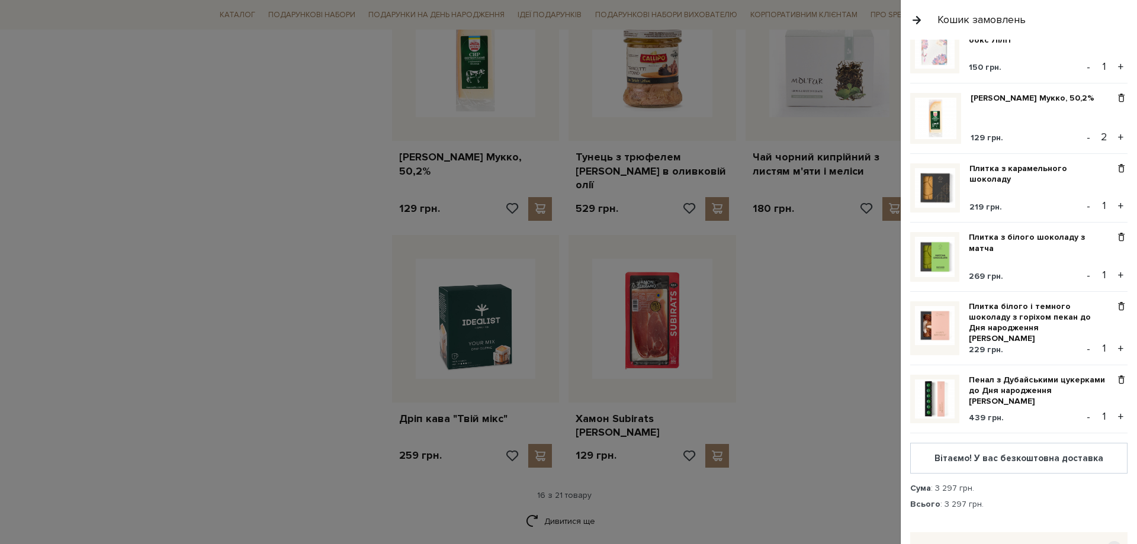
click at [689, 415] on div at bounding box center [568, 272] width 1137 height 544
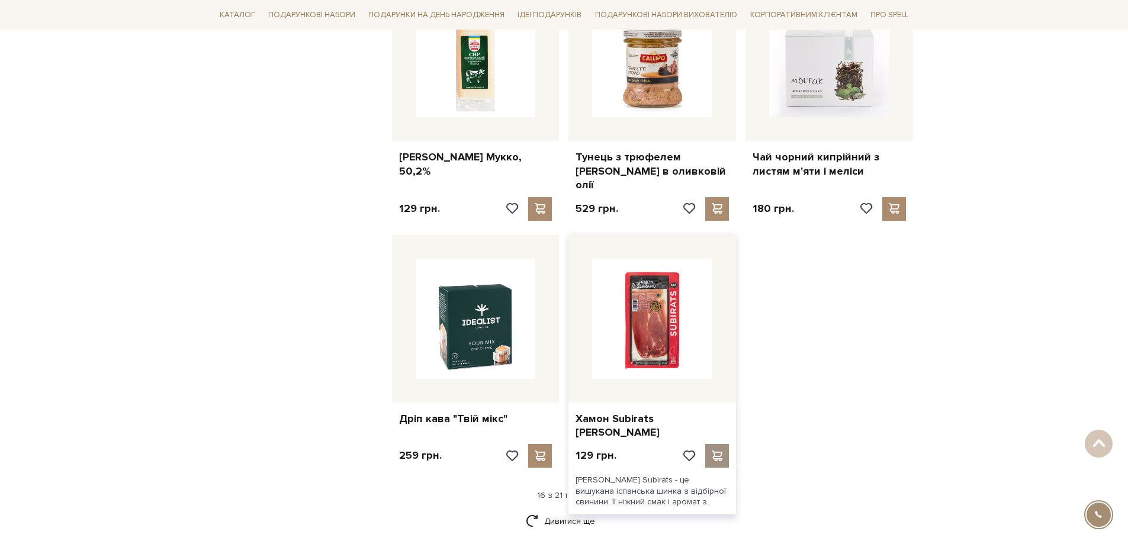
click at [724, 451] on span at bounding box center [717, 456] width 15 height 11
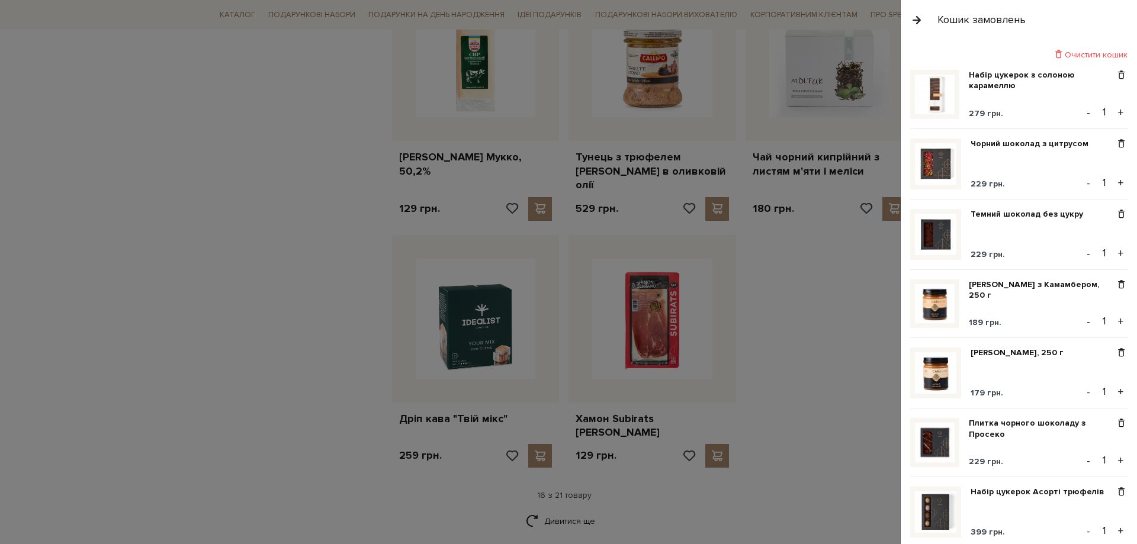
click at [718, 413] on div at bounding box center [568, 272] width 1137 height 544
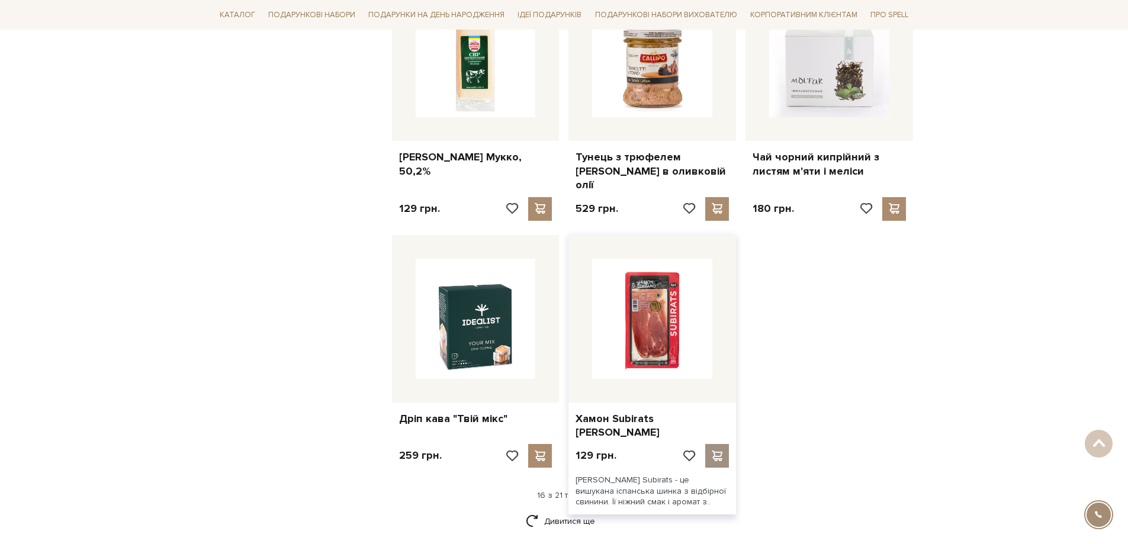
click at [718, 451] on span at bounding box center [717, 456] width 15 height 11
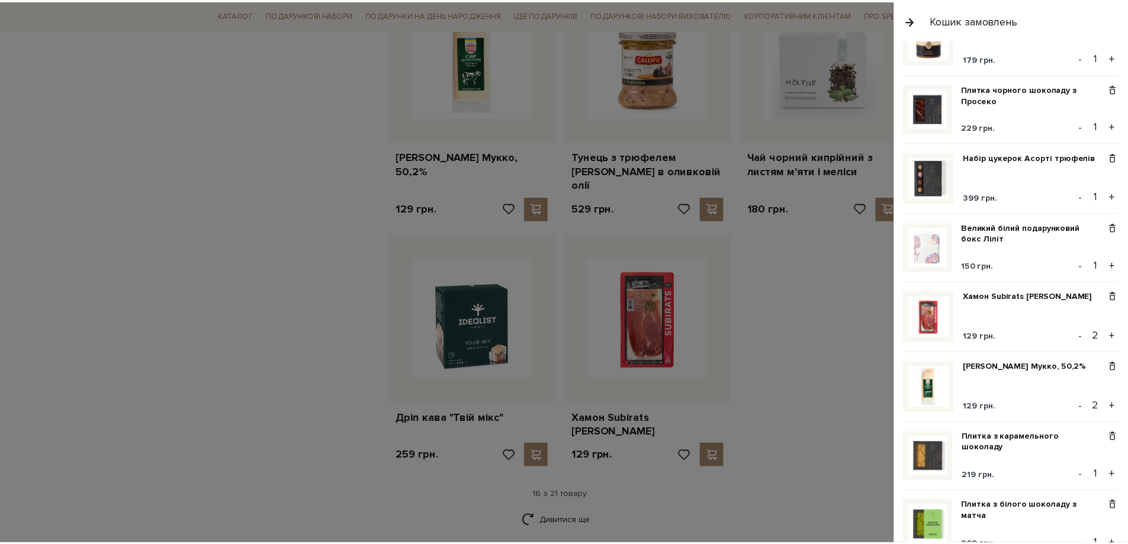
scroll to position [355, 0]
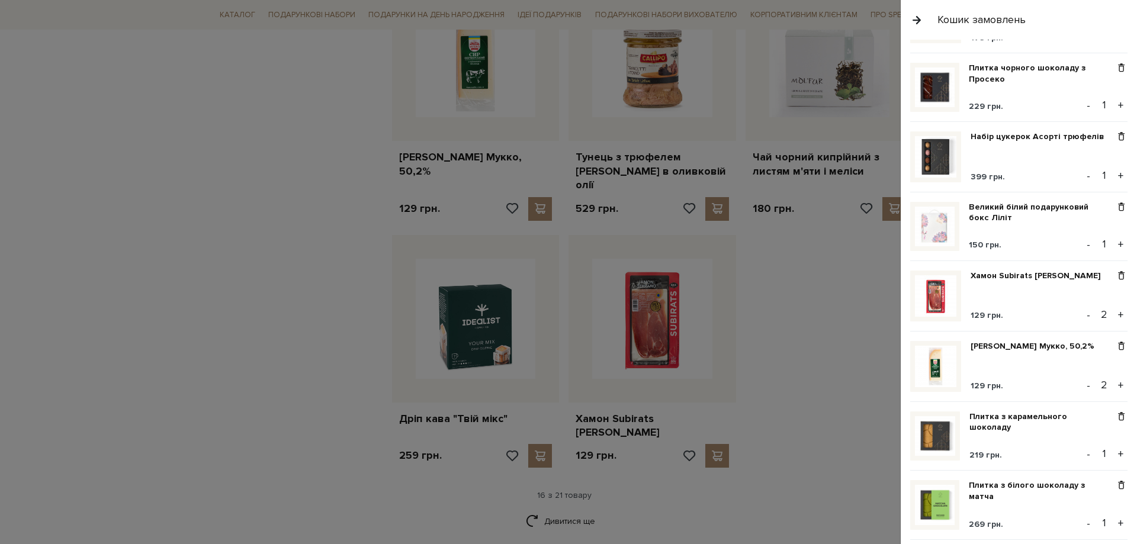
click at [289, 292] on div at bounding box center [568, 272] width 1137 height 544
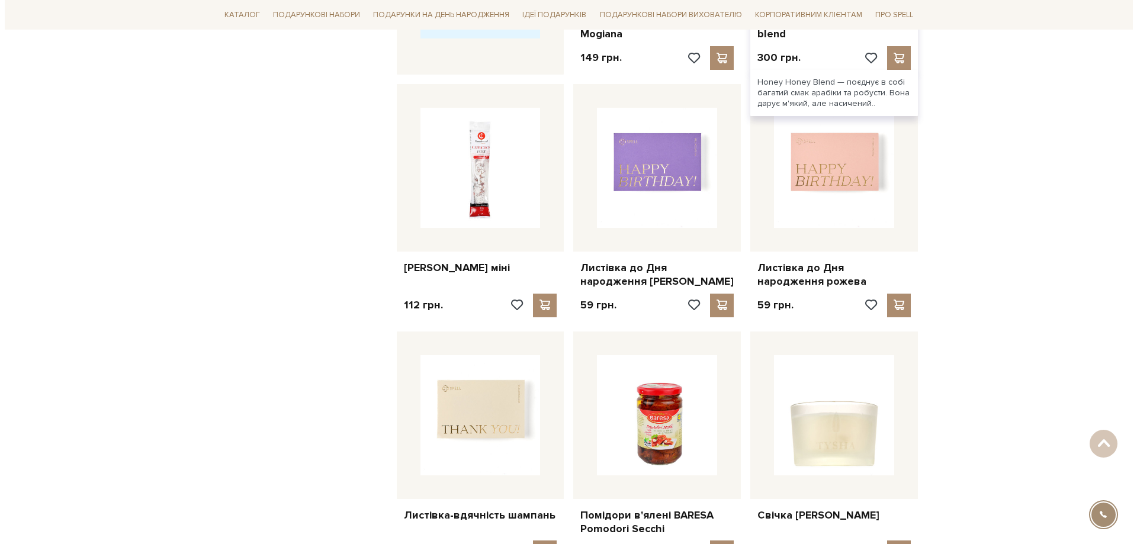
scroll to position [711, 0]
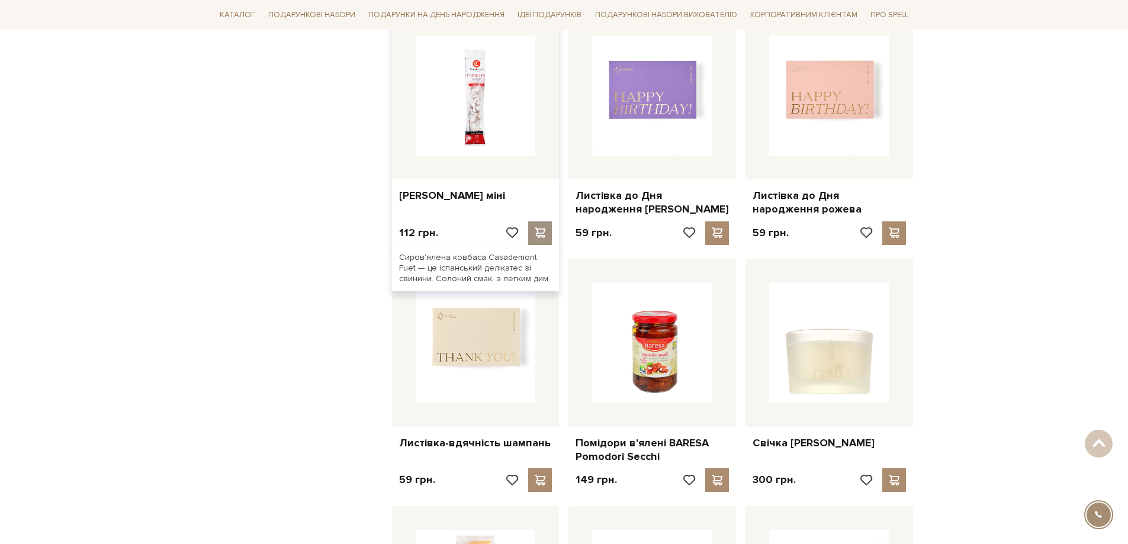
click at [542, 227] on span at bounding box center [540, 232] width 15 height 11
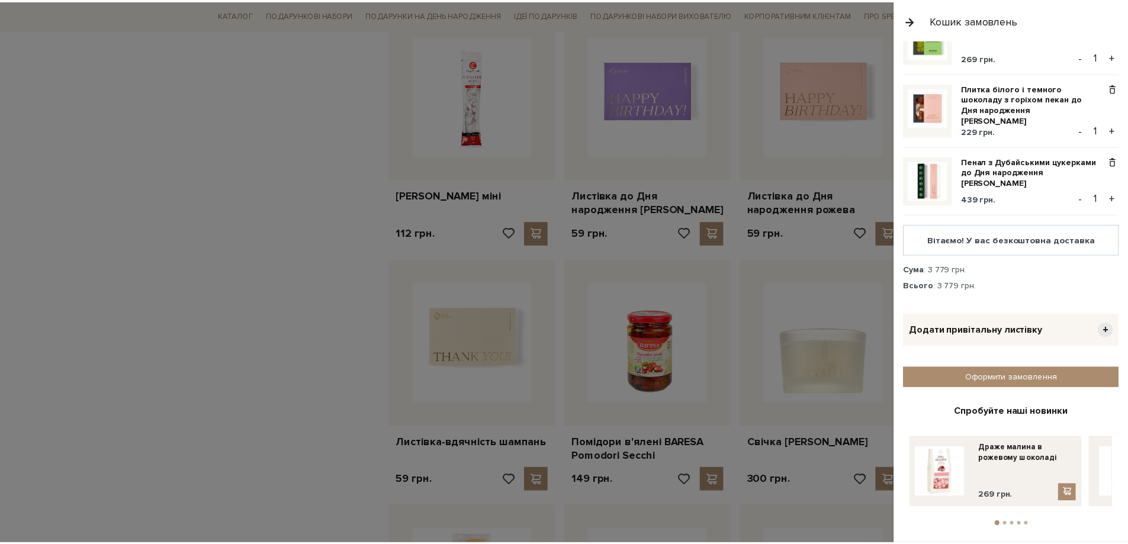
scroll to position [895, 0]
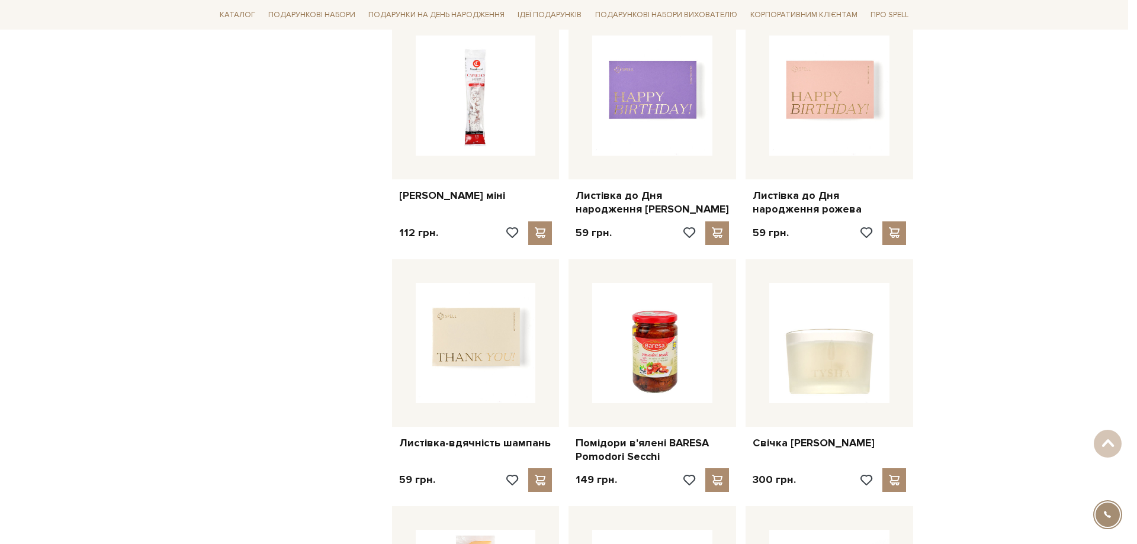
click at [230, 190] on div at bounding box center [568, 272] width 1137 height 544
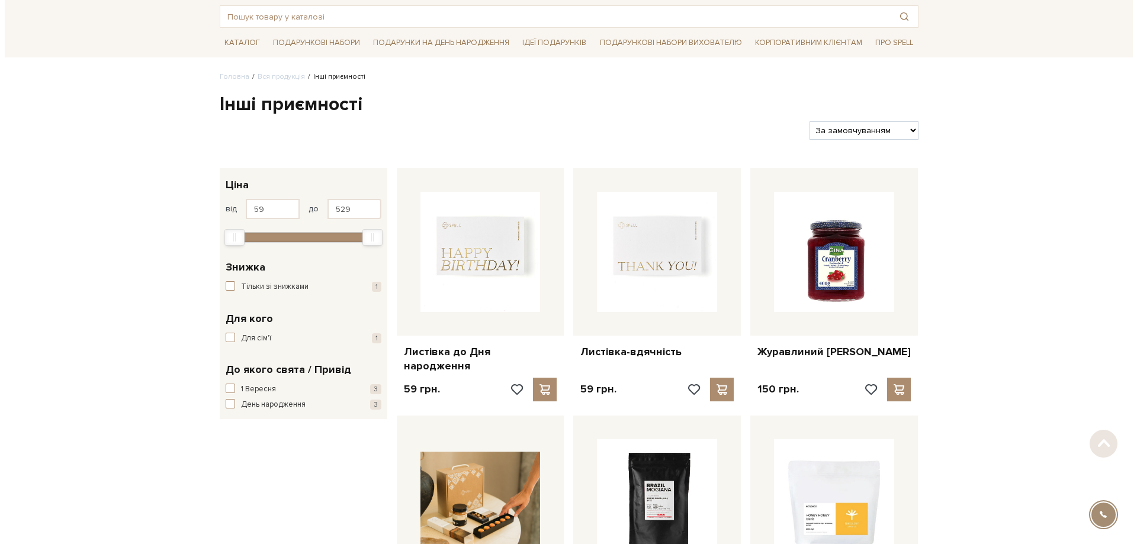
scroll to position [0, 0]
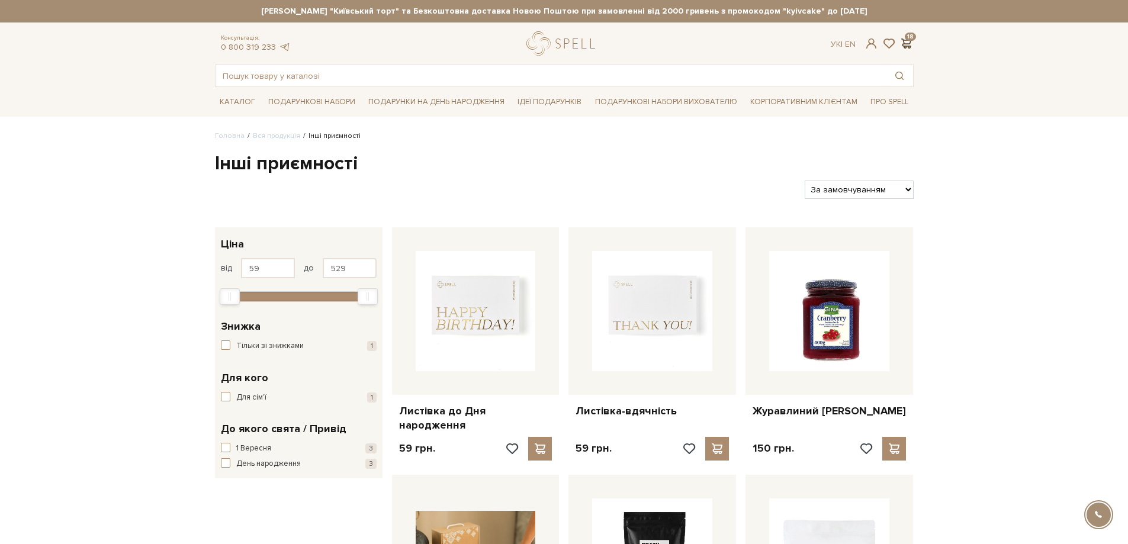
click at [907, 43] on span at bounding box center [907, 43] width 14 height 12
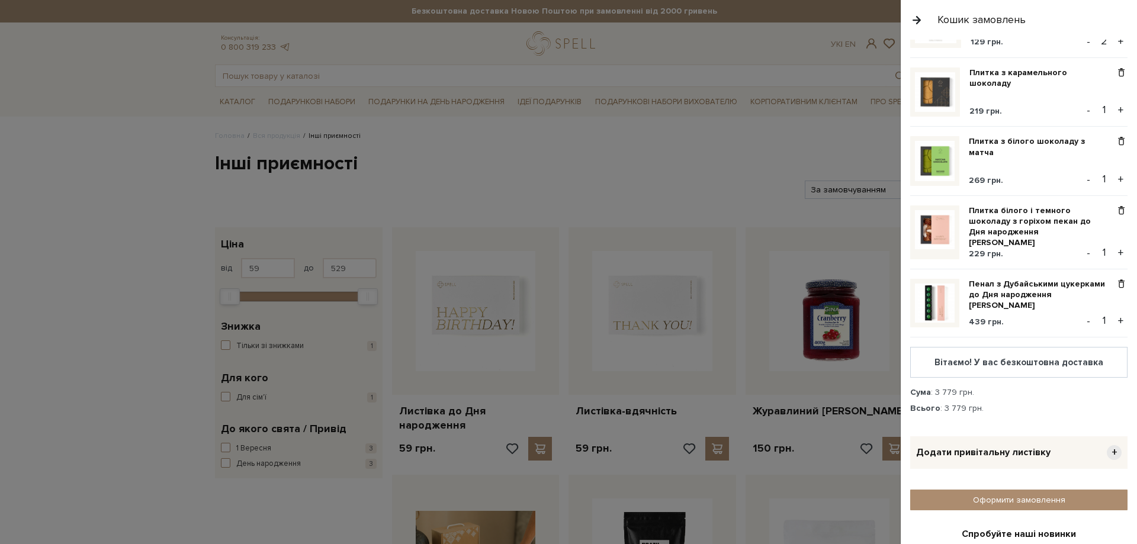
scroll to position [829, 0]
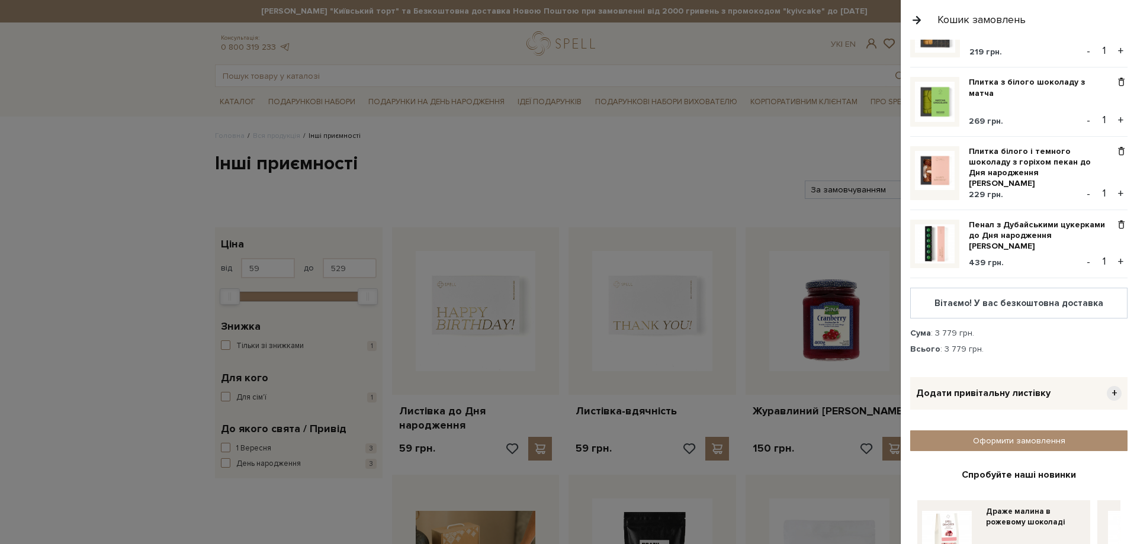
click at [1083, 254] on button "-" at bounding box center [1089, 262] width 12 height 18
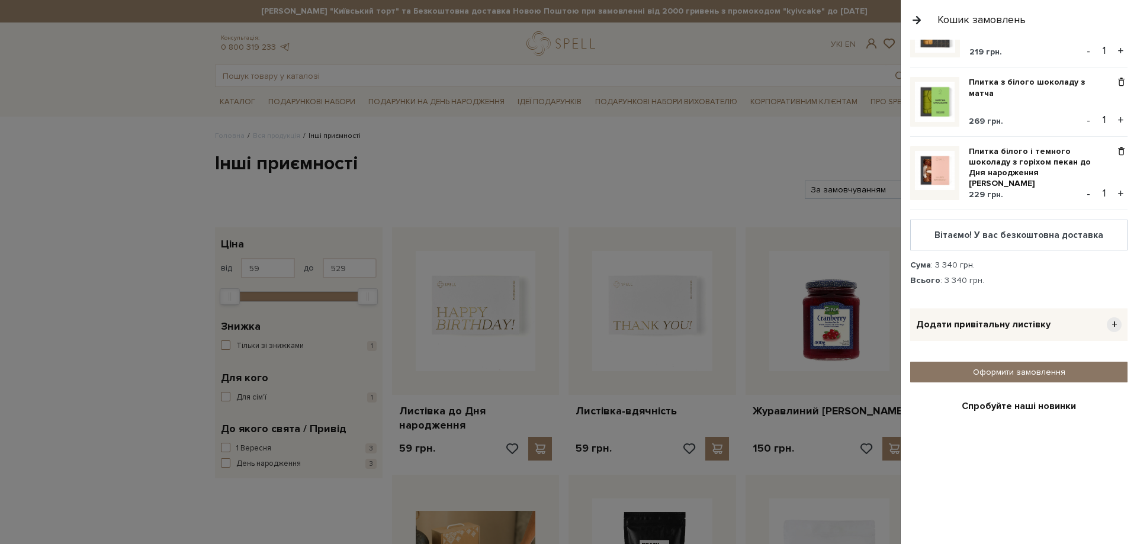
click at [1012, 362] on link "Оформити замовлення" at bounding box center [1018, 372] width 217 height 21
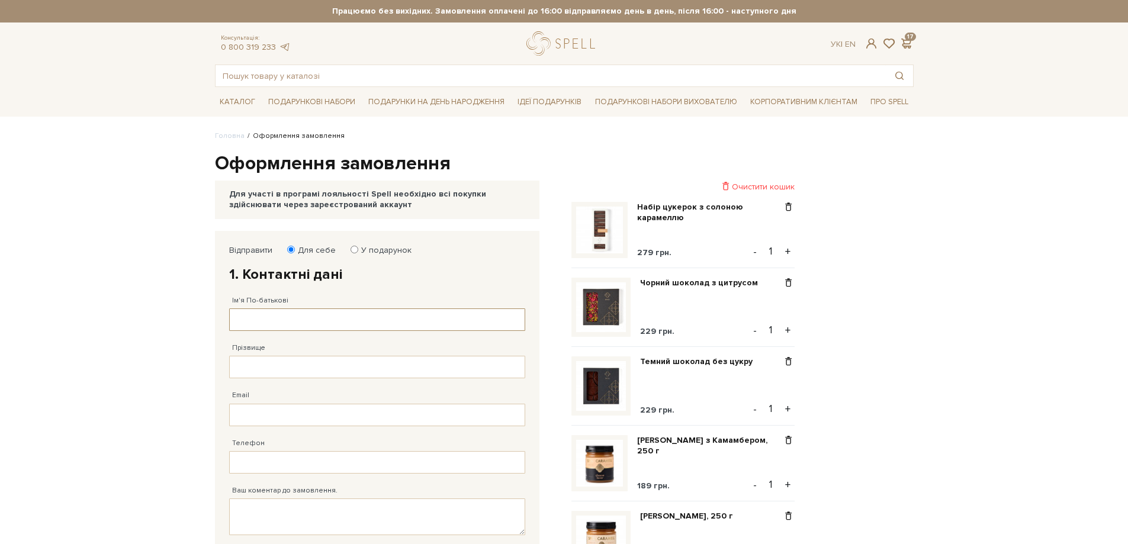
click at [262, 321] on input "Ім'я По-батькові" at bounding box center [377, 320] width 296 height 23
click at [352, 251] on input "У подарунок" at bounding box center [355, 250] width 8 height 8
radio input "true"
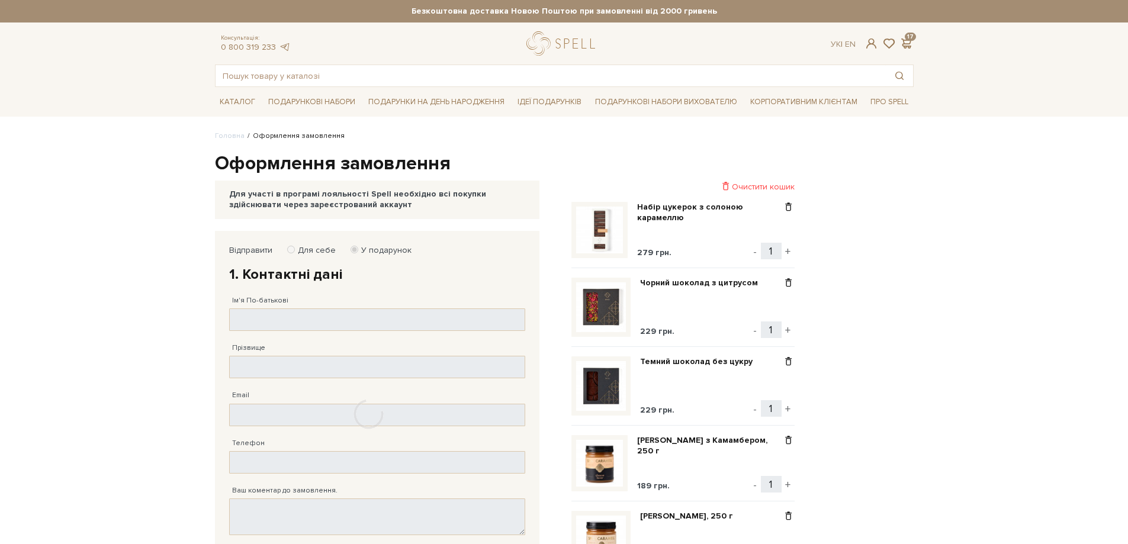
click at [260, 316] on div at bounding box center [369, 414] width 308 height 367
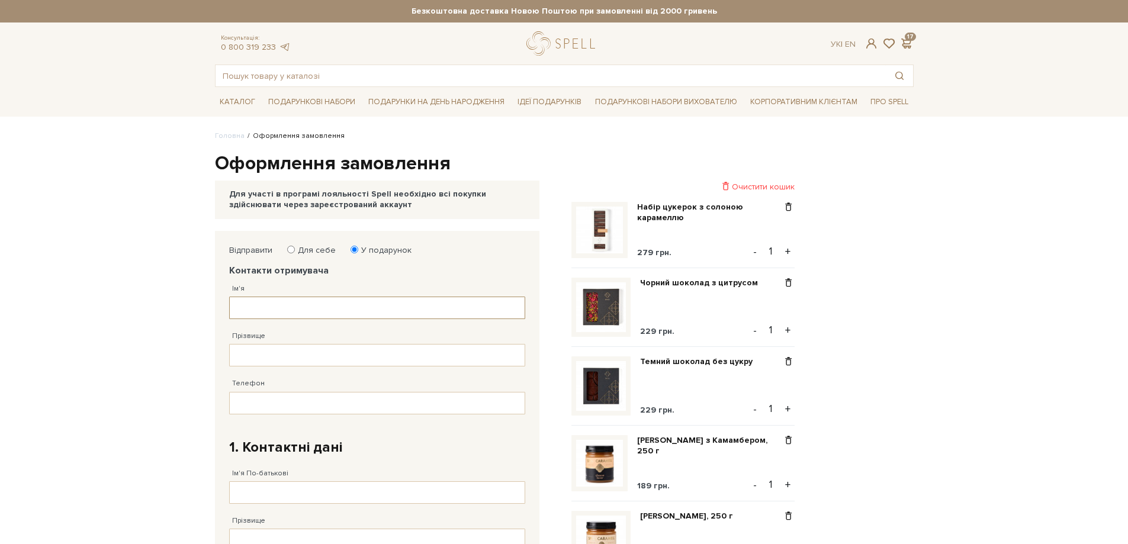
click at [262, 305] on input "Ім'я" at bounding box center [377, 308] width 296 height 23
type input "[PERSON_NAME]"
click at [242, 358] on input "Прізвище" at bounding box center [377, 355] width 296 height 23
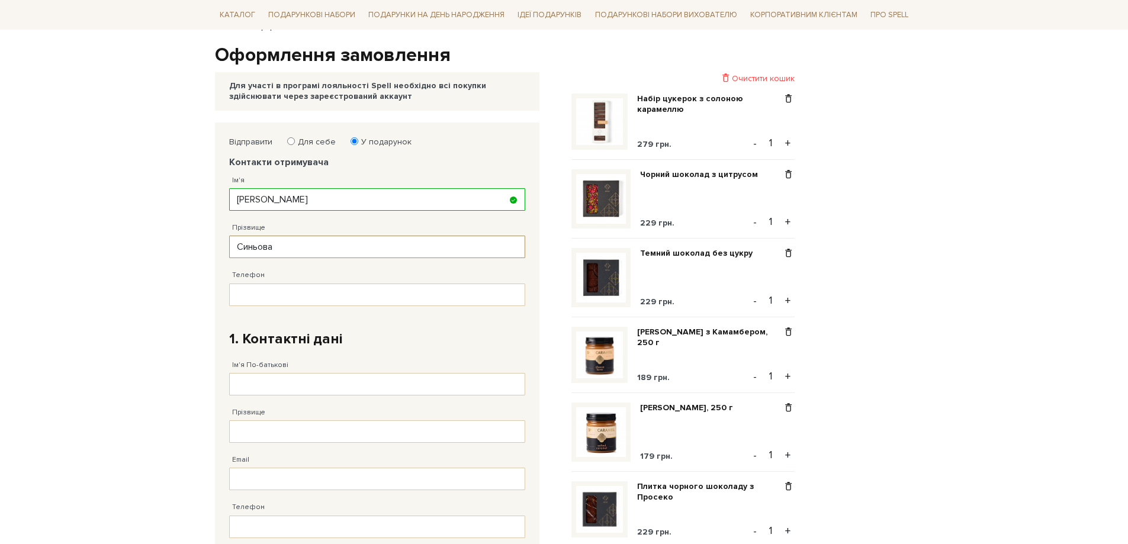
scroll to position [118, 0]
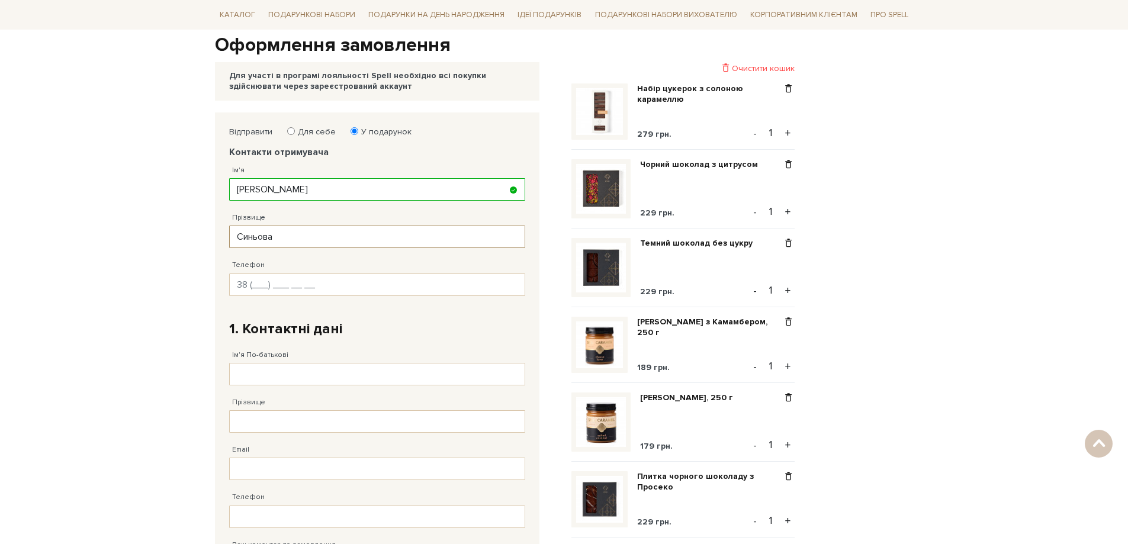
type input "Синьова"
click at [253, 287] on input "Телефон" at bounding box center [377, 285] width 296 height 23
type input "[PHONE_NUMBER]"
click at [272, 365] on input "Ім'я По-батькові" at bounding box center [377, 374] width 296 height 23
type input "[PERSON_NAME]"
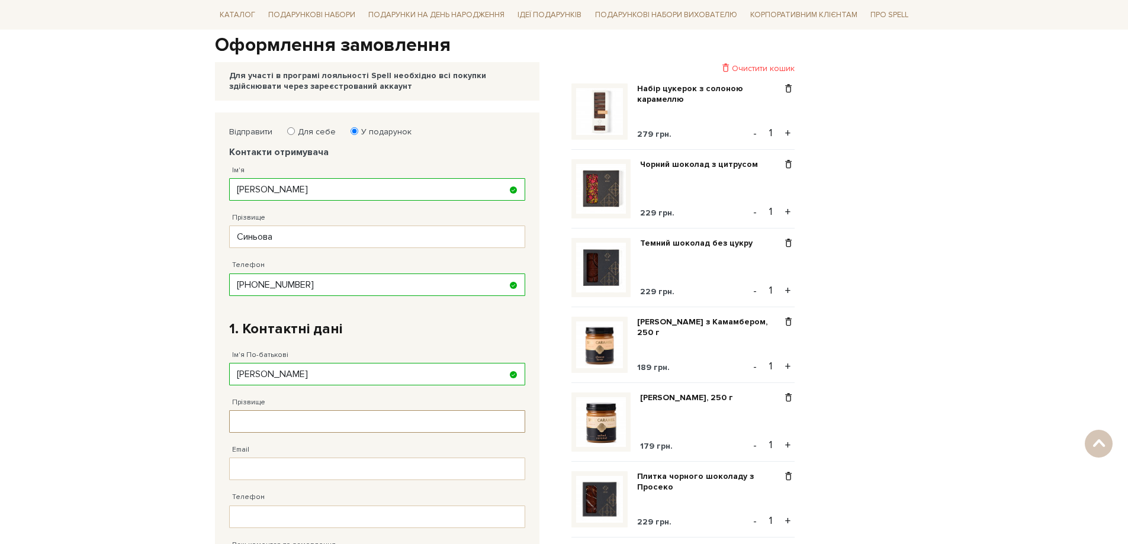
click at [299, 422] on input "Прізвище" at bounding box center [377, 421] width 296 height 23
type input "Макелонська"
click at [283, 476] on input "Email" at bounding box center [377, 469] width 296 height 23
type input "makedonska69@ukr.net"
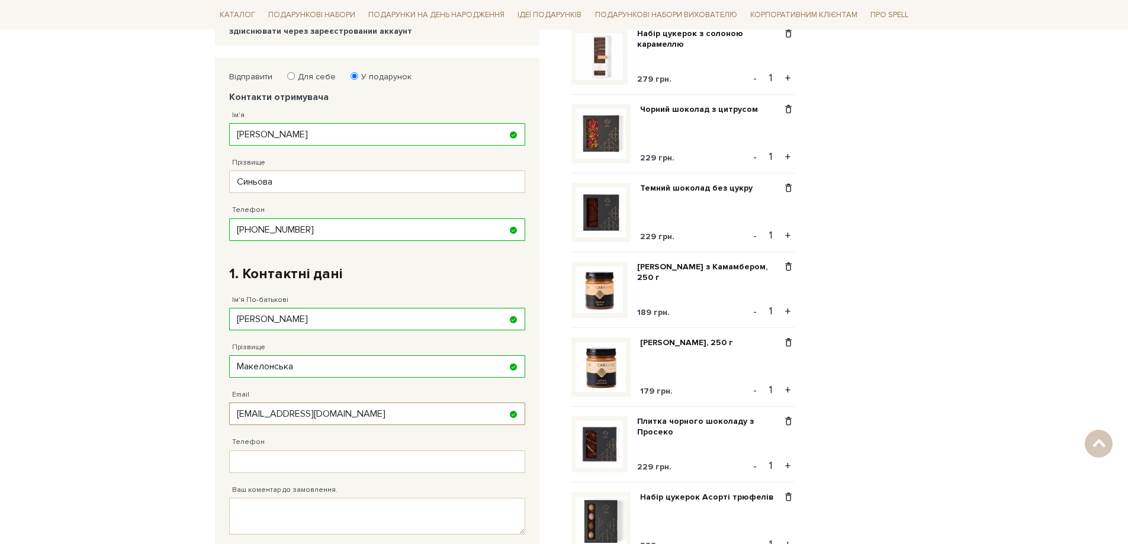
scroll to position [237, 0]
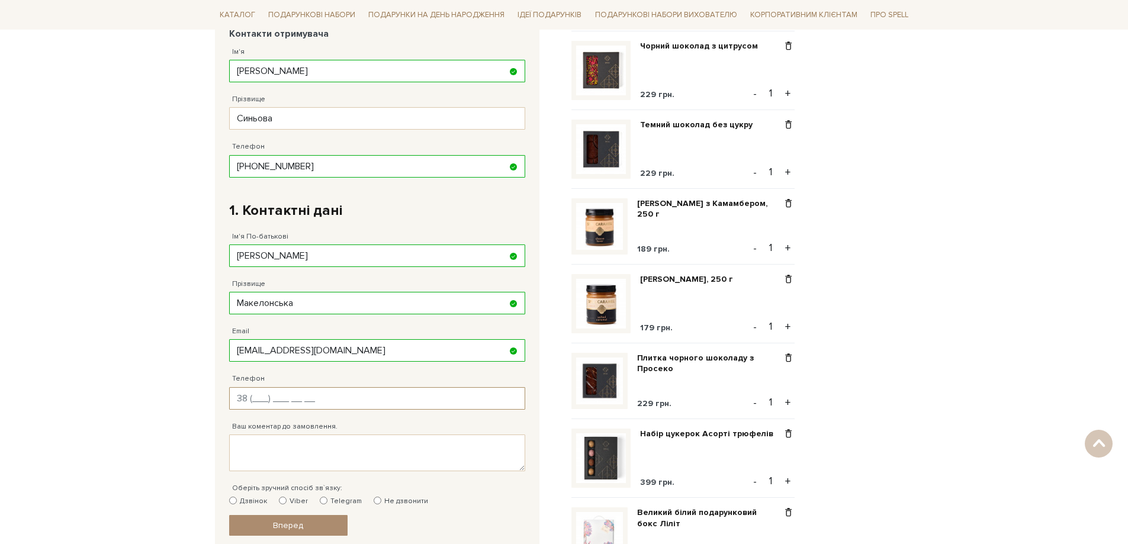
click at [263, 399] on input "Телефон" at bounding box center [377, 398] width 296 height 23
type input "38 (095) 506 79 91"
click at [298, 451] on textarea "Ваш коментар до замовлення." at bounding box center [377, 453] width 296 height 37
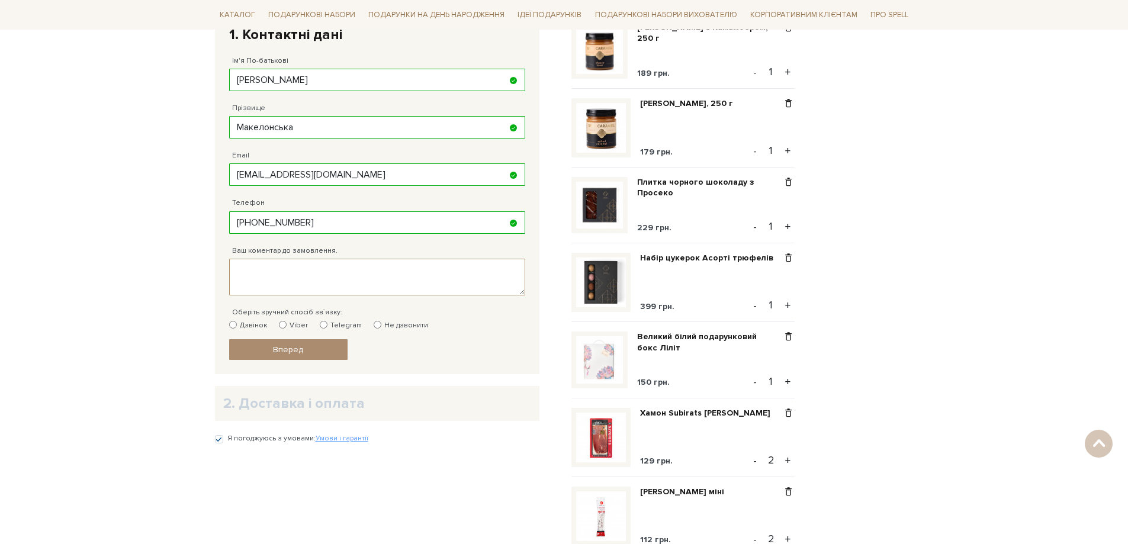
scroll to position [474, 0]
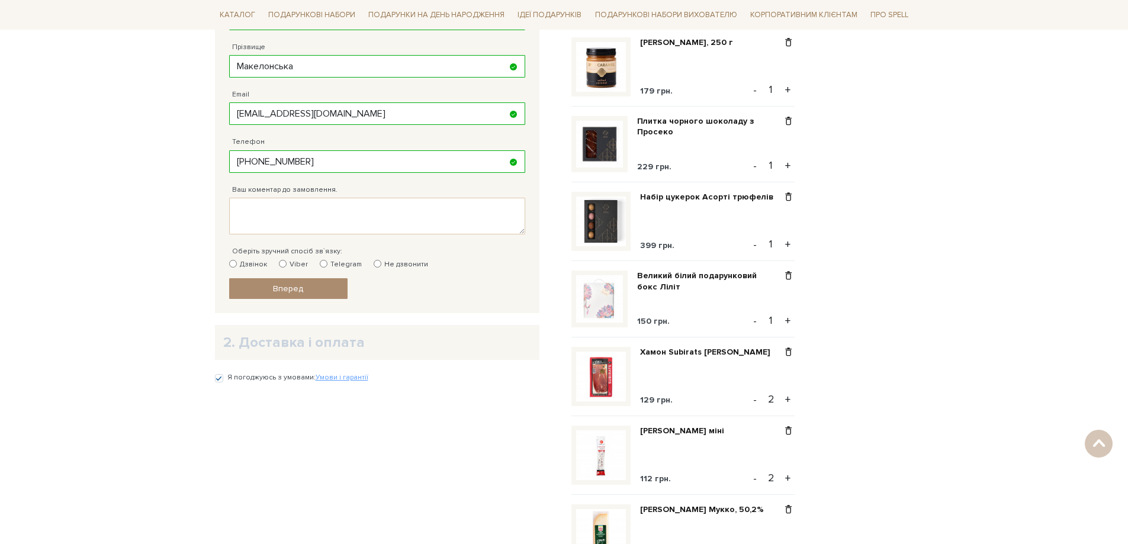
click at [280, 266] on input "Viber" at bounding box center [283, 264] width 8 height 8
radio input "true"
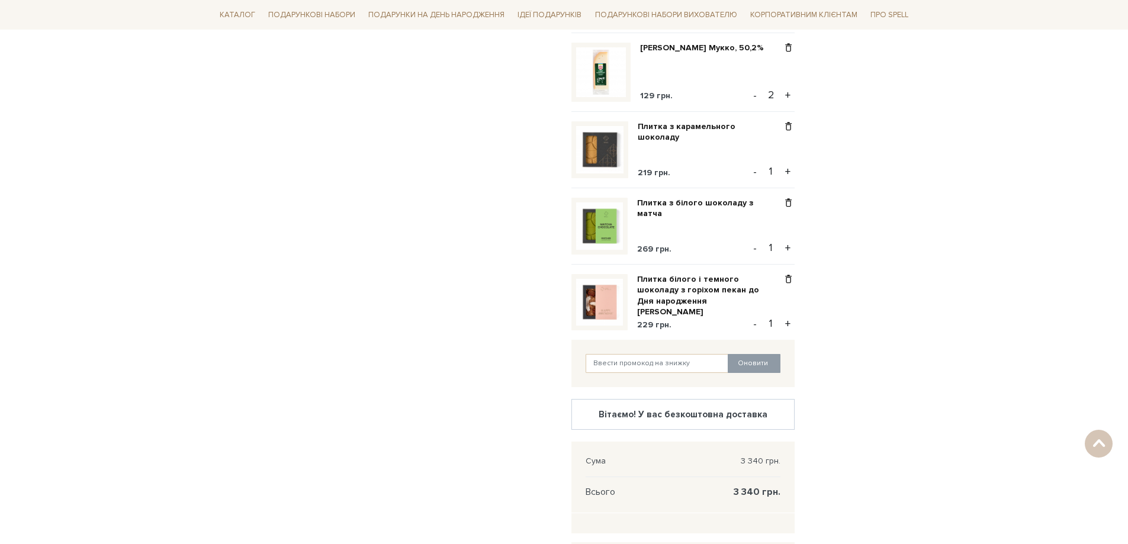
scroll to position [1007, 0]
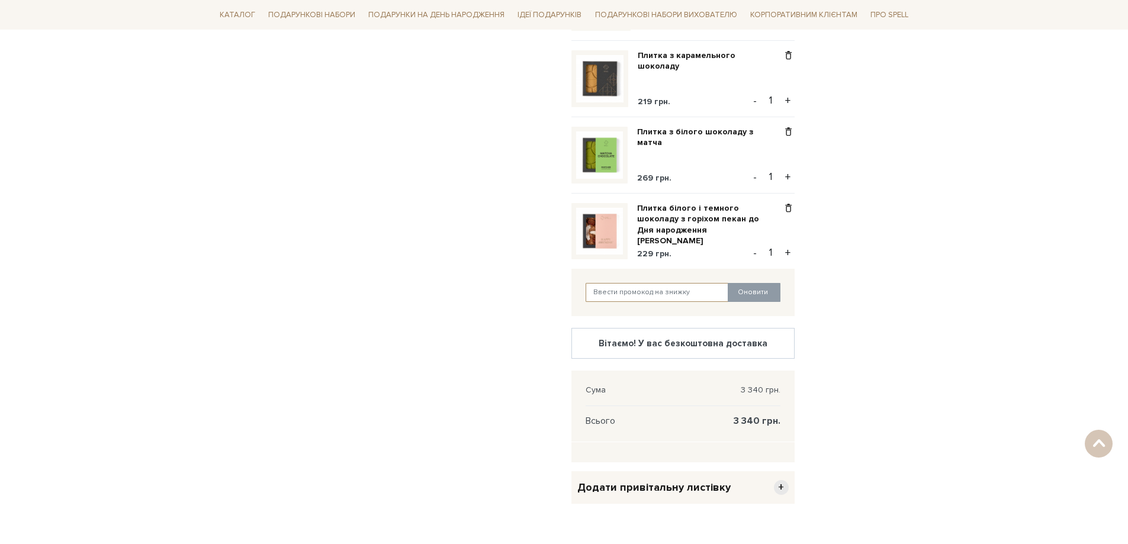
click at [613, 301] on input "text" at bounding box center [657, 292] width 143 height 19
type input "kyivcake"
click at [756, 301] on button "Оновити" at bounding box center [754, 292] width 53 height 19
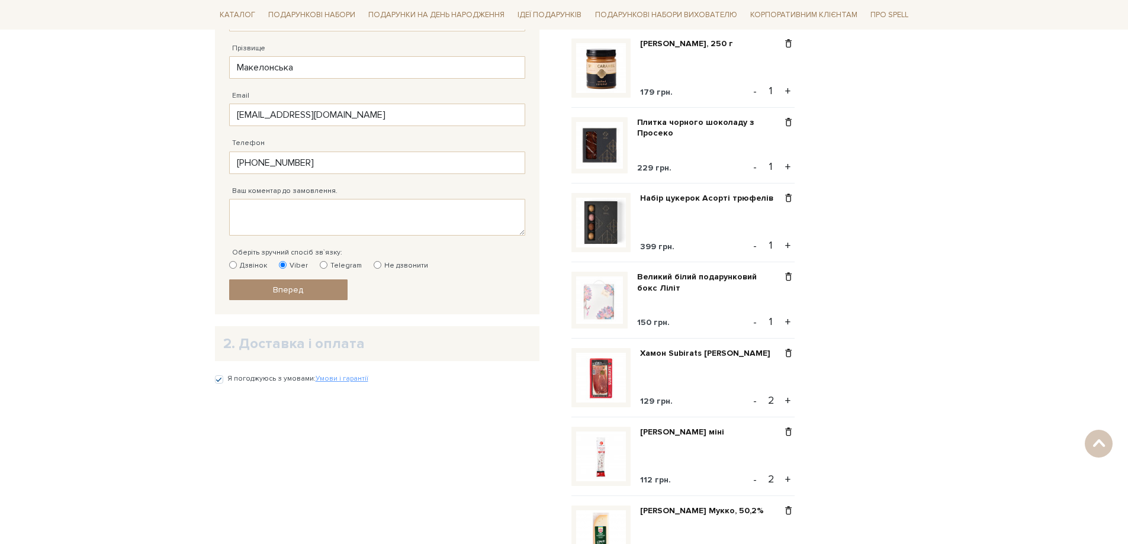
scroll to position [474, 0]
click at [301, 288] on span "Вперед" at bounding box center [288, 289] width 30 height 10
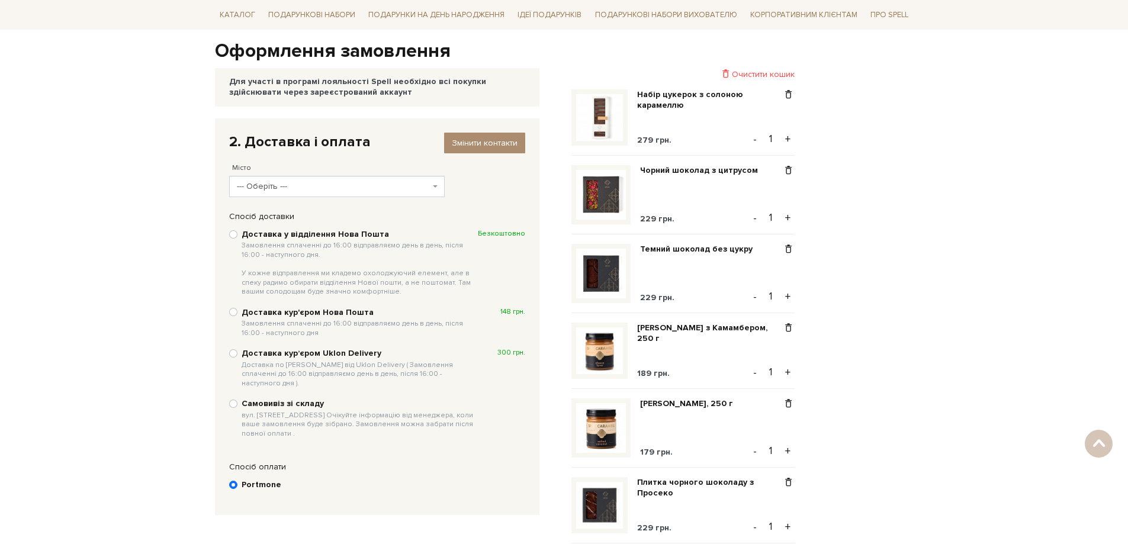
scroll to position [53, 0]
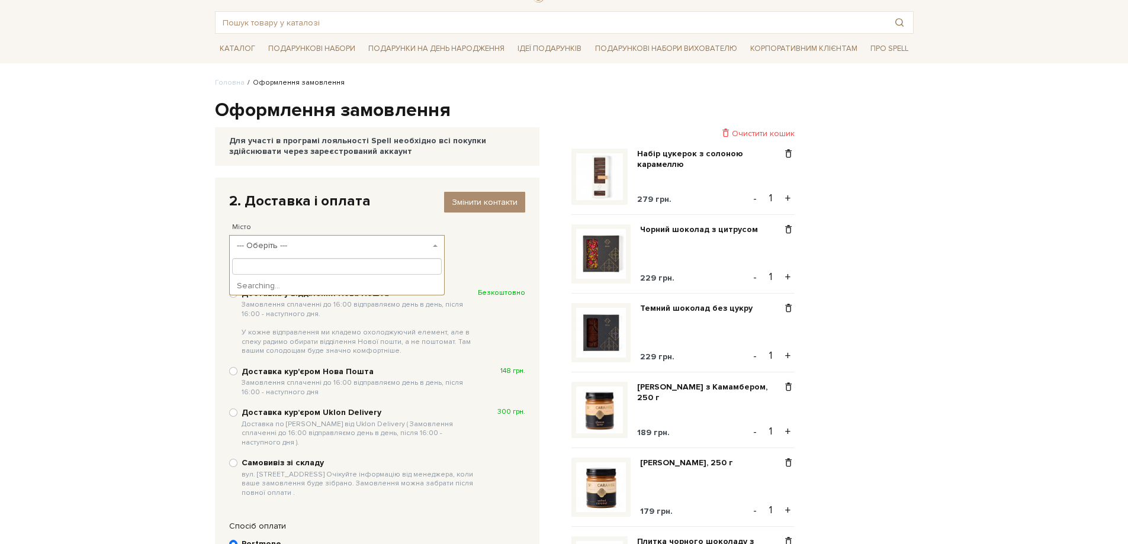
click at [431, 245] on span "--- Оберіть ---" at bounding box center [337, 245] width 216 height 21
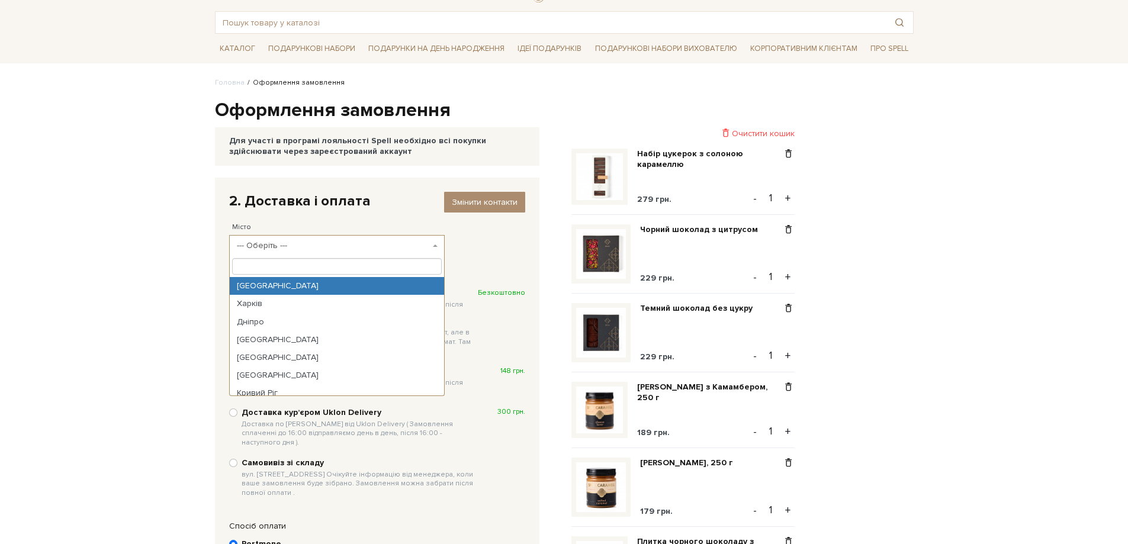
click at [256, 266] on input "search" at bounding box center [337, 266] width 210 height 17
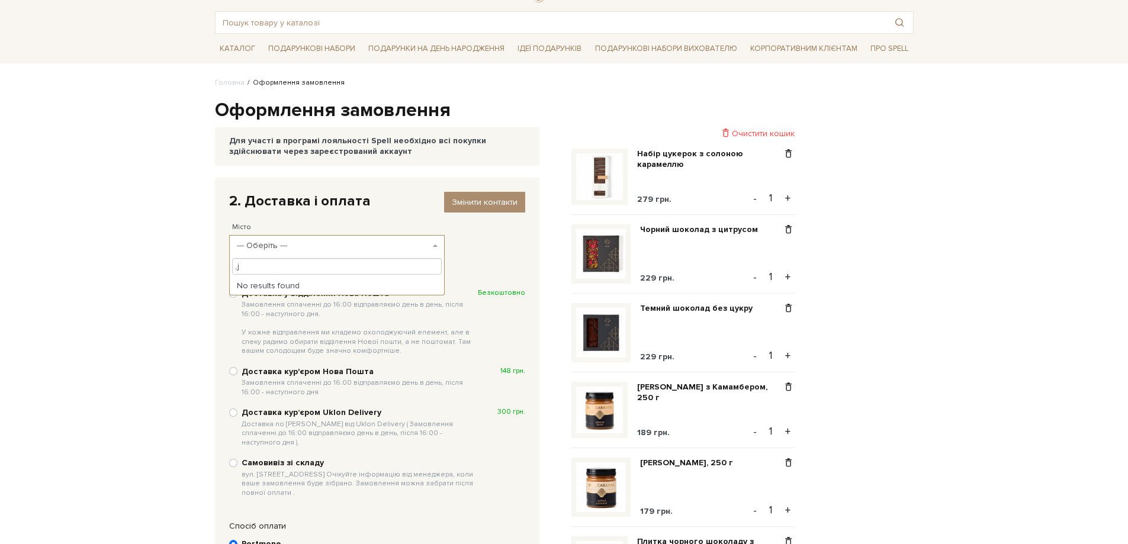
type input ","
type input "боярк"
select select "Боярка"
click at [436, 246] on b at bounding box center [435, 246] width 5 height 2
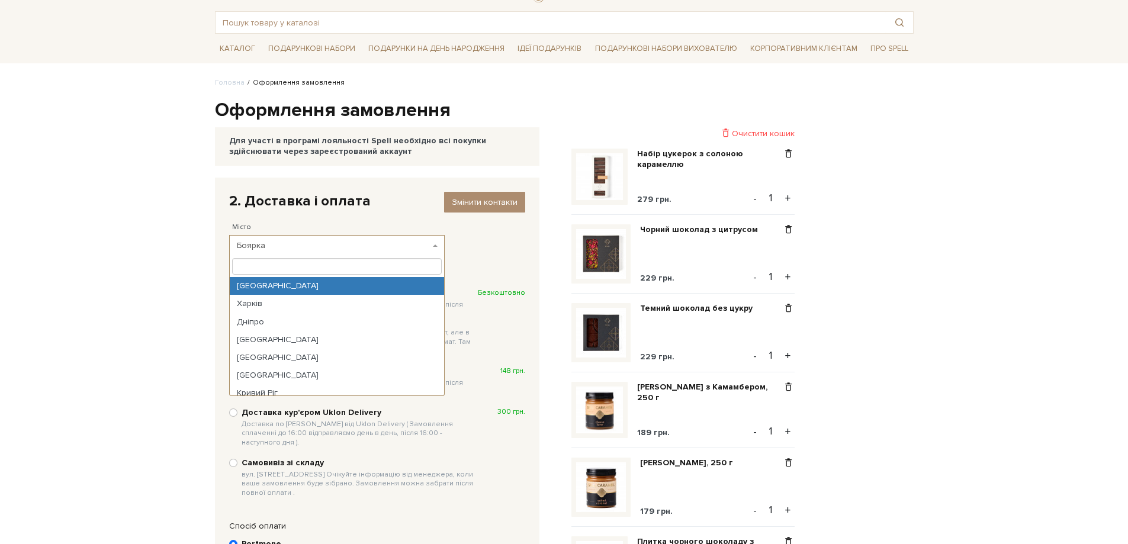
click at [465, 246] on div "2. Доставка і оплата Змінити контакти Місто --- Оберіть --- Ємчиха Єрківці Іван…" at bounding box center [377, 224] width 308 height 76
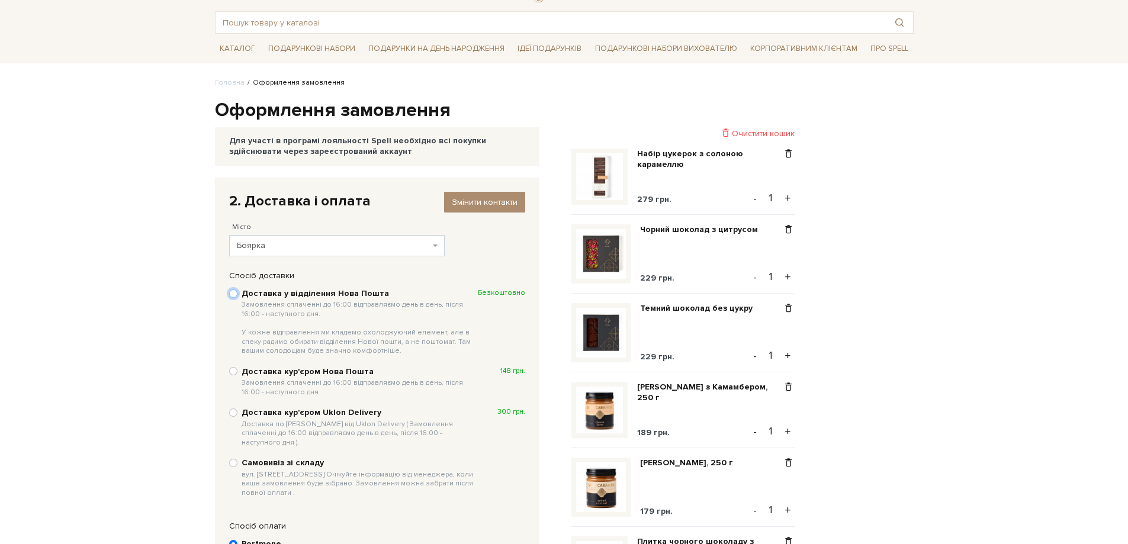
click at [232, 296] on input "Доставка у відділення Нова Пошта Замовлення сплаченні до 16:00 відправляємо ден…" at bounding box center [233, 294] width 8 height 8
radio input "true"
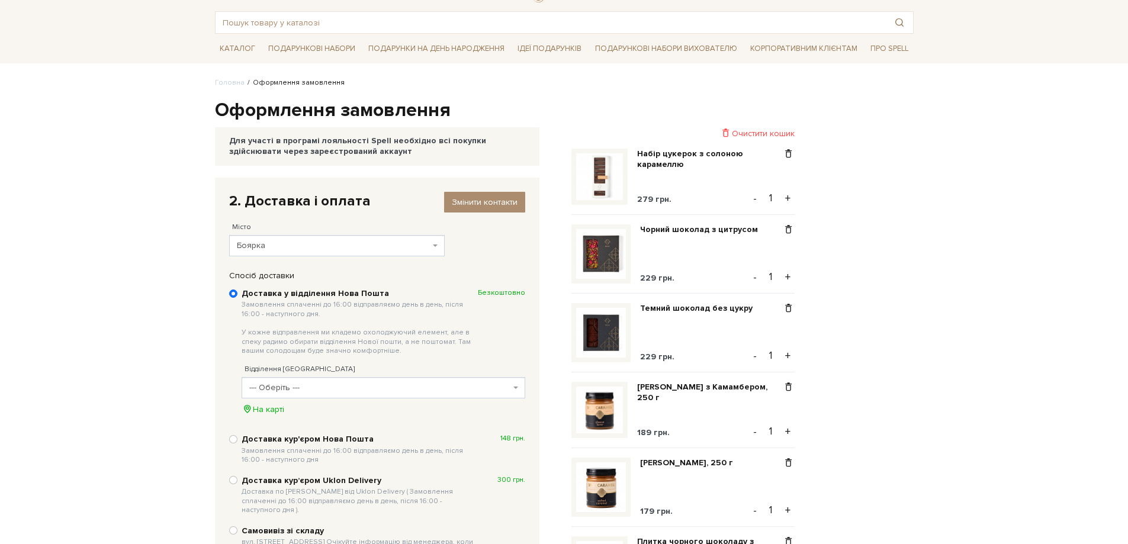
click at [513, 387] on b at bounding box center [515, 388] width 5 height 2
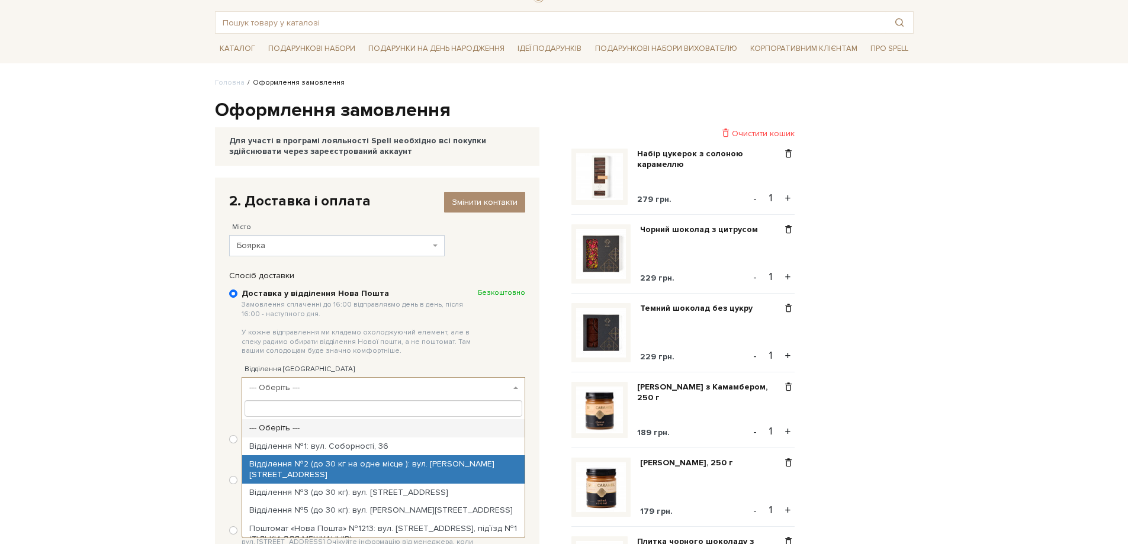
select select "Відділення №2 (до 30 кг на одне місце ): вул. Богдана Хмельницького, 98"
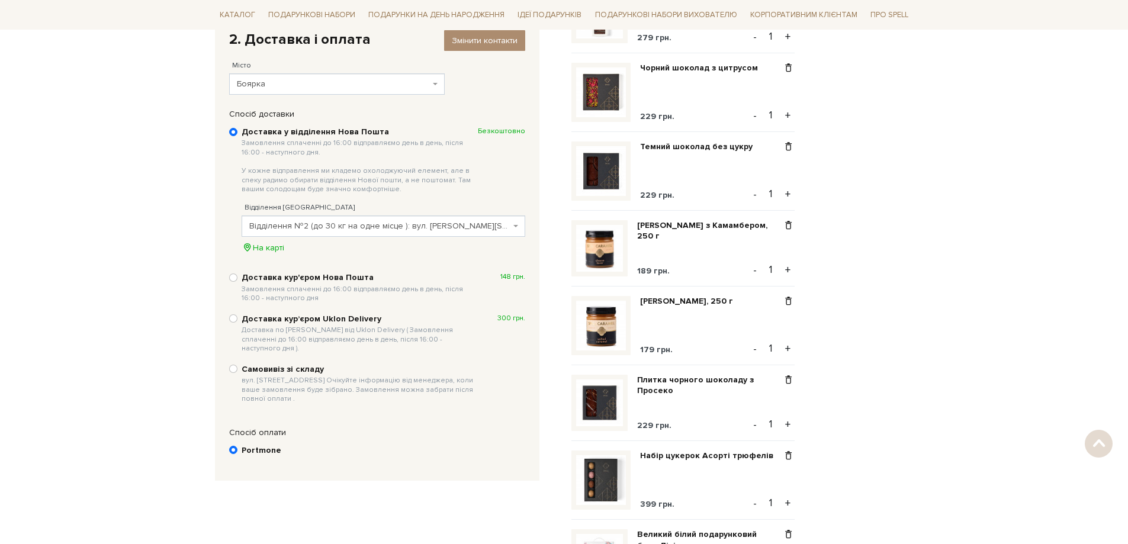
scroll to position [231, 0]
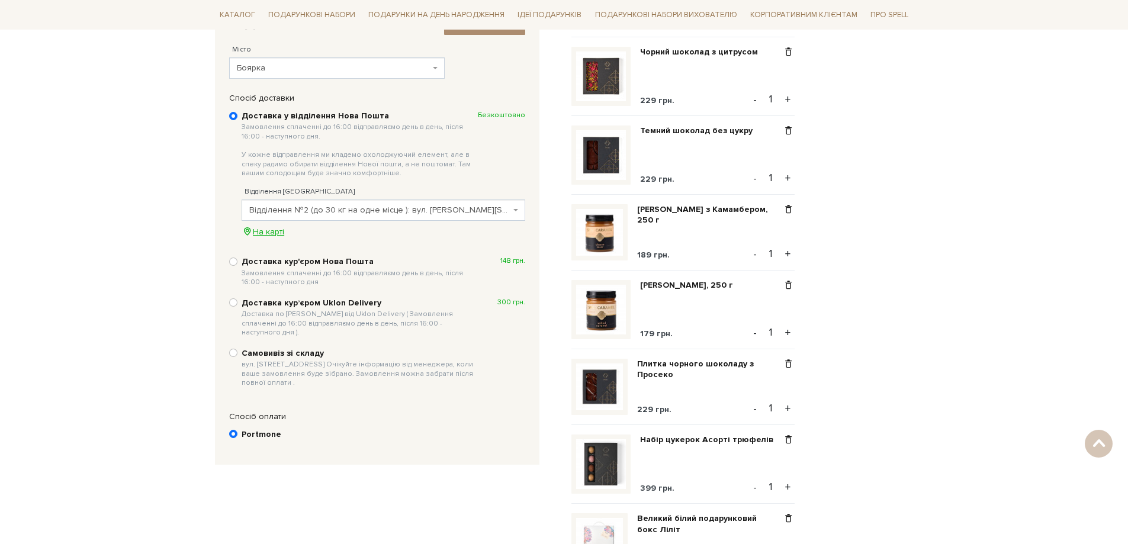
click at [262, 233] on div "На карті" at bounding box center [384, 232] width 284 height 11
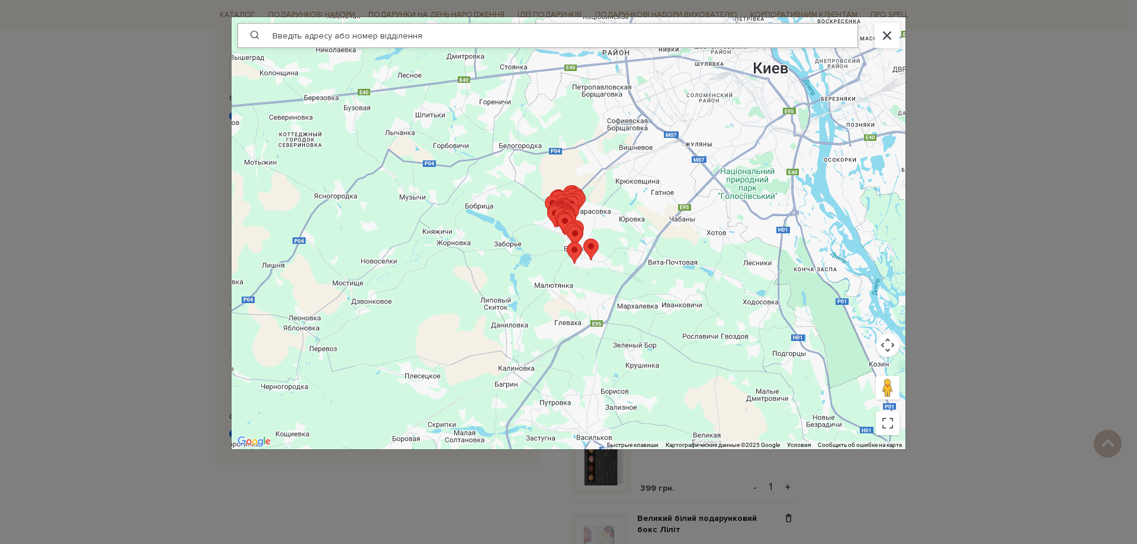
click at [883, 33] on span at bounding box center [887, 35] width 12 height 9
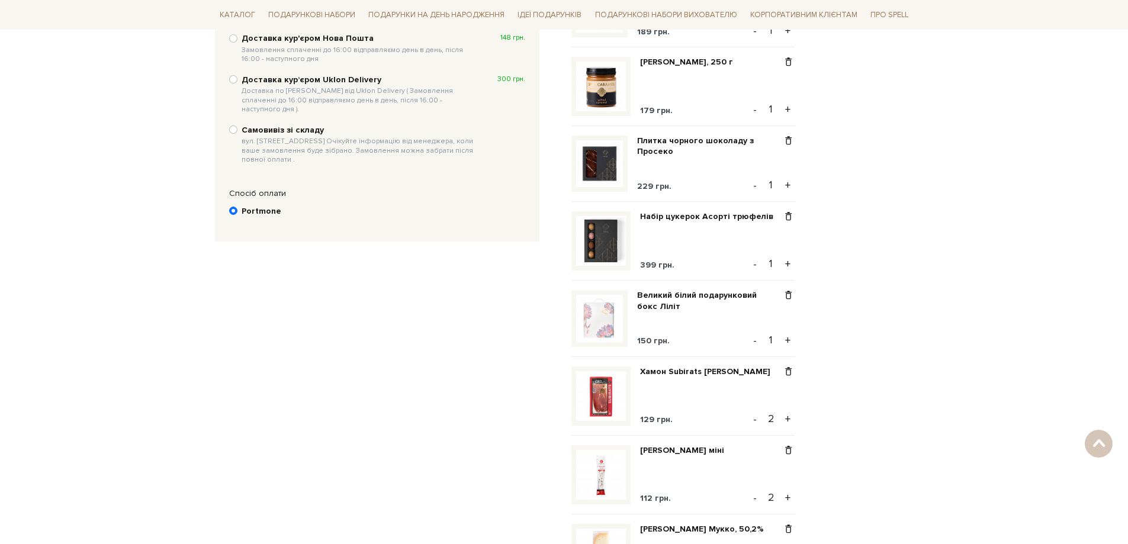
scroll to position [468, 0]
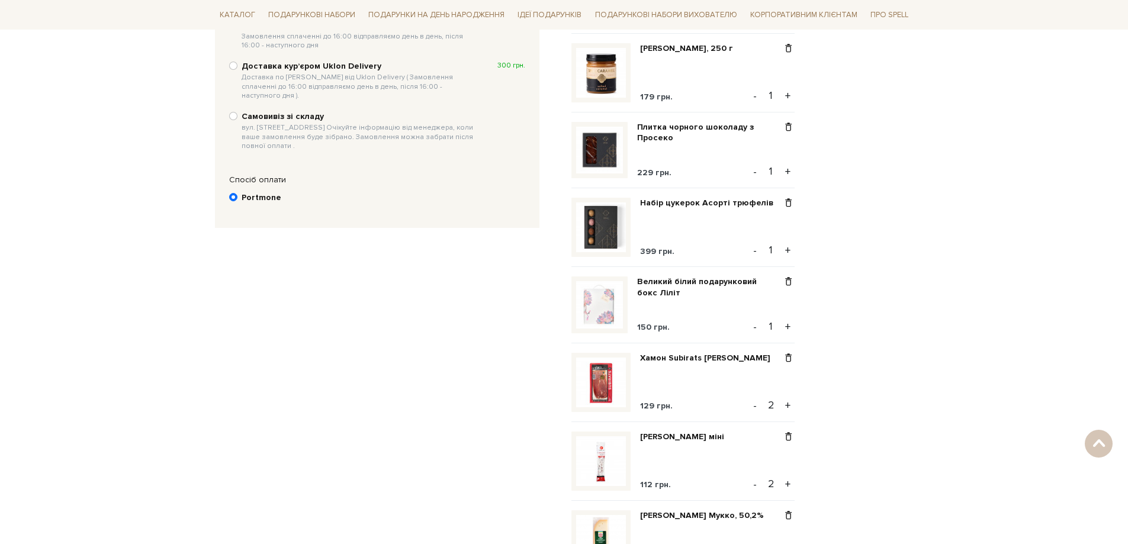
click at [266, 192] on b "Portmone" at bounding box center [262, 197] width 40 height 11
click at [237, 193] on input "Portmone" at bounding box center [233, 197] width 8 height 8
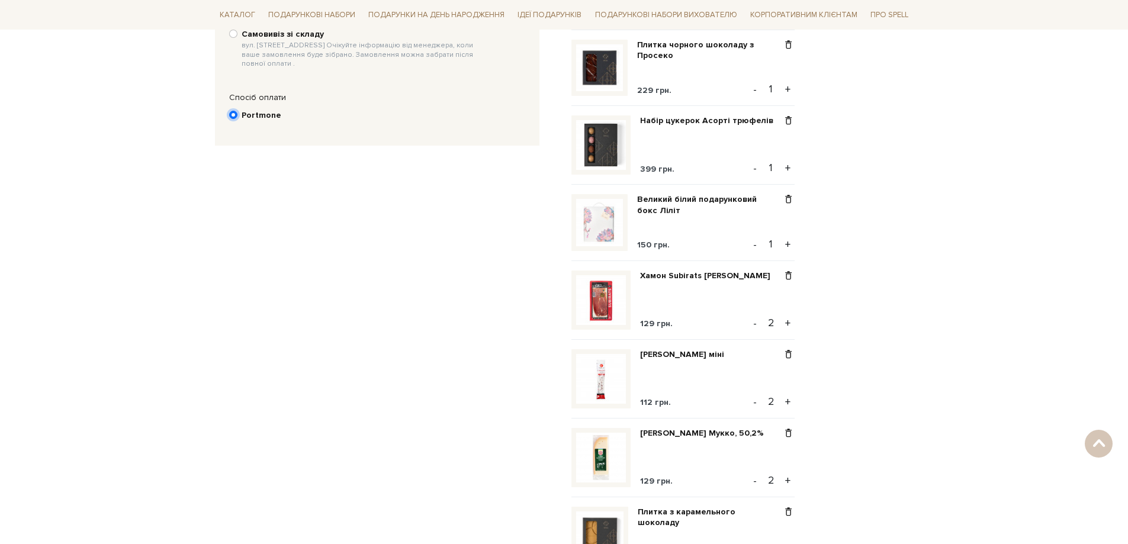
scroll to position [474, 0]
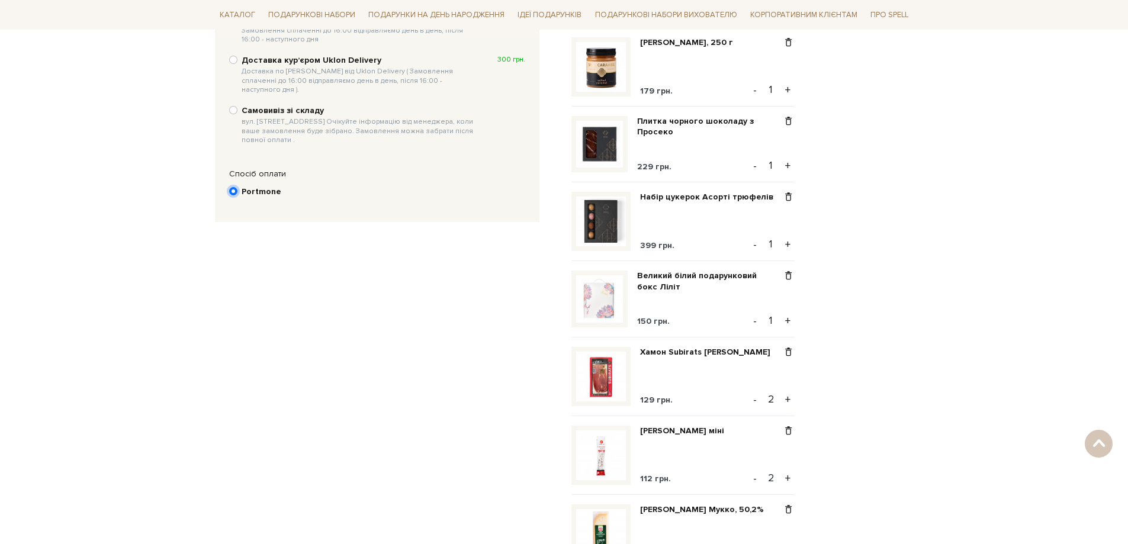
click at [236, 187] on input "Portmone" at bounding box center [233, 191] width 8 height 8
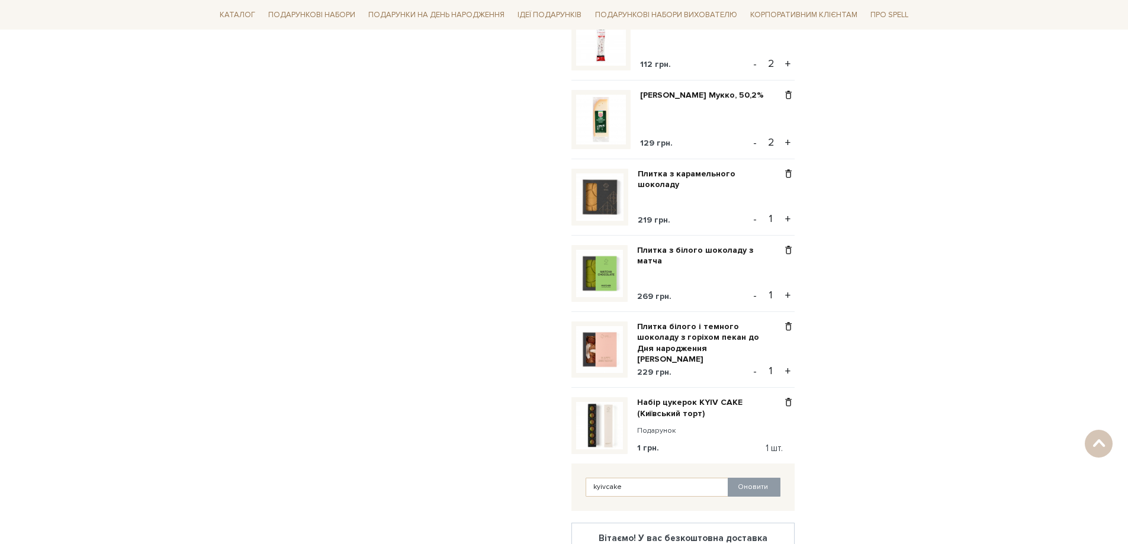
scroll to position [1184, 0]
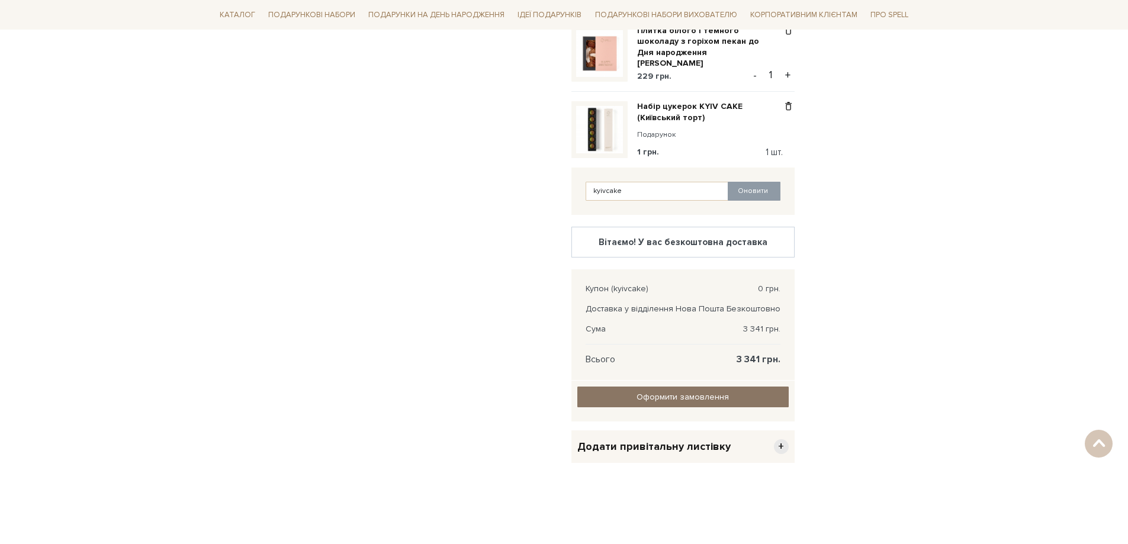
click at [683, 403] on input "Оформити замовлення" at bounding box center [682, 397] width 211 height 21
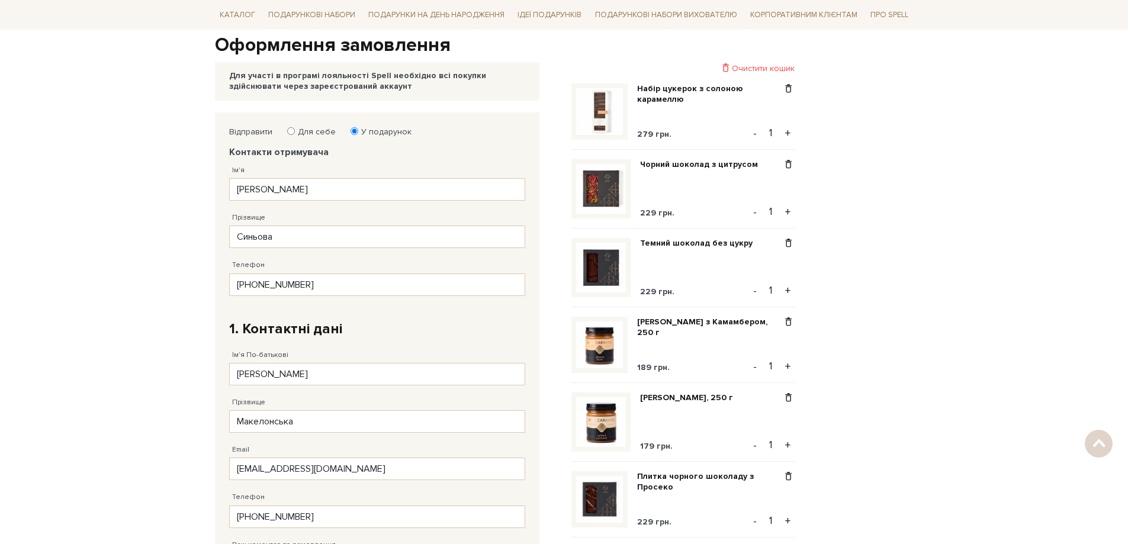
scroll to position [178, 0]
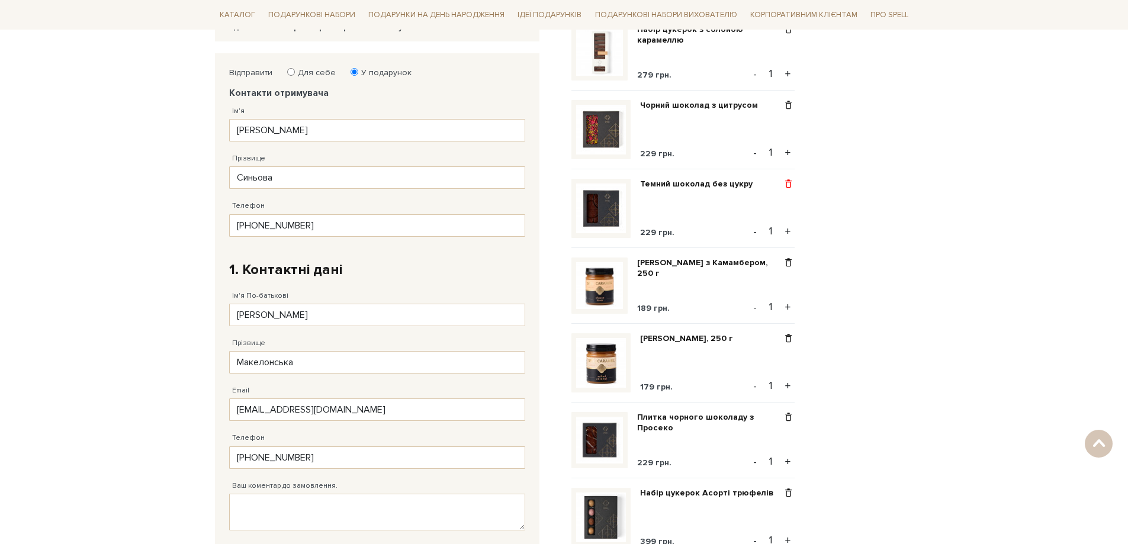
click at [791, 185] on span at bounding box center [788, 184] width 12 height 11
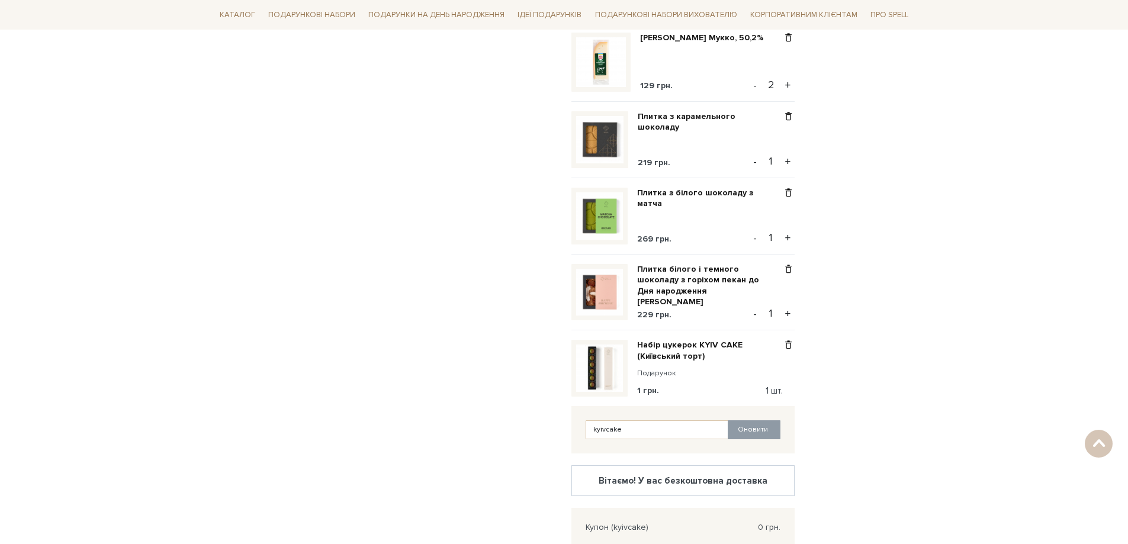
scroll to position [888, 0]
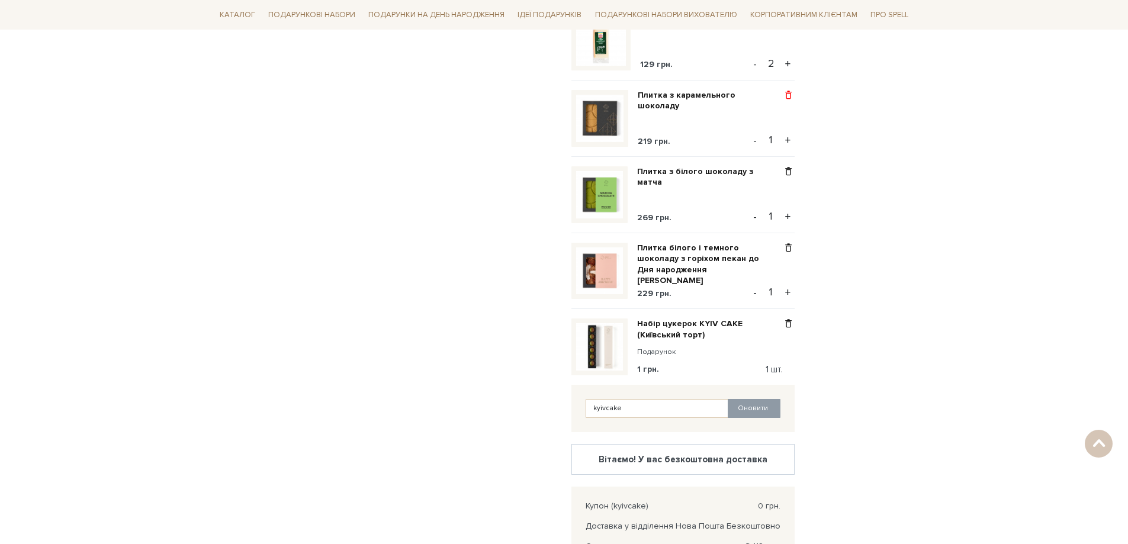
click at [789, 93] on span at bounding box center [788, 95] width 12 height 11
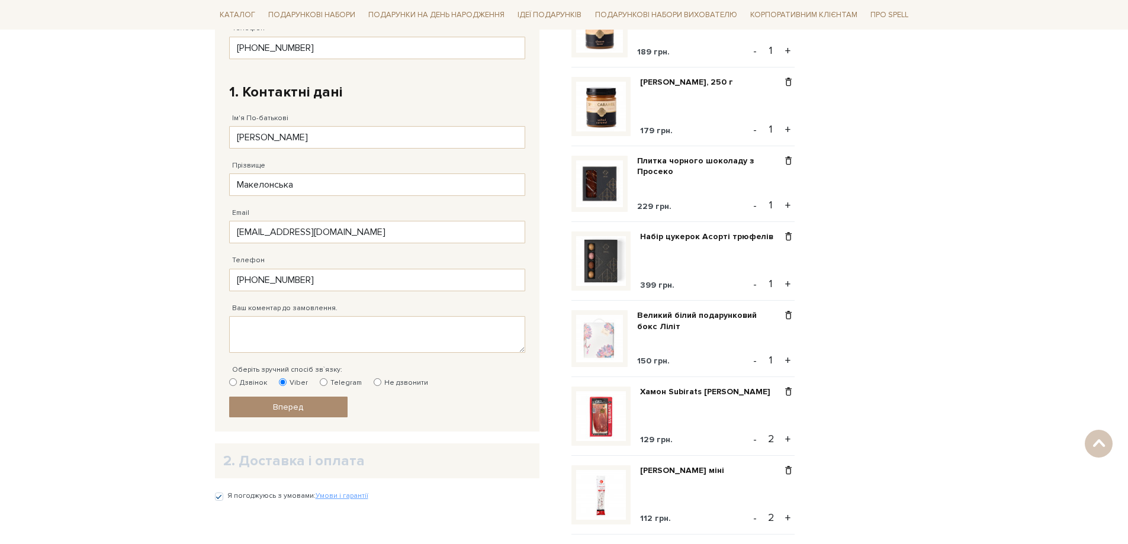
scroll to position [415, 0]
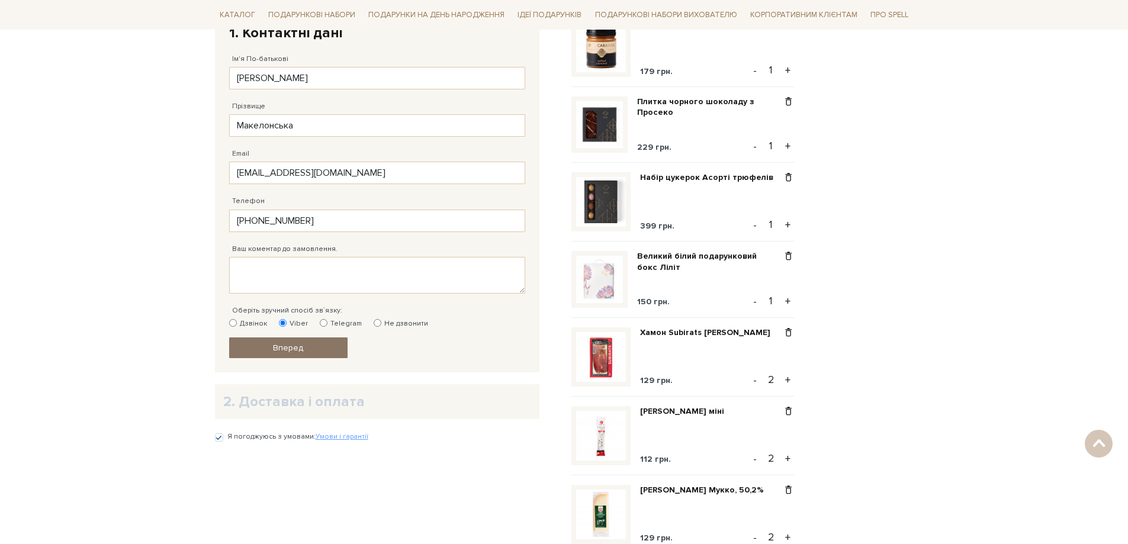
click at [281, 348] on span "Вперед" at bounding box center [288, 348] width 30 height 10
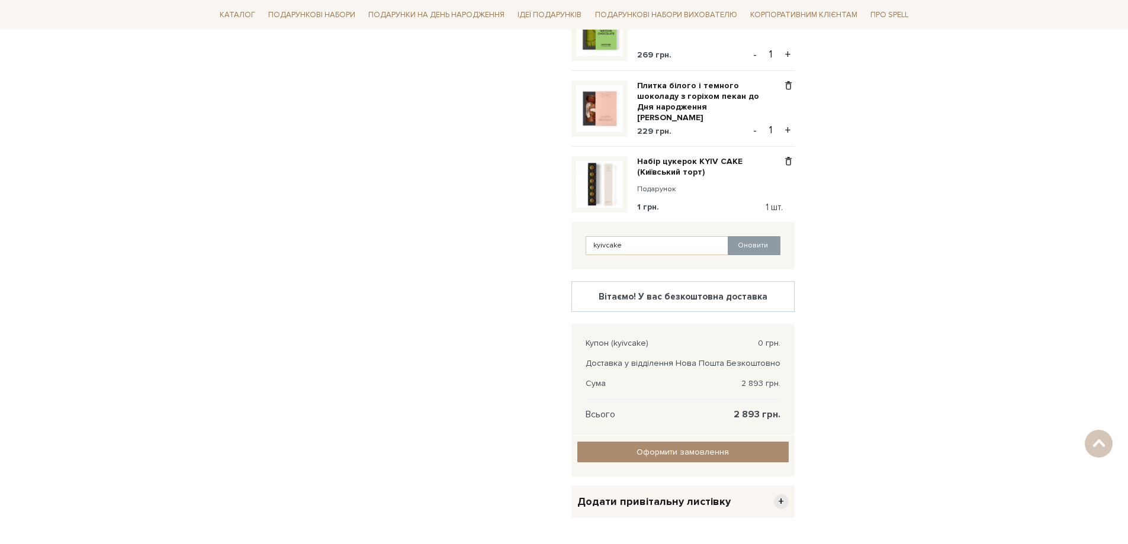
scroll to position [1001, 0]
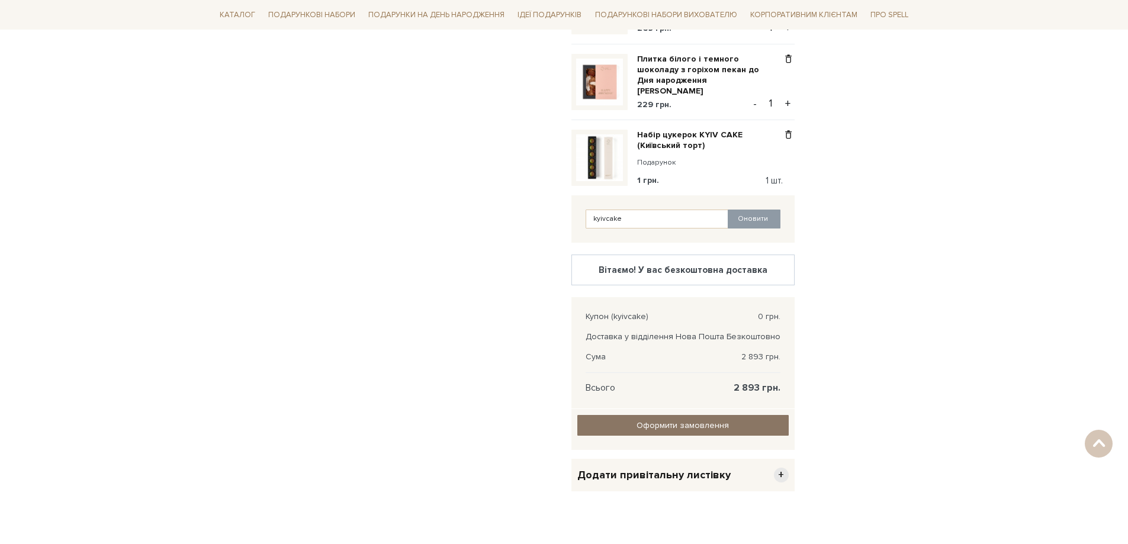
click at [680, 428] on input "Оформити замовлення" at bounding box center [682, 425] width 211 height 21
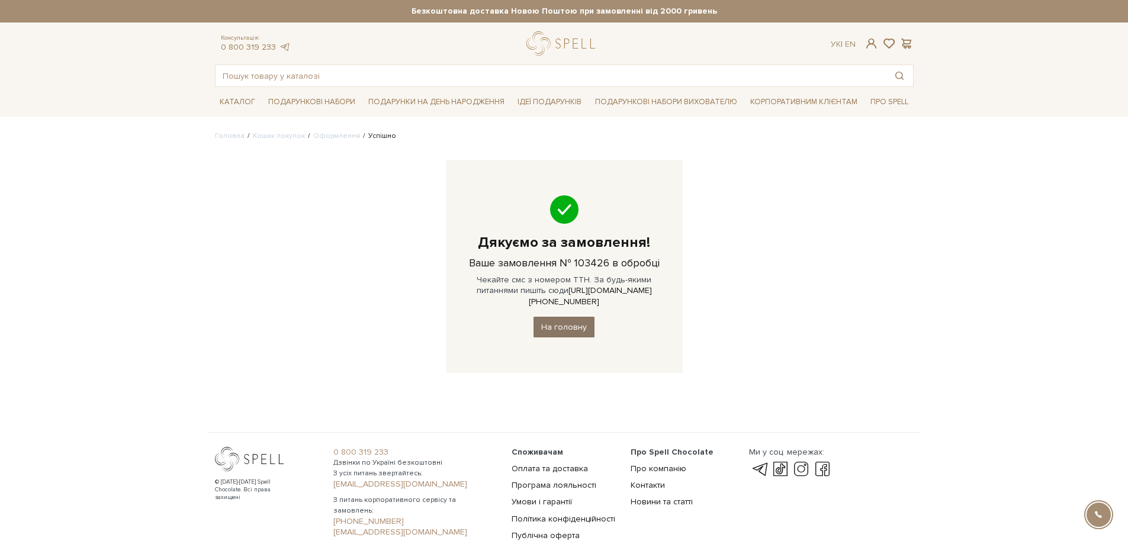
click at [555, 317] on link "На головну" at bounding box center [564, 327] width 61 height 21
